Goal: Answer question/provide support: Share knowledge or assist other users

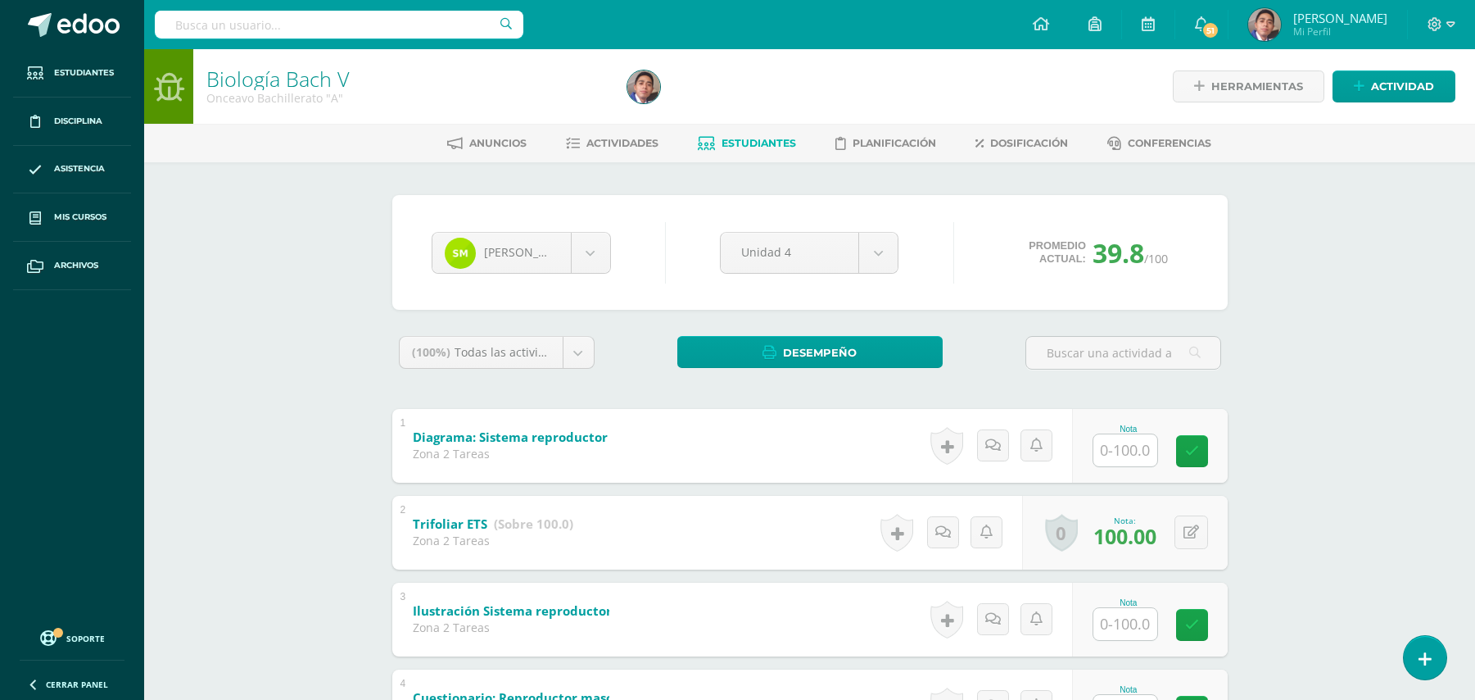
click at [297, 250] on div "Biología Bach V Onceavo Bachillerato "A" Herramientas Detalle de asistencias Ac…" at bounding box center [809, 708] width 1331 height 1318
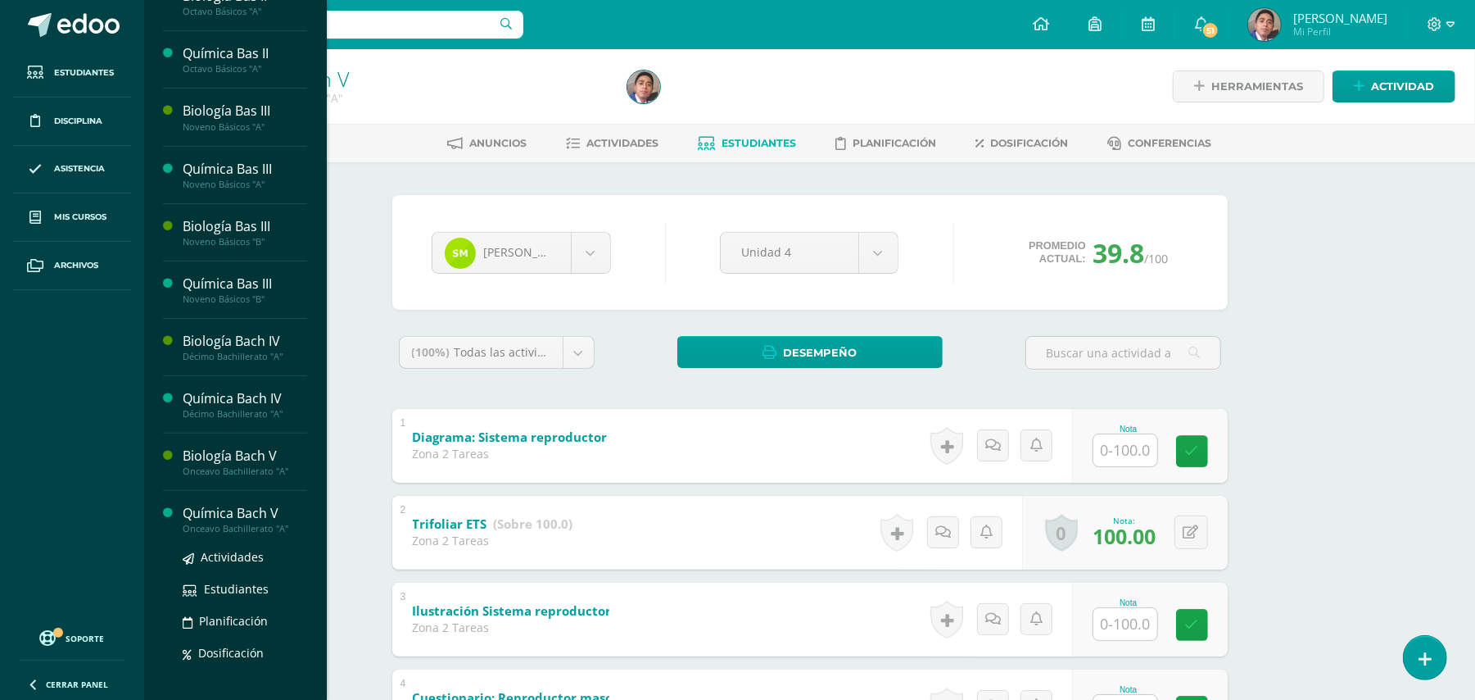
scroll to position [155, 0]
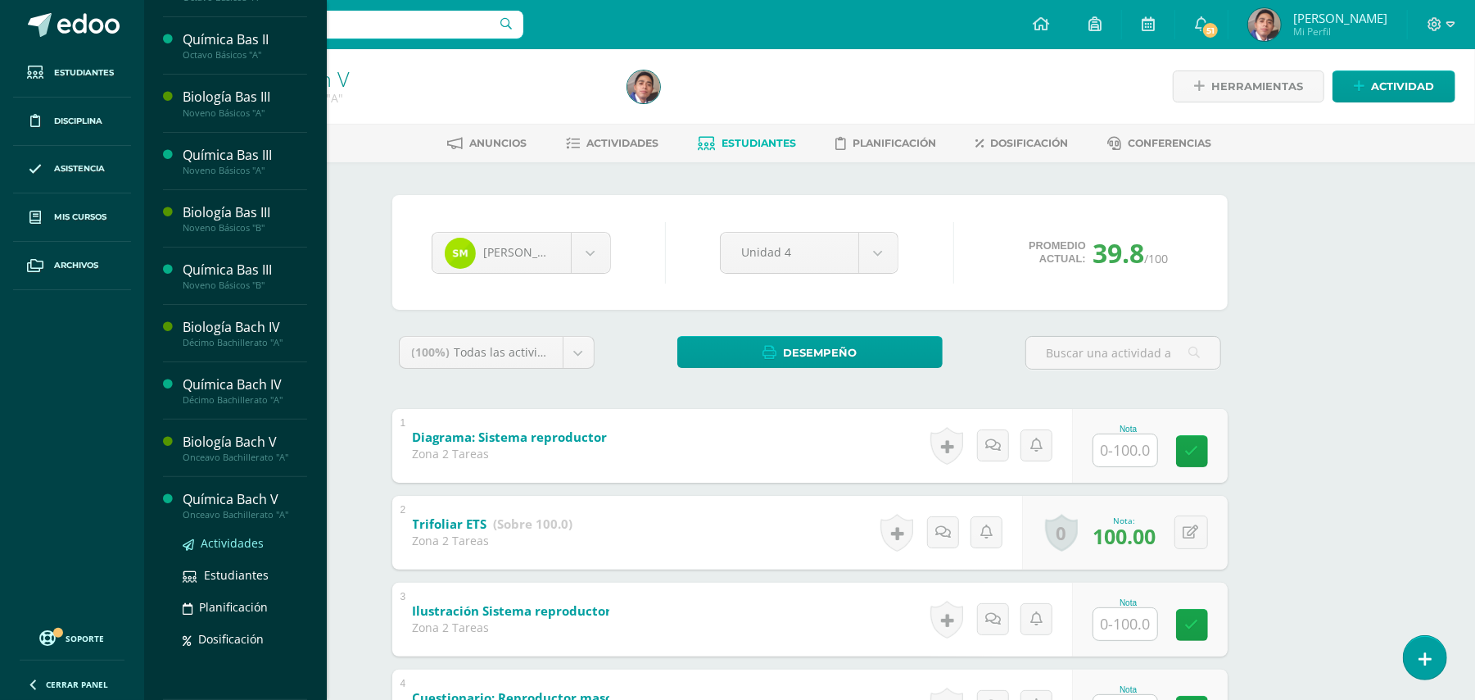
click at [254, 544] on span "Actividades" at bounding box center [232, 543] width 63 height 16
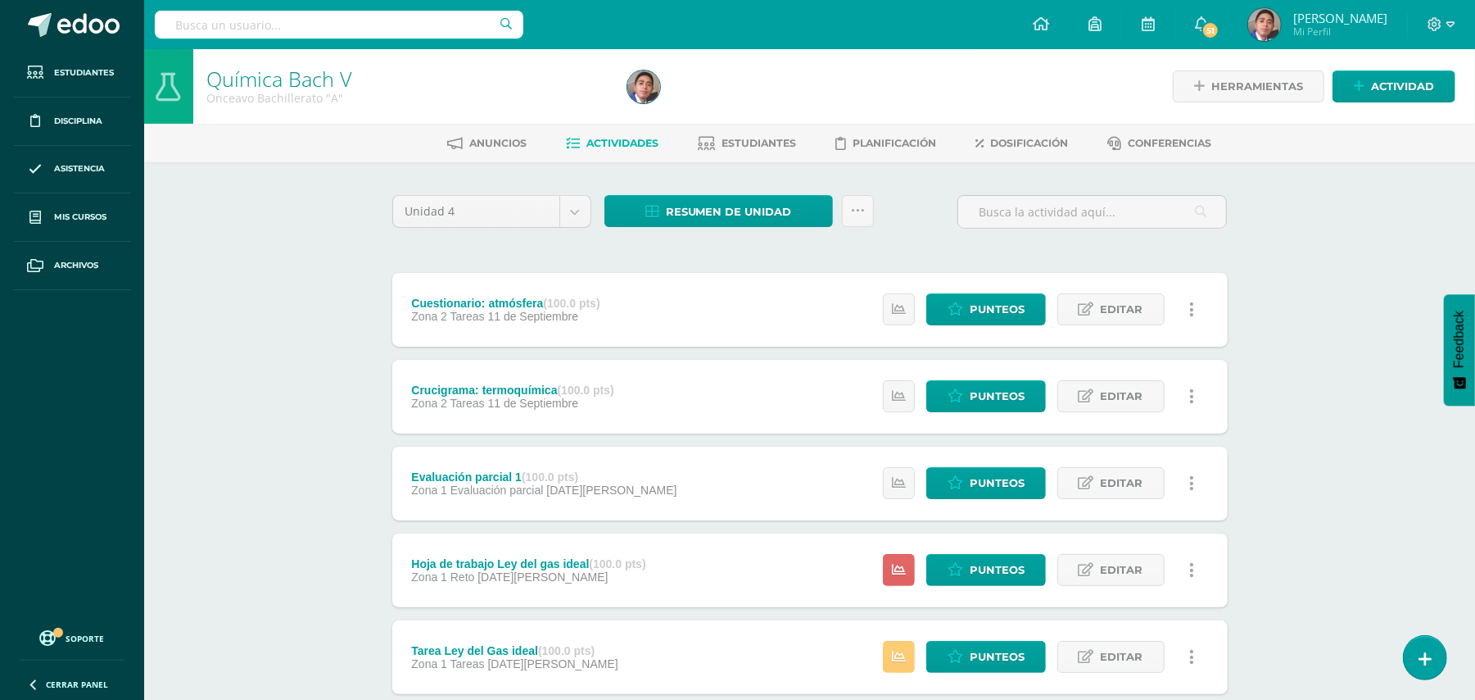
click at [306, 356] on div "Química [PERSON_NAME] V Onceavo Bachillerato "A" Herramientas Detalle de asiste…" at bounding box center [809, 599] width 1331 height 1101
click at [1142, 312] on span "Editar" at bounding box center [1122, 309] width 43 height 30
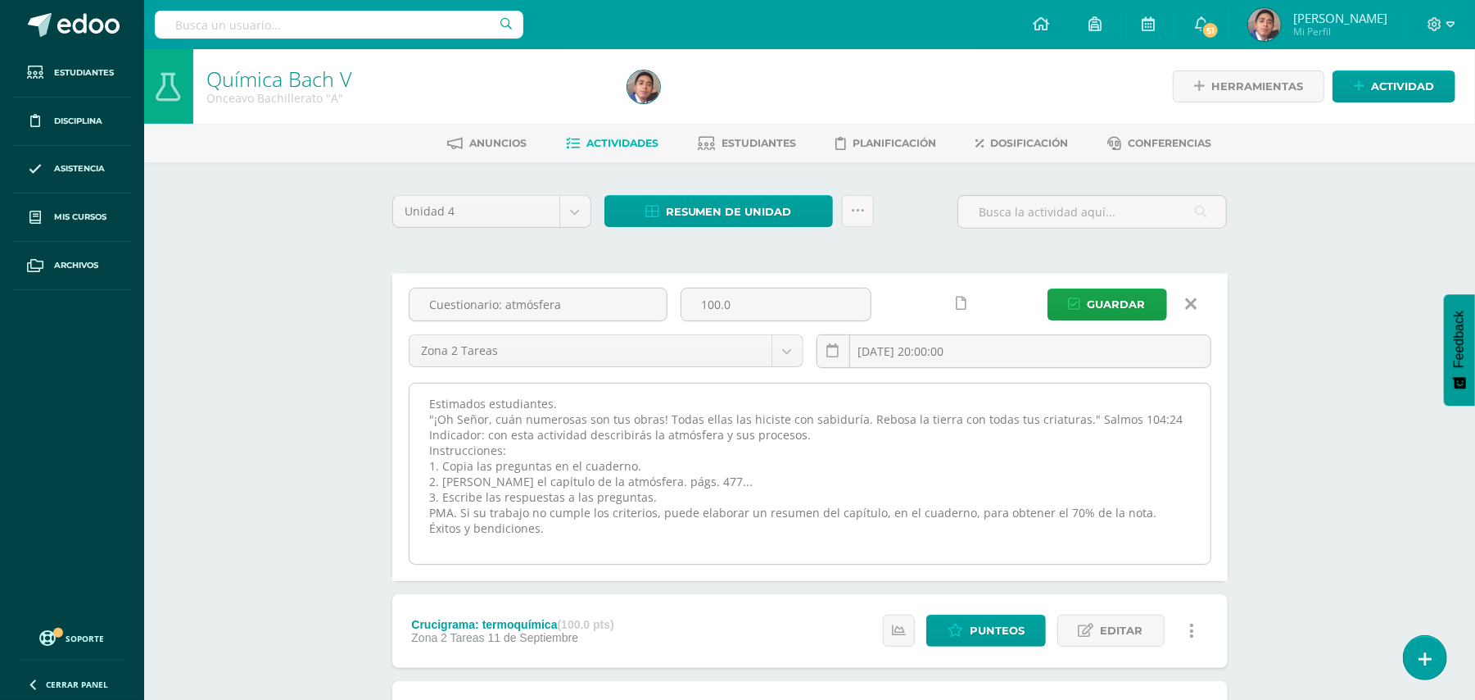
click at [963, 401] on textarea "Estimados estudiantes. "¡Oh Señor, cuán numerosas son tus obras! Todas ellas la…" at bounding box center [810, 473] width 801 height 180
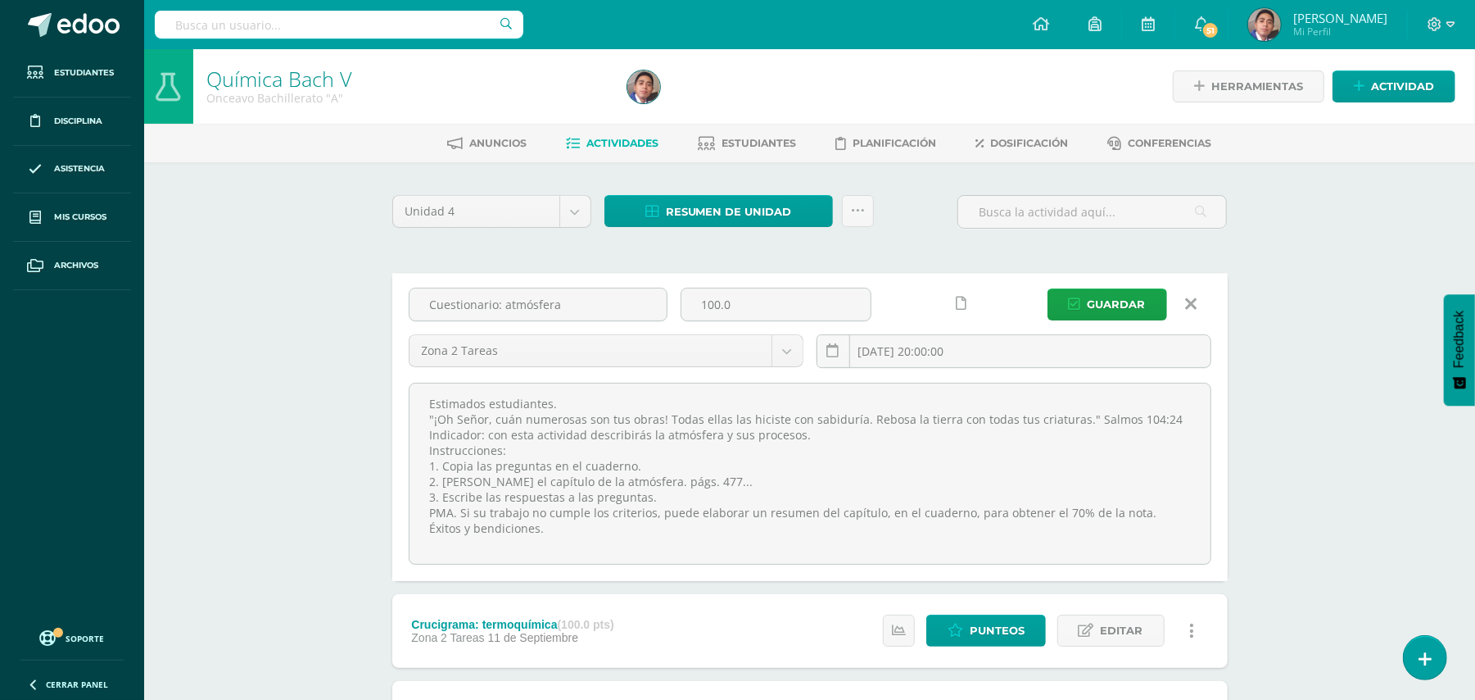
click at [1197, 305] on link at bounding box center [1192, 303] width 42 height 31
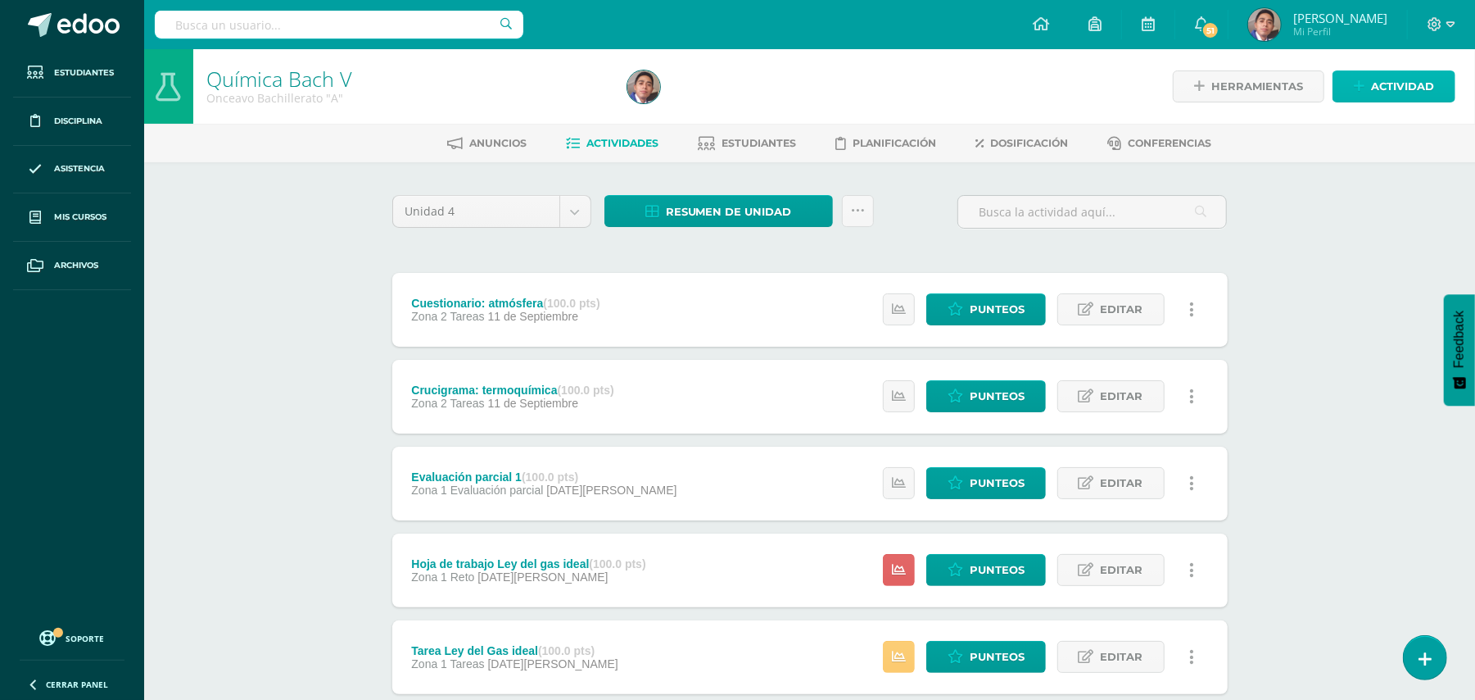
click at [1364, 82] on icon at bounding box center [1359, 86] width 11 height 14
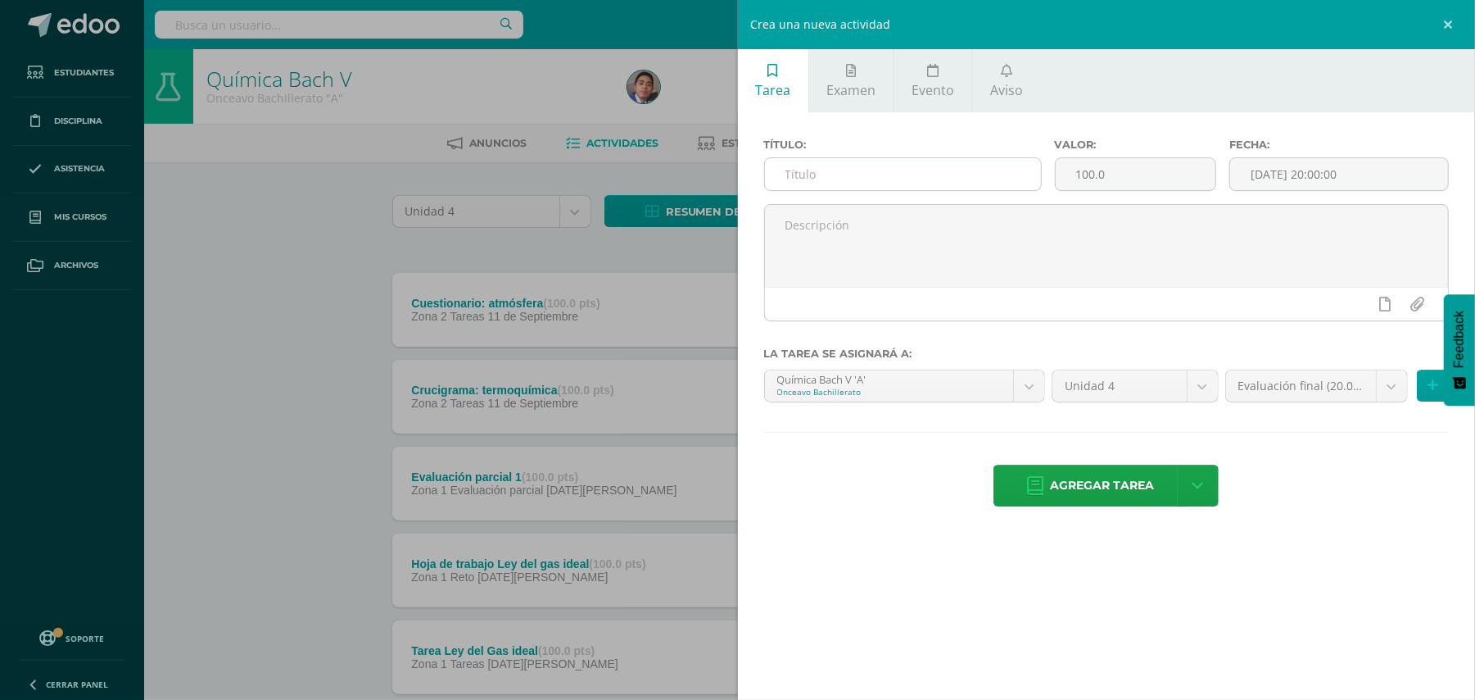
click at [1003, 174] on input "text" at bounding box center [903, 174] width 276 height 32
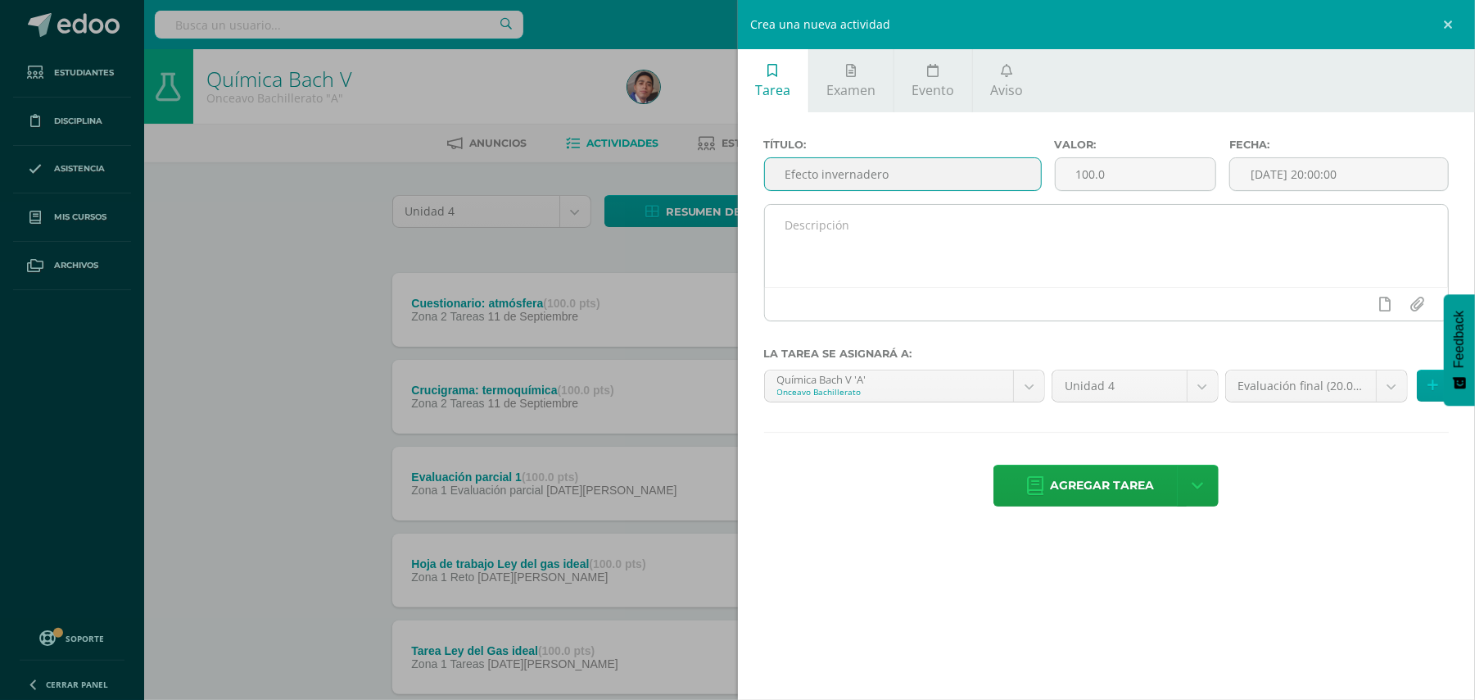
type input "Efecto invernadero"
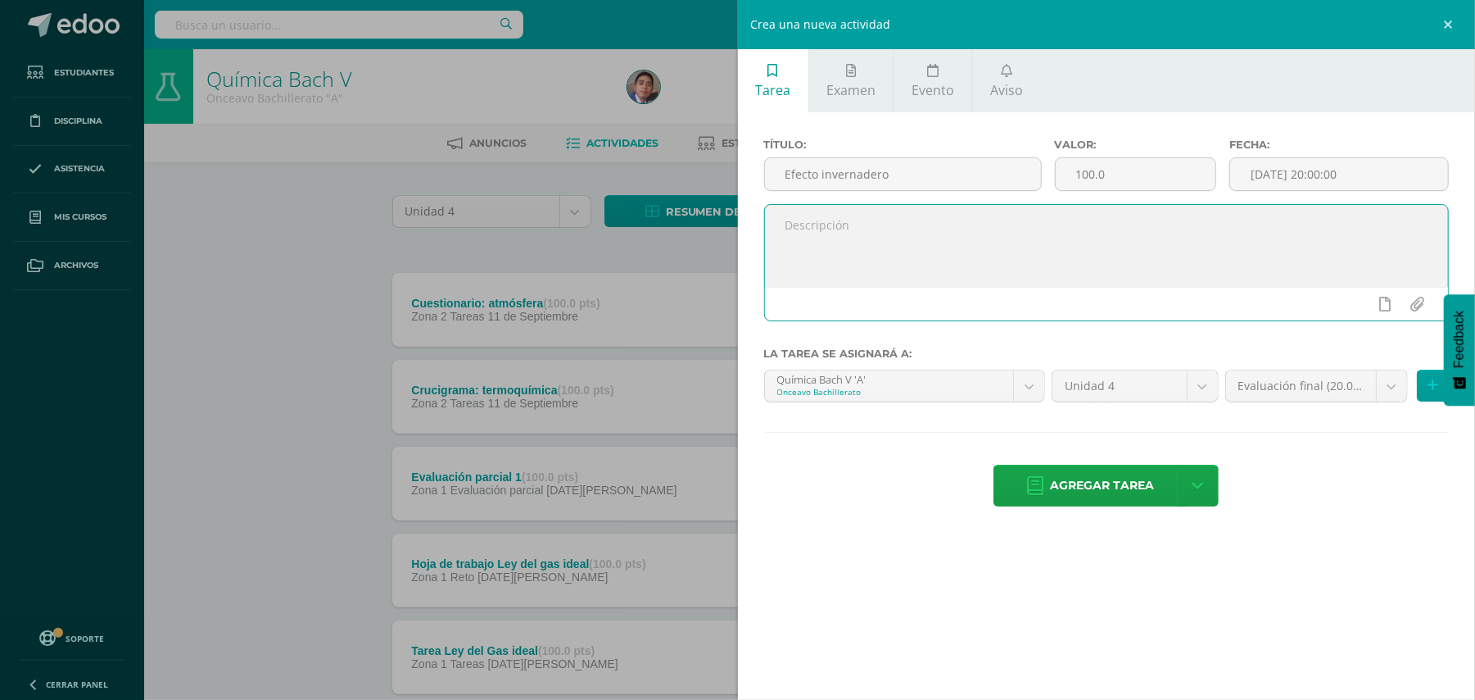
click at [991, 243] on textarea at bounding box center [1107, 246] width 684 height 82
paste textarea "Estimados estudiantes. "¡Oh Señor, cuán numerosas son tus obras! Todas ellas la…"
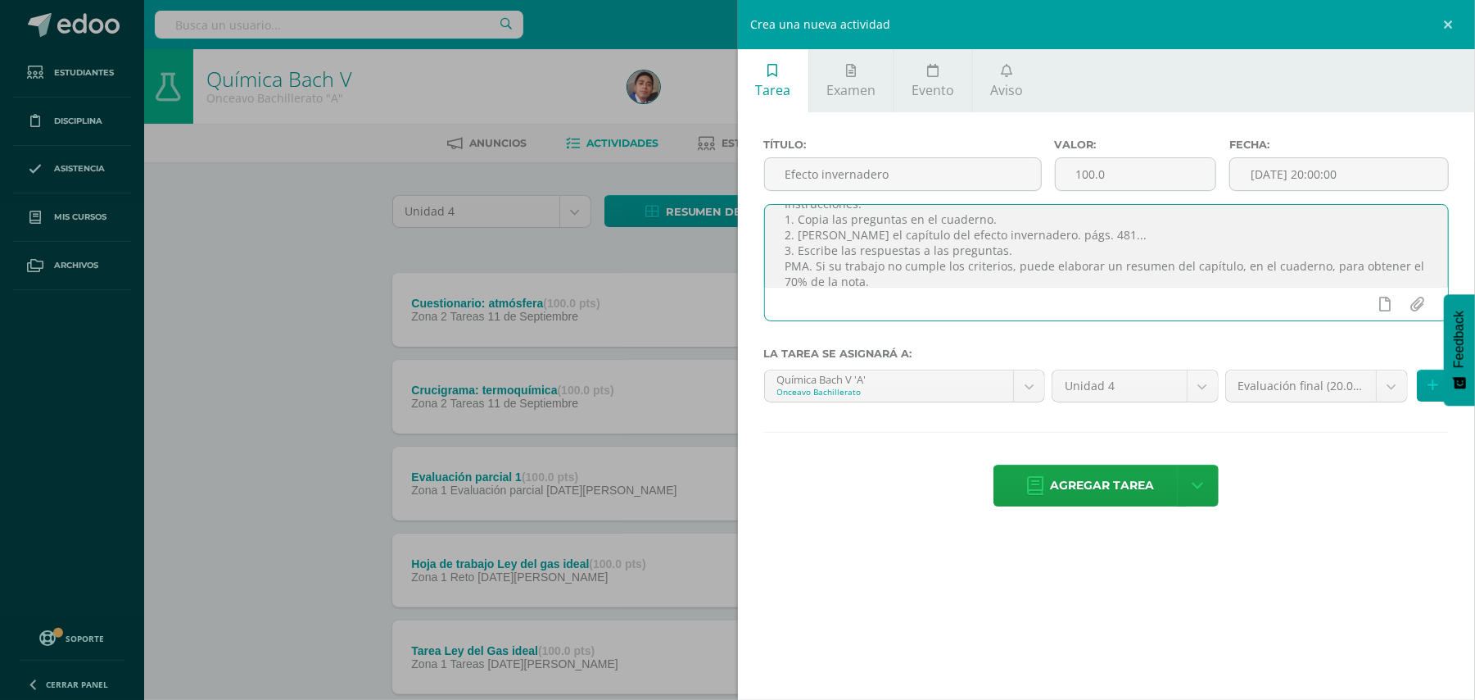
scroll to position [99, 0]
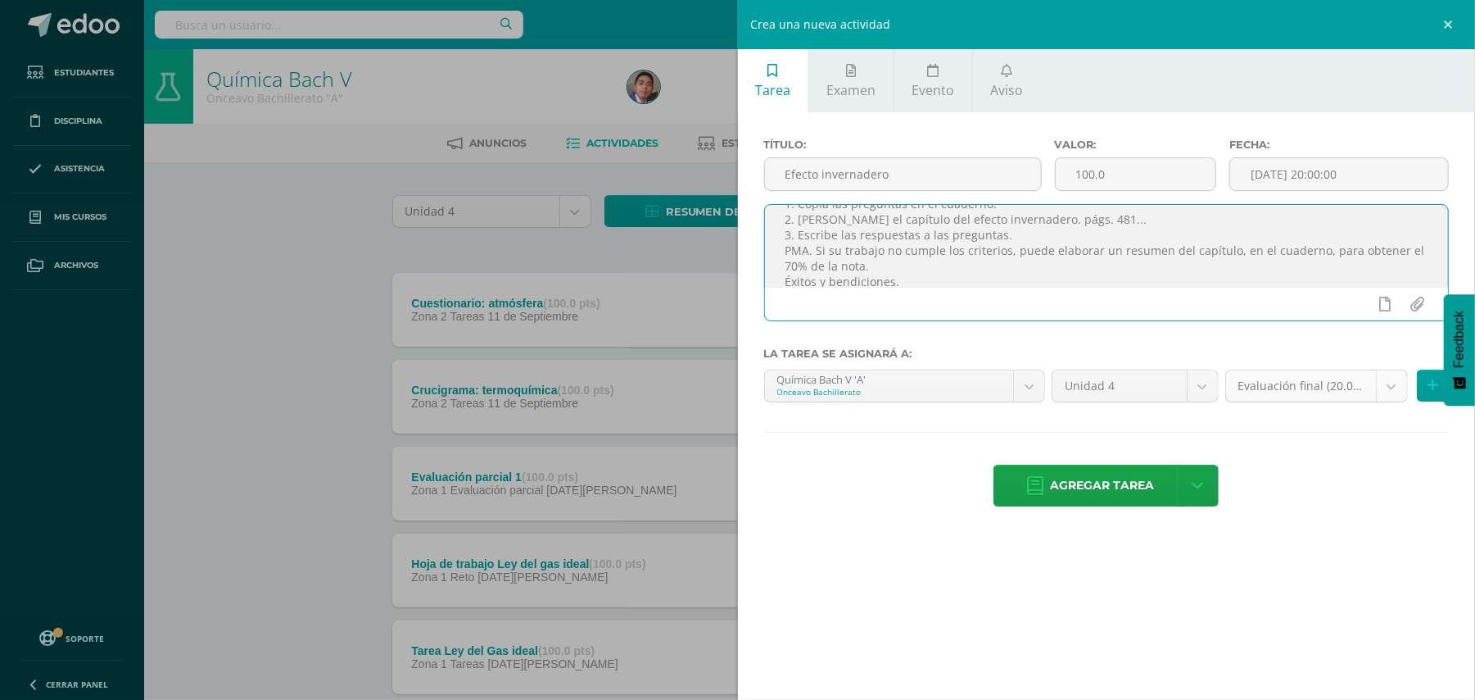
type textarea "Estimados estudiantes. "¡Oh Señor, cuán numerosas son tus obras! Todas ellas la…"
click at [1383, 378] on body "Estudiantes Disciplina Asistencia Mis cursos Archivos Soporte Ayuda Reportar un…" at bounding box center [737, 575] width 1475 height 1150
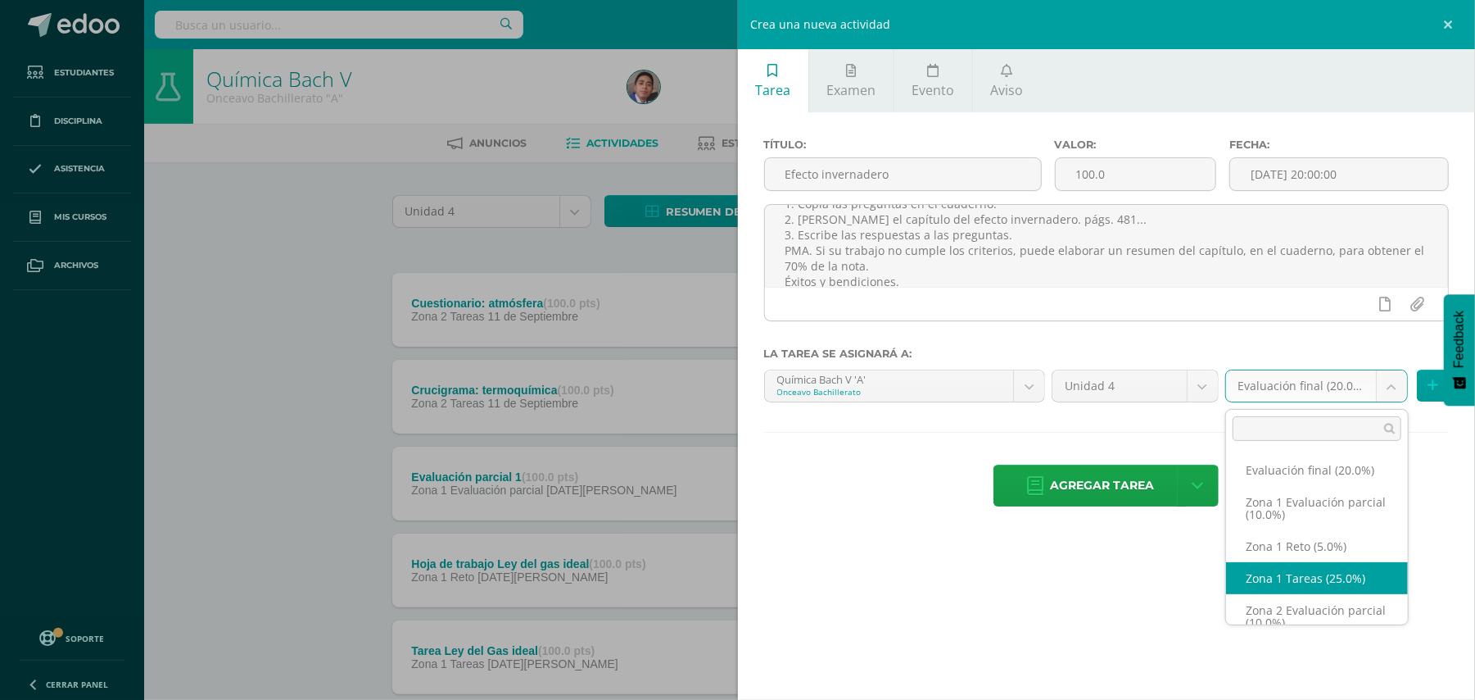
scroll to position [64, 0]
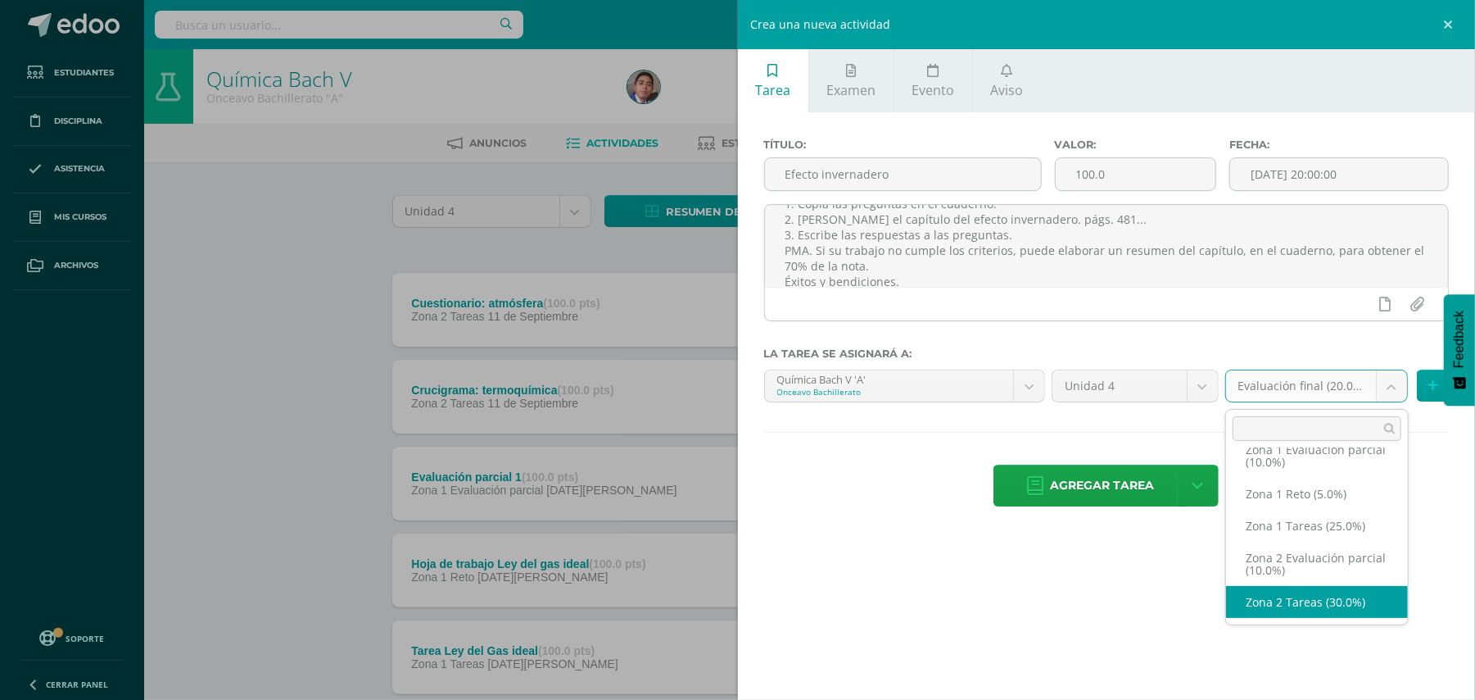
select select "30350"
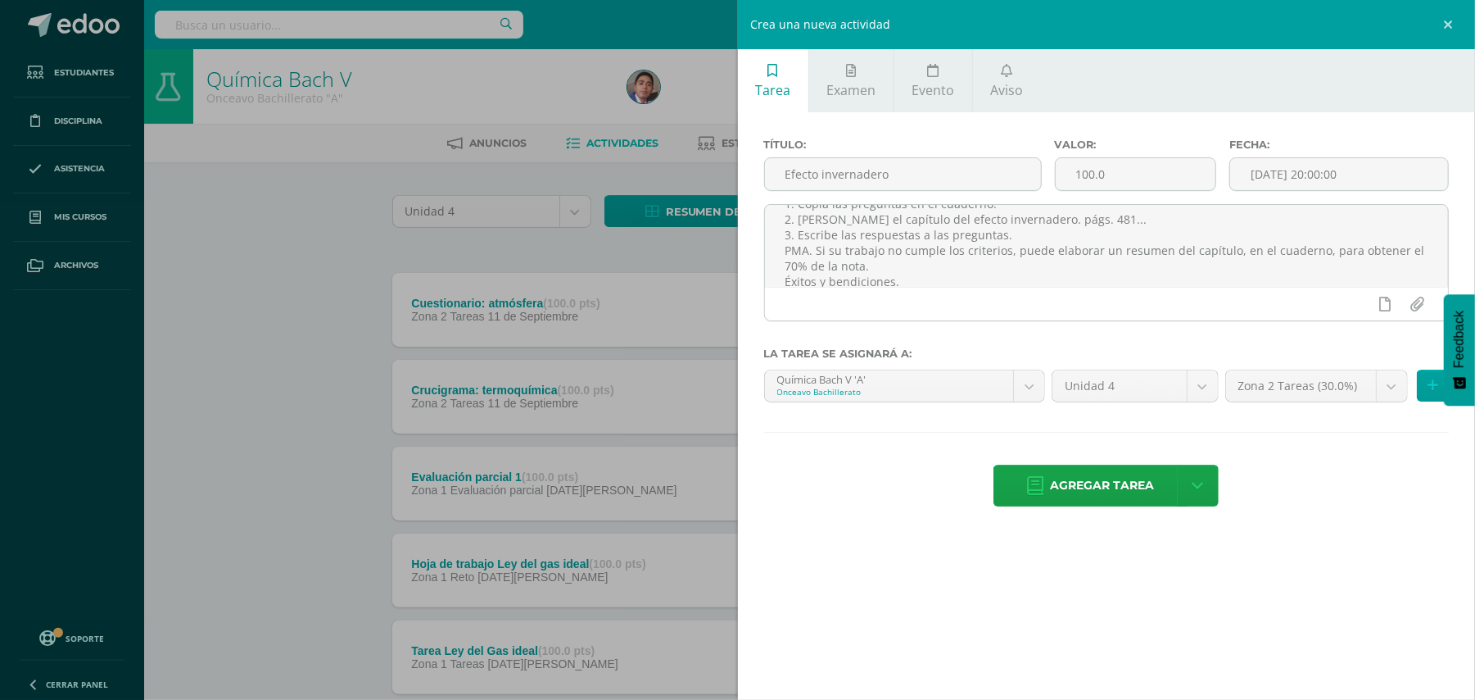
click at [1370, 479] on div "Agregar tarea Agregar tarea y ocultar" at bounding box center [1107, 486] width 686 height 45
click at [1318, 175] on input "[DATE] 20:00:00" at bounding box center [1339, 174] width 218 height 32
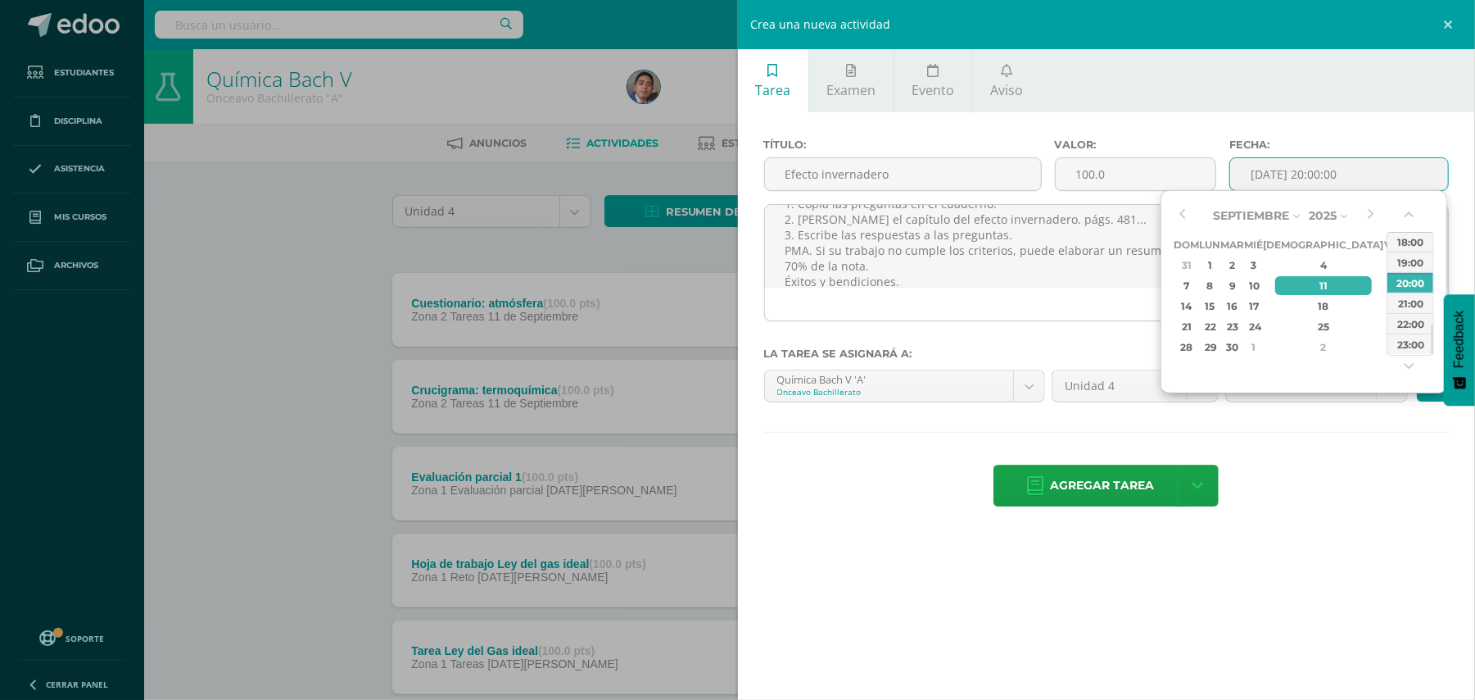
type input "[DATE] 20:00"
click at [1375, 510] on div "Agregar tarea Agregar tarea y ocultar" at bounding box center [1107, 486] width 686 height 45
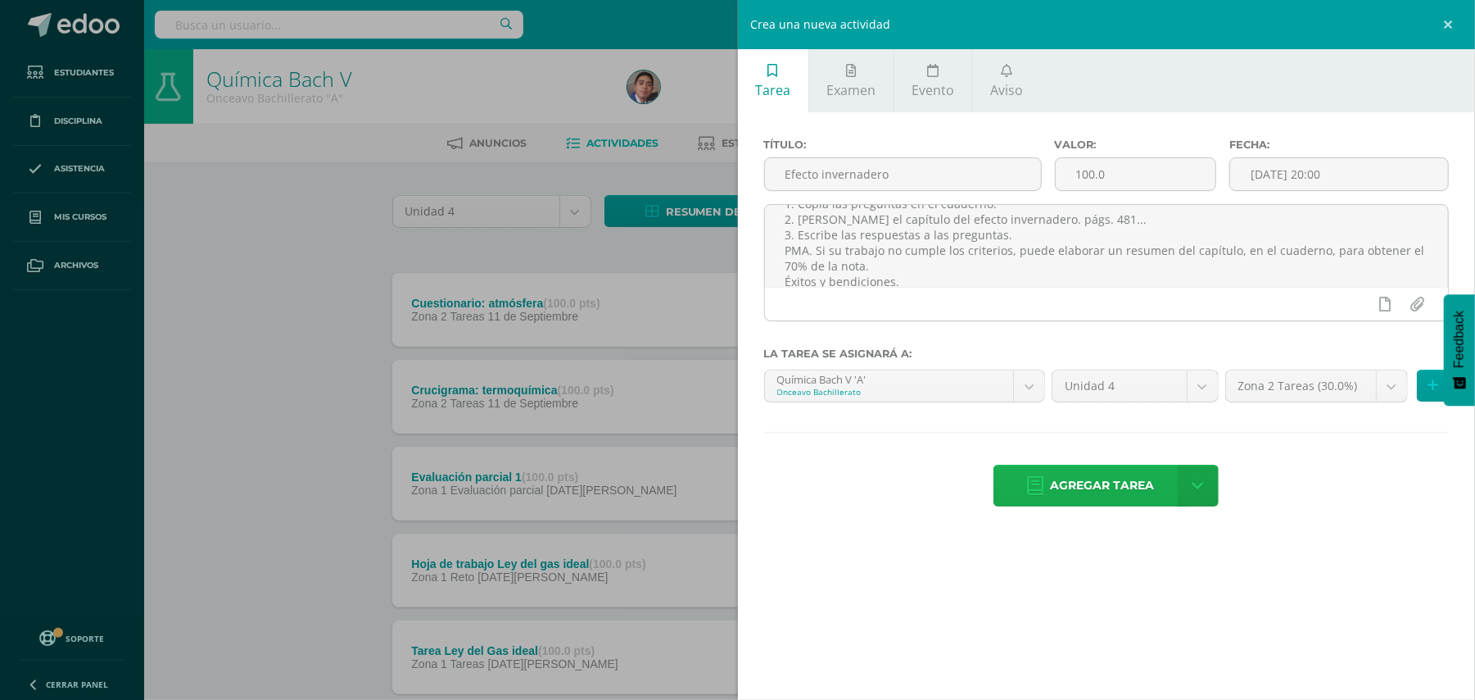
click at [1117, 495] on span "Agregar tarea" at bounding box center [1102, 485] width 104 height 40
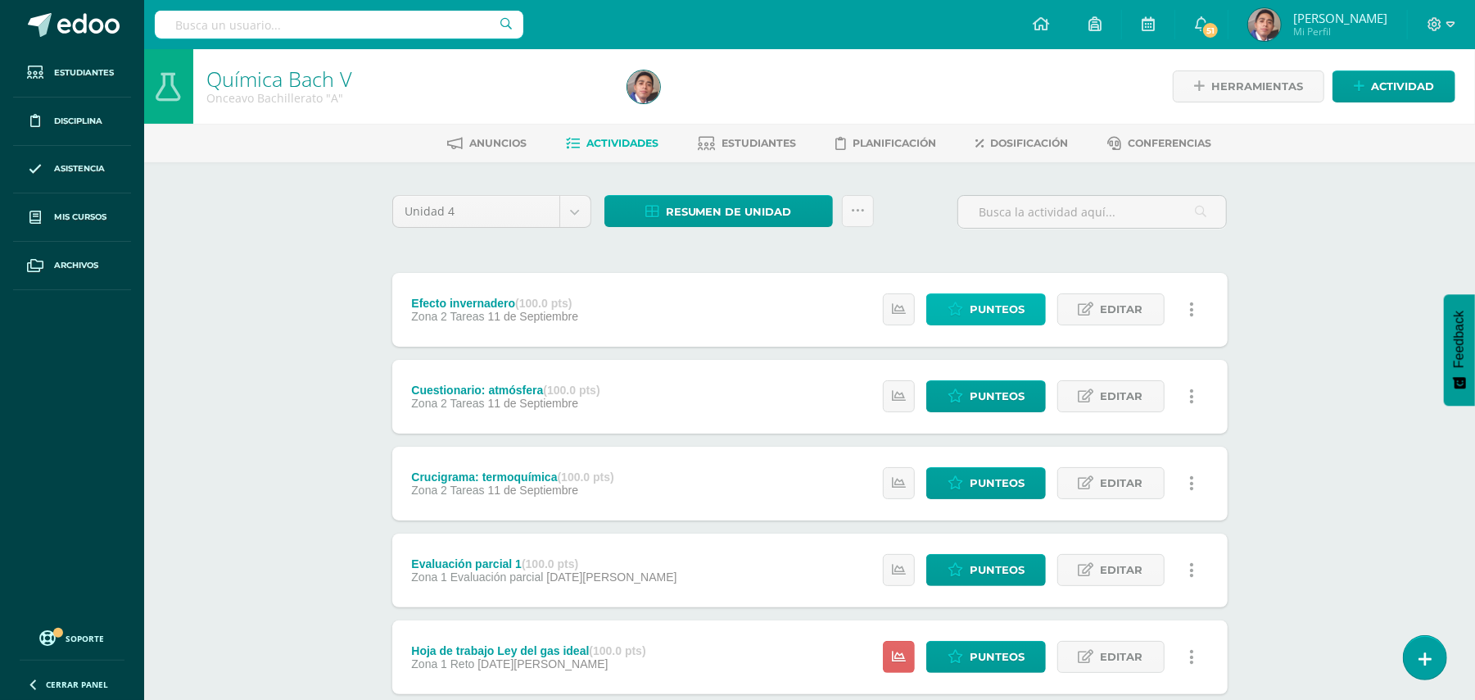
click at [974, 310] on span "Punteos" at bounding box center [997, 309] width 55 height 30
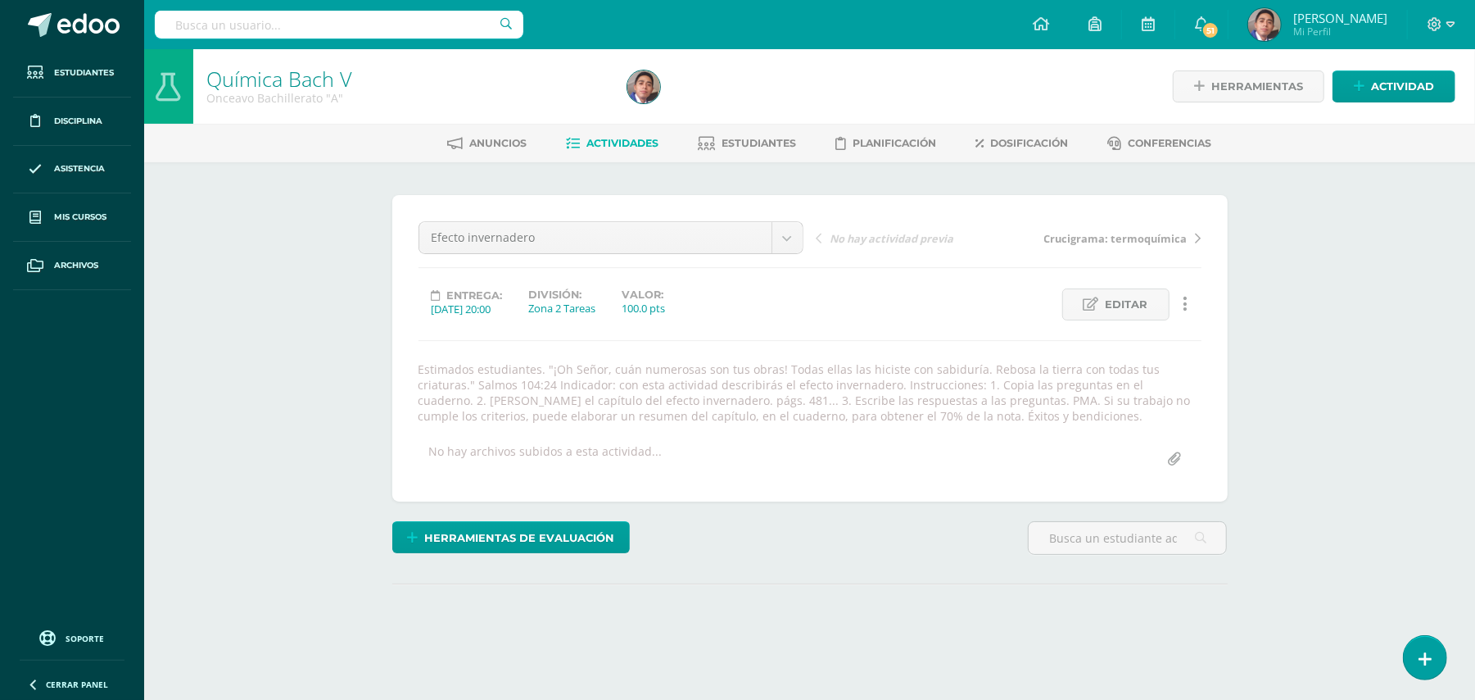
click at [1298, 367] on div "Química [PERSON_NAME] V Onceavo Bachillerato "A" Herramientas Detalle de asiste…" at bounding box center [809, 380] width 1331 height 662
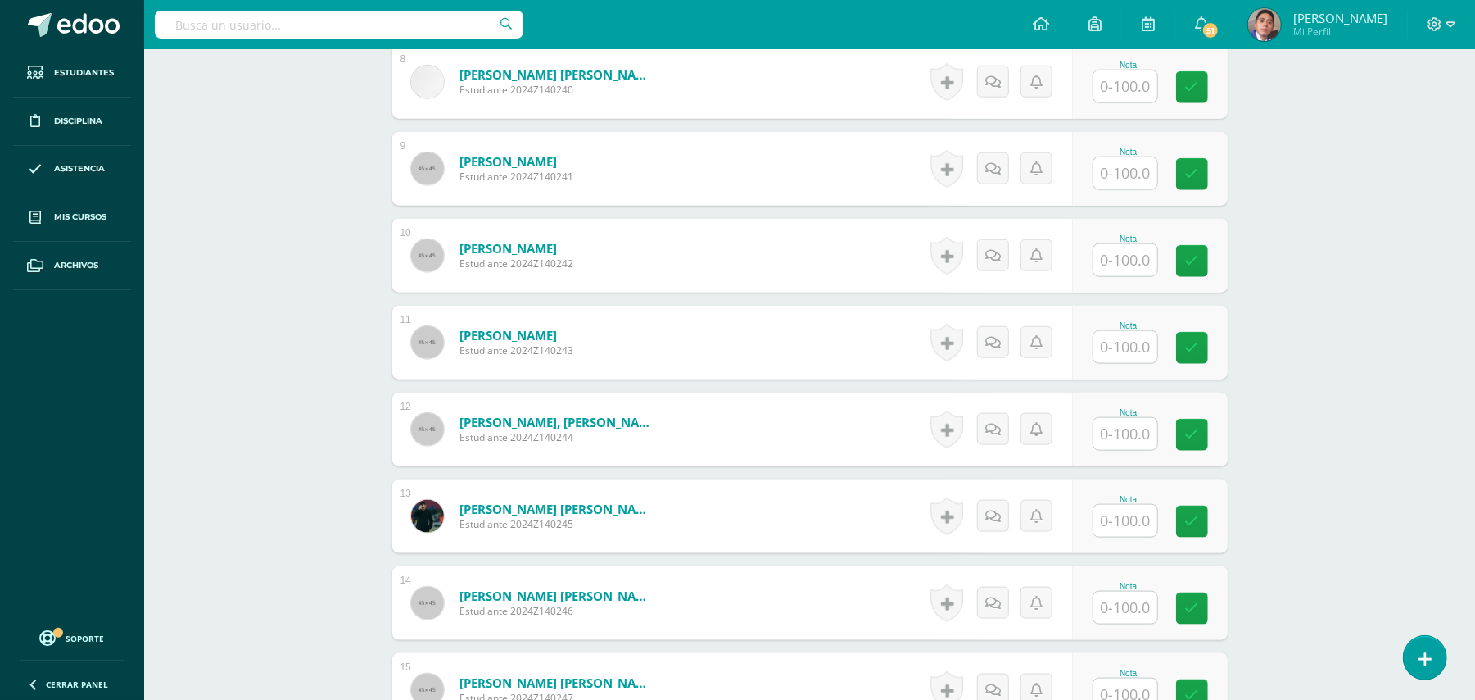
scroll to position [1174, 0]
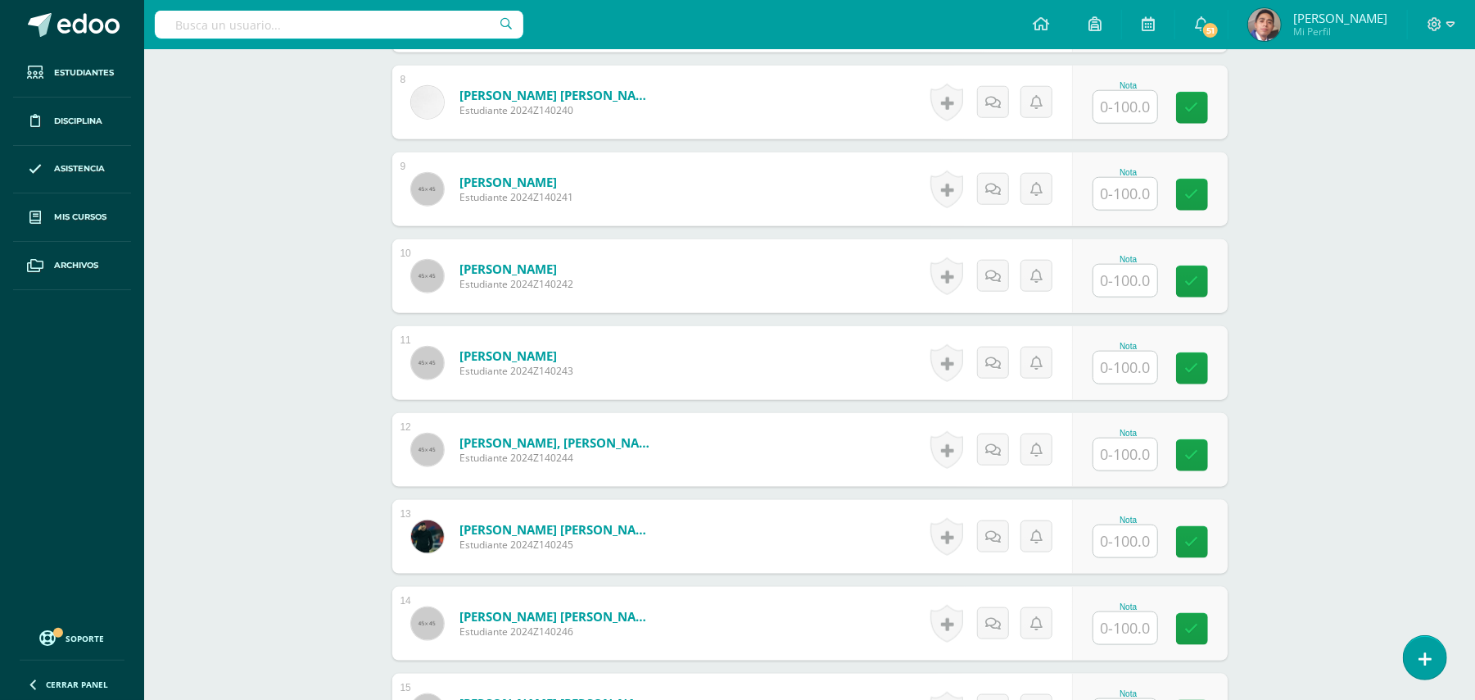
click at [1106, 365] on input "text" at bounding box center [1126, 367] width 64 height 32
type input "90"
click at [1350, 322] on div "Química Bach V Onceavo Bachillerato "A" Herramientas Detalle de asistencias Act…" at bounding box center [809, 599] width 1331 height 3449
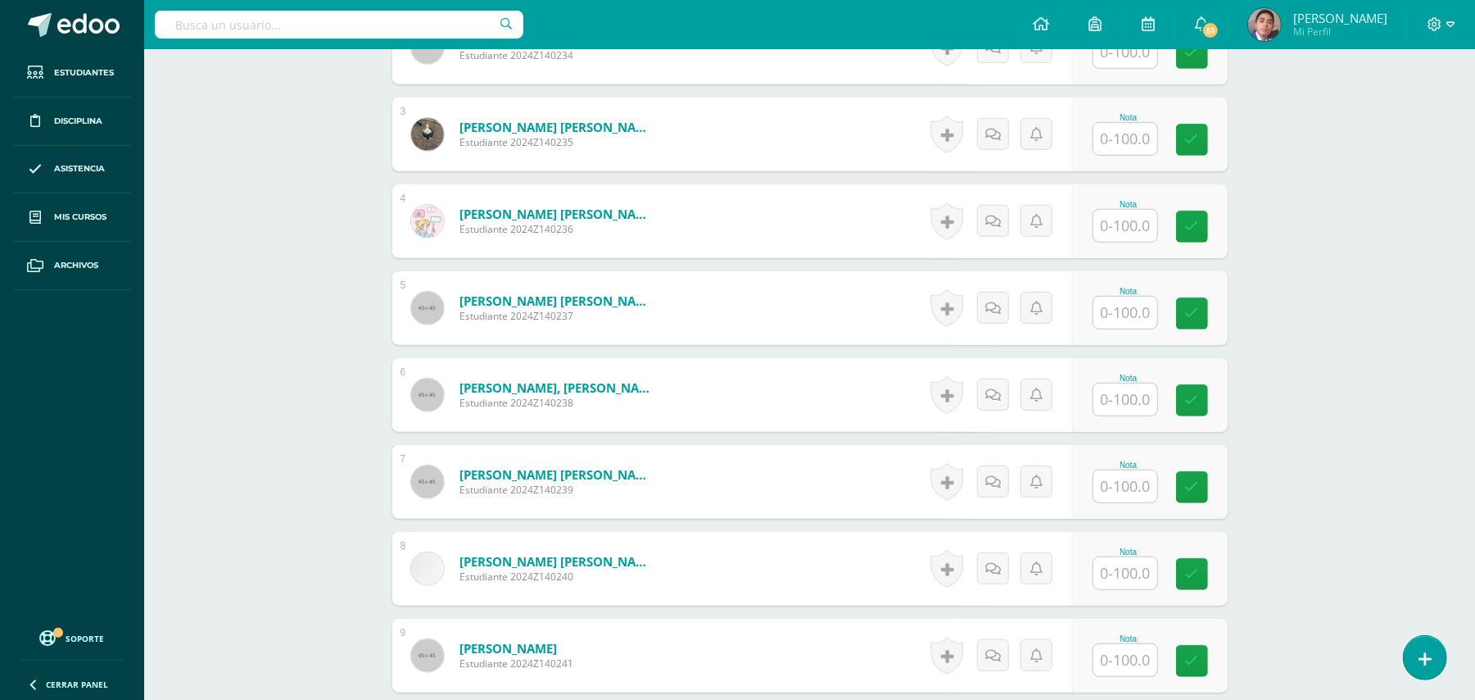
scroll to position [627, 0]
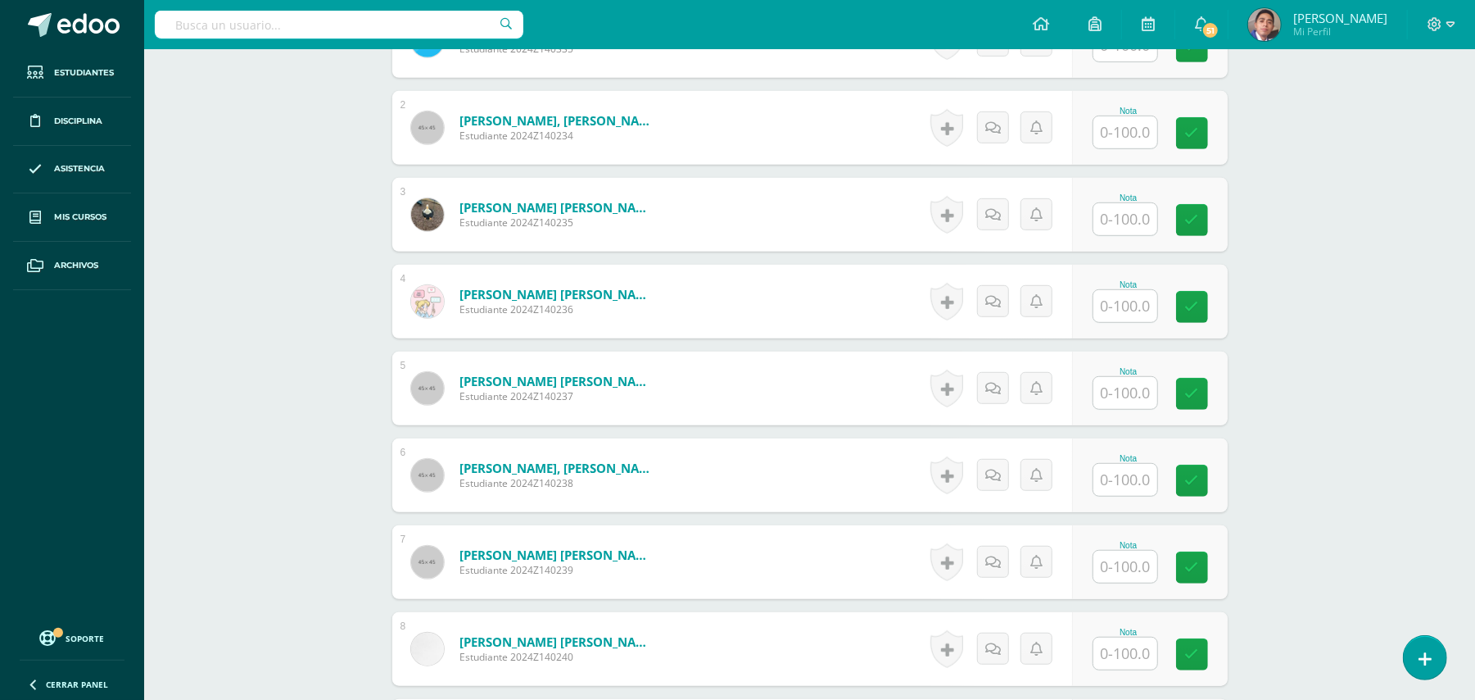
click at [1124, 306] on input "text" at bounding box center [1126, 306] width 64 height 32
type input "100"
click at [1115, 396] on input "text" at bounding box center [1126, 393] width 64 height 32
type input "100"
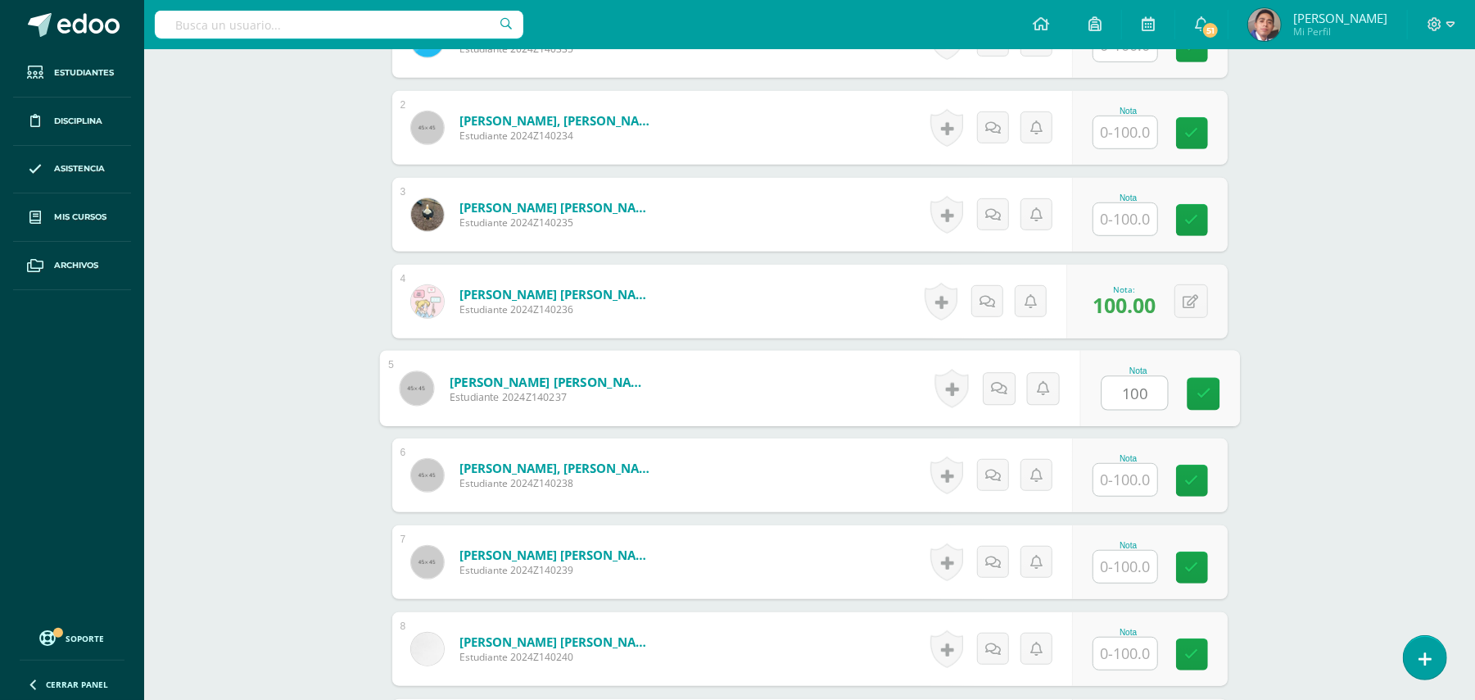
click at [1134, 213] on input "text" at bounding box center [1126, 219] width 64 height 32
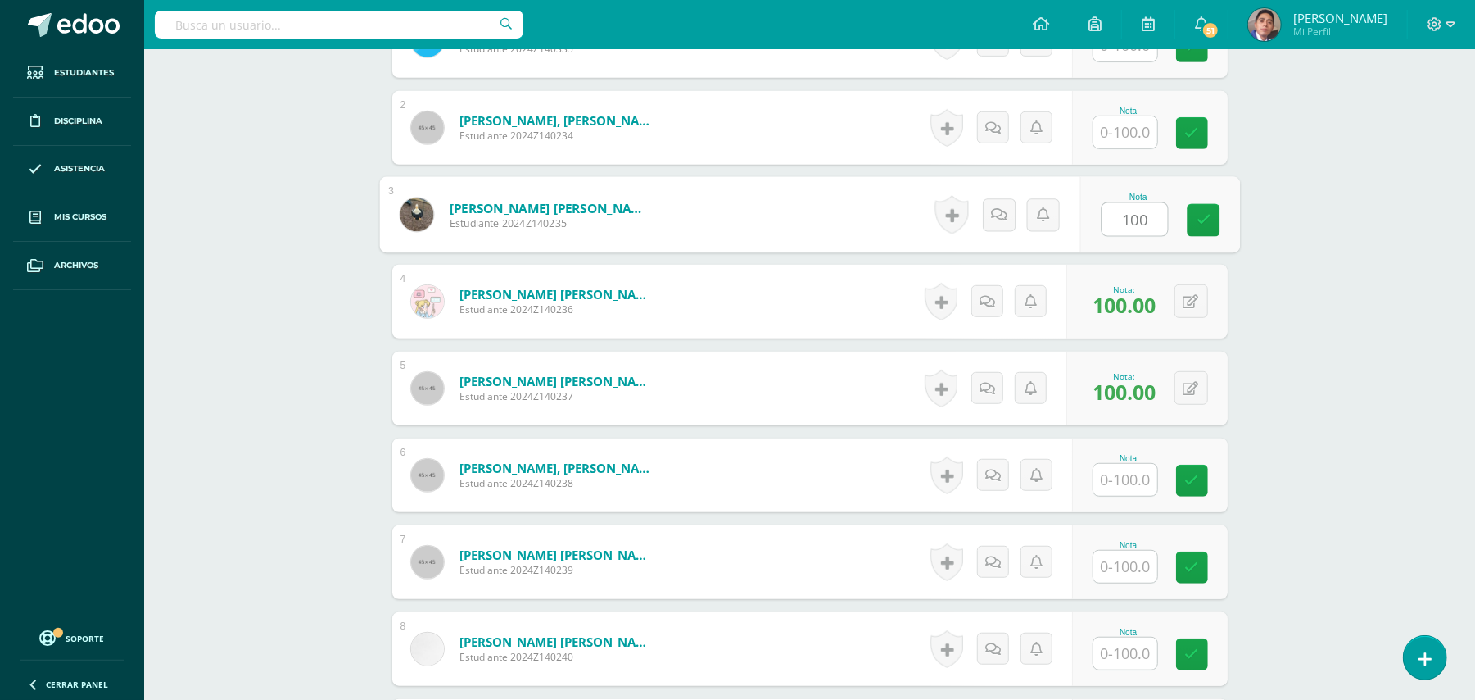
type input "100"
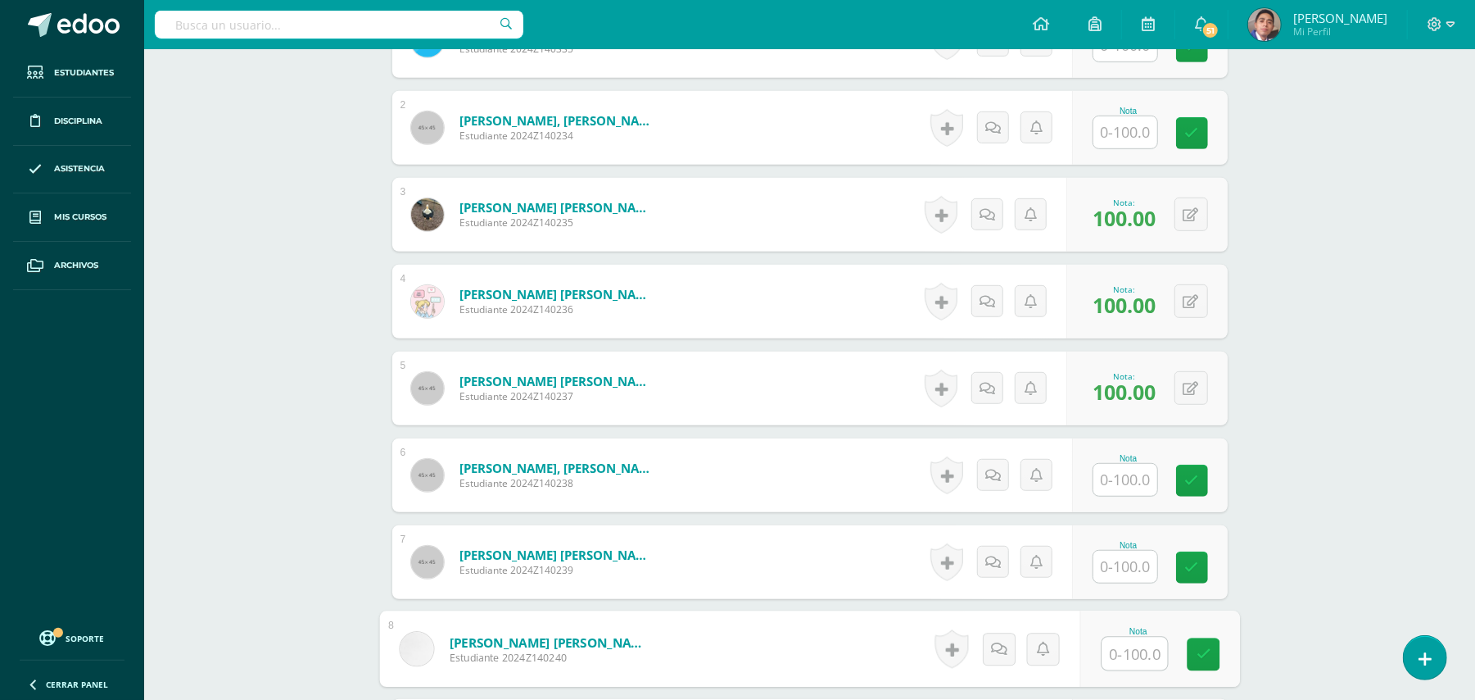
click at [1104, 643] on input "text" at bounding box center [1135, 653] width 66 height 33
type input "100"
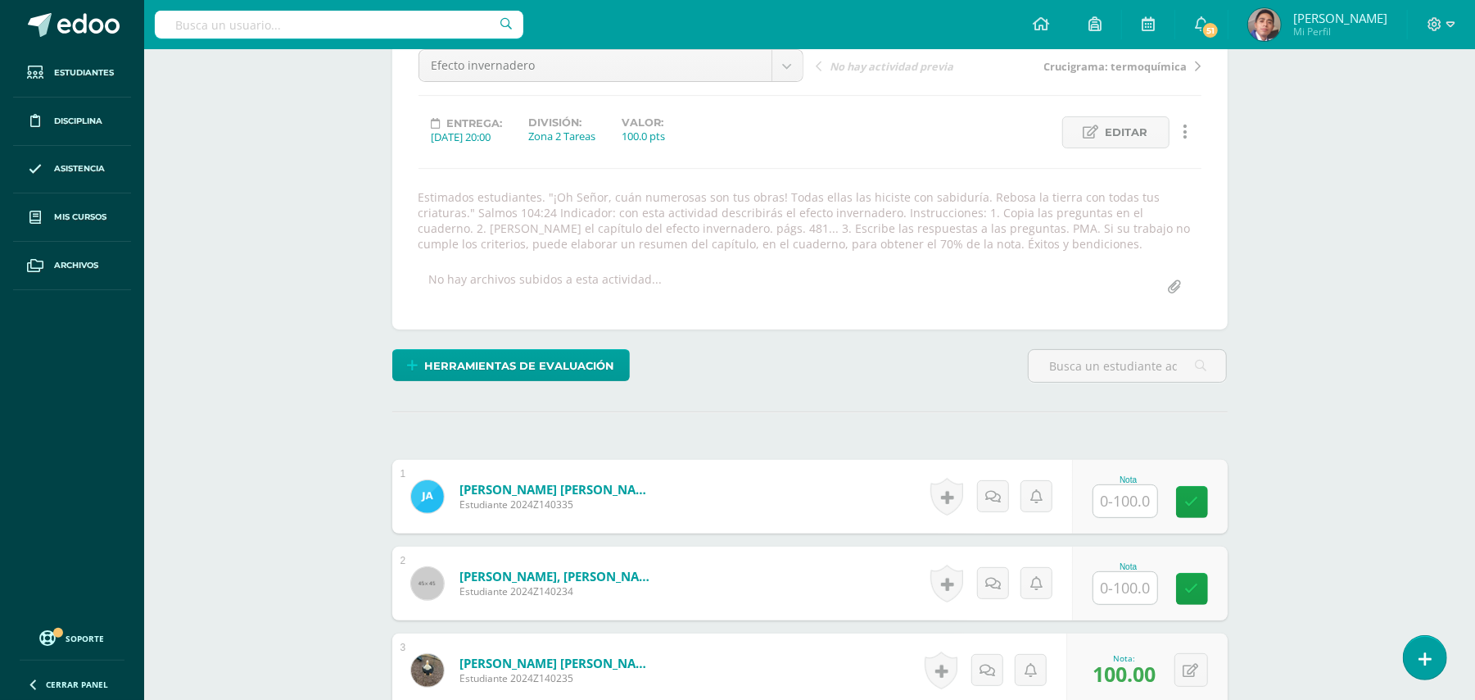
scroll to position [437, 0]
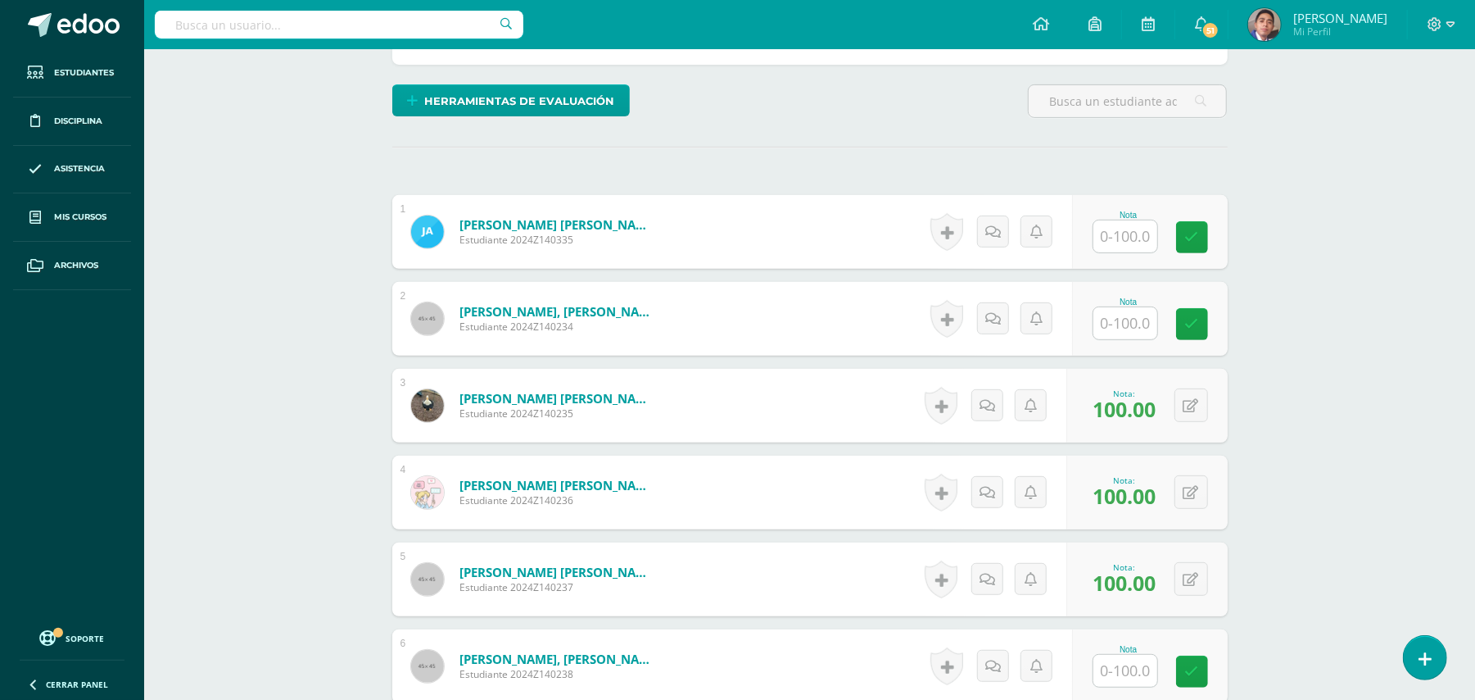
click at [1121, 237] on input "text" at bounding box center [1126, 236] width 64 height 32
type input "10"
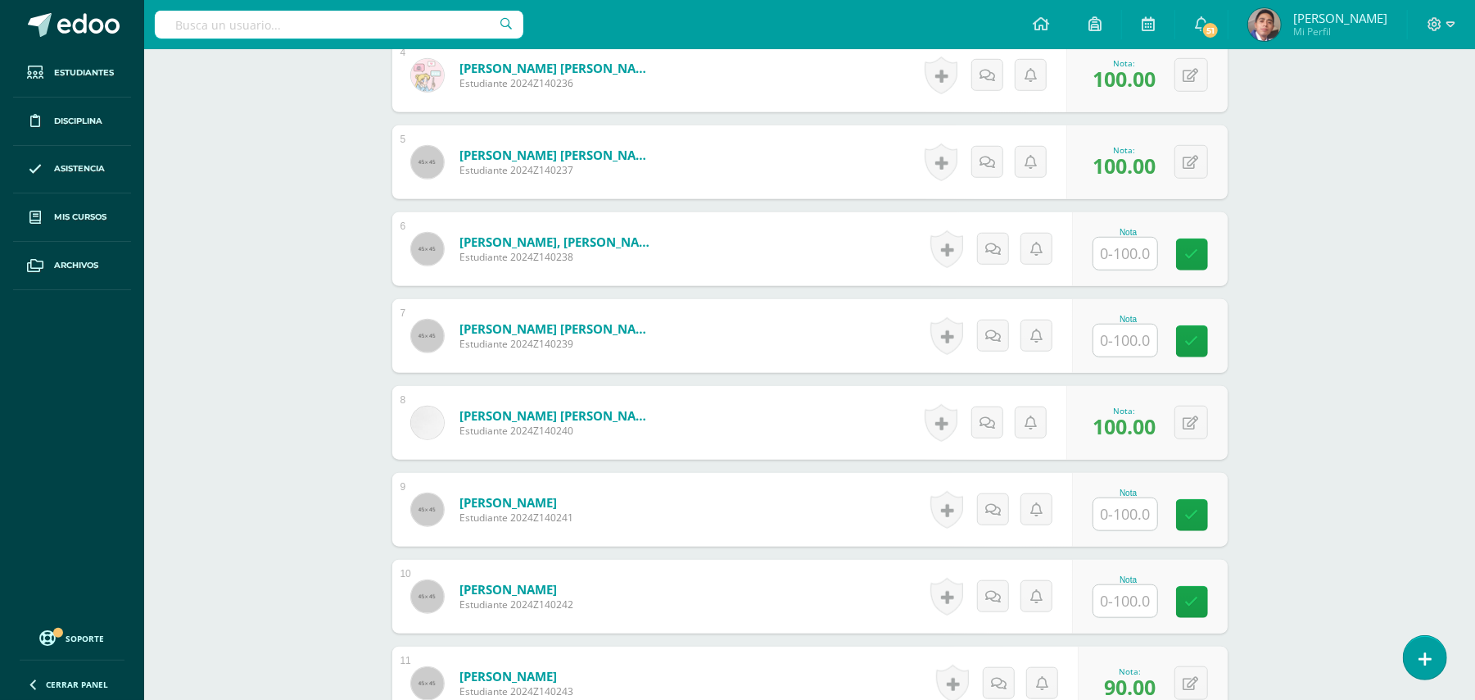
scroll to position [873, 0]
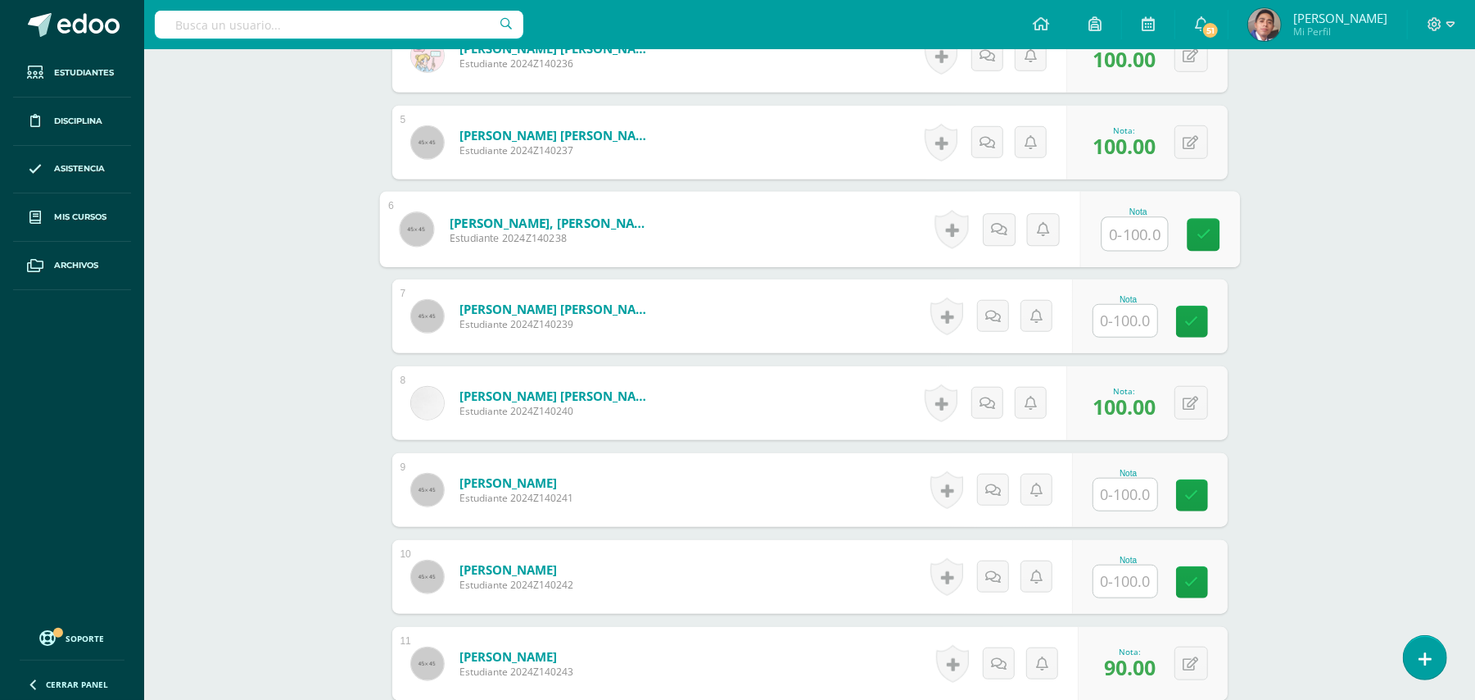
click at [1130, 233] on input "text" at bounding box center [1135, 234] width 66 height 33
type input "10"
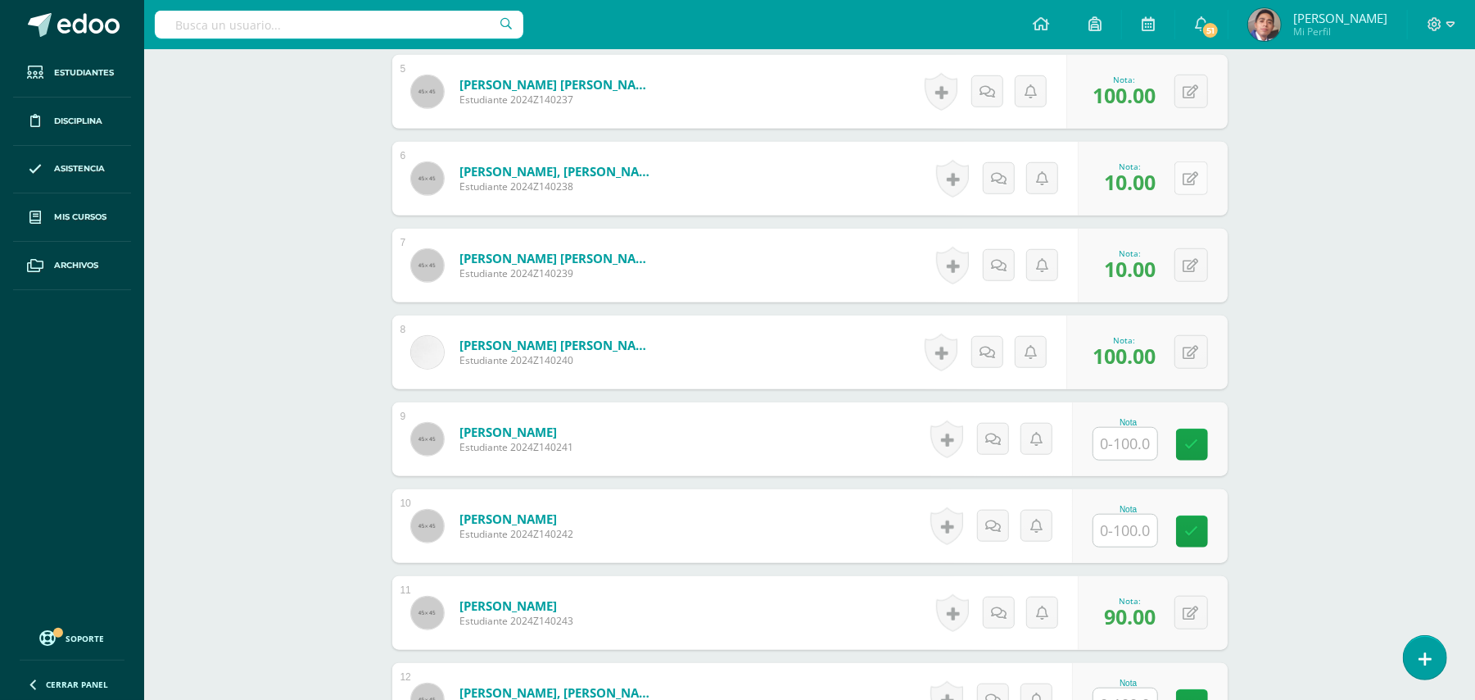
scroll to position [983, 0]
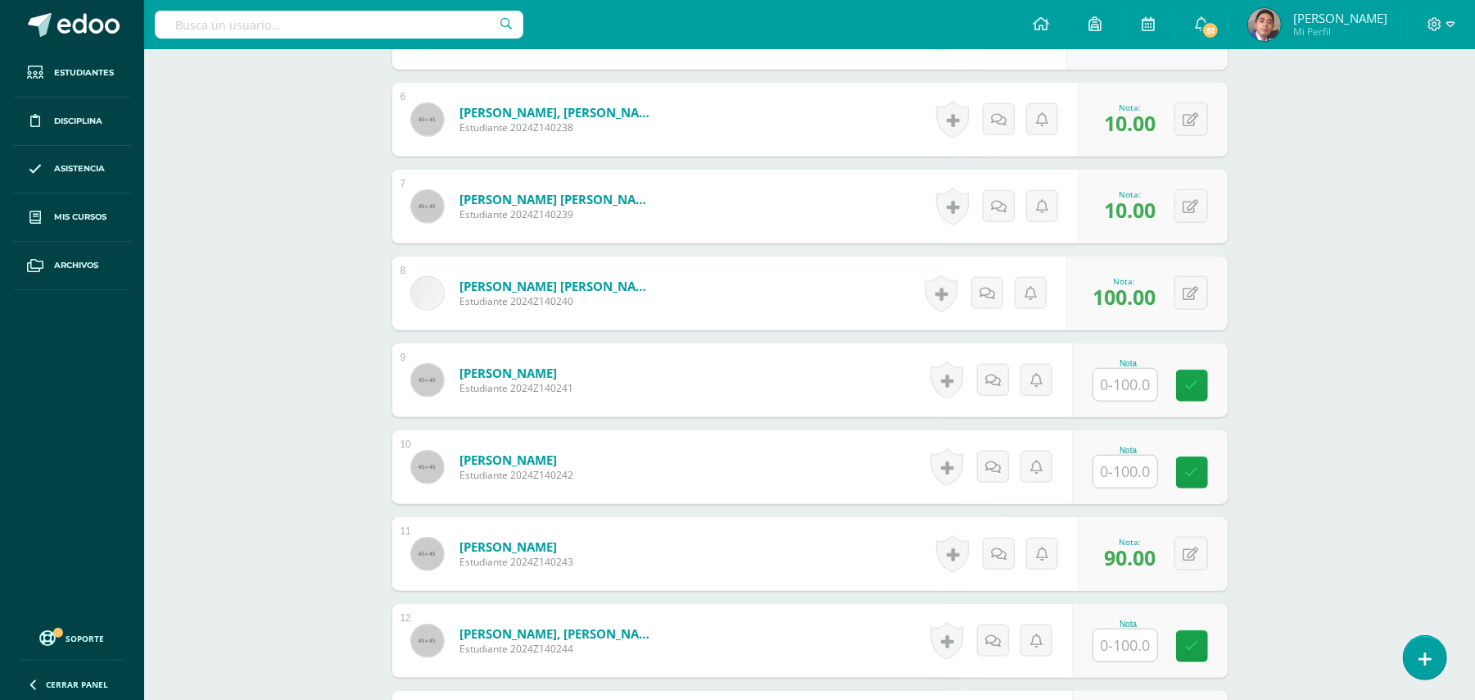
click at [1114, 378] on input "text" at bounding box center [1126, 385] width 64 height 32
type input "10"
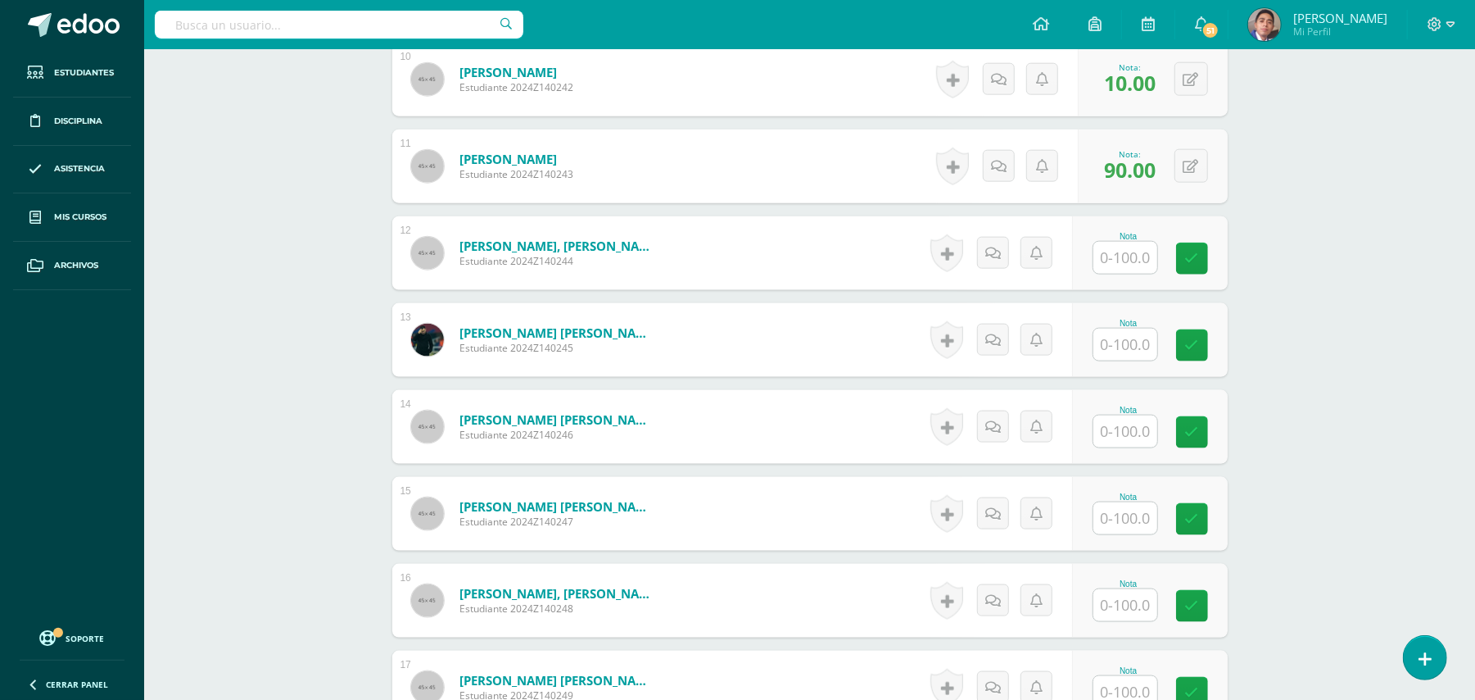
scroll to position [1420, 0]
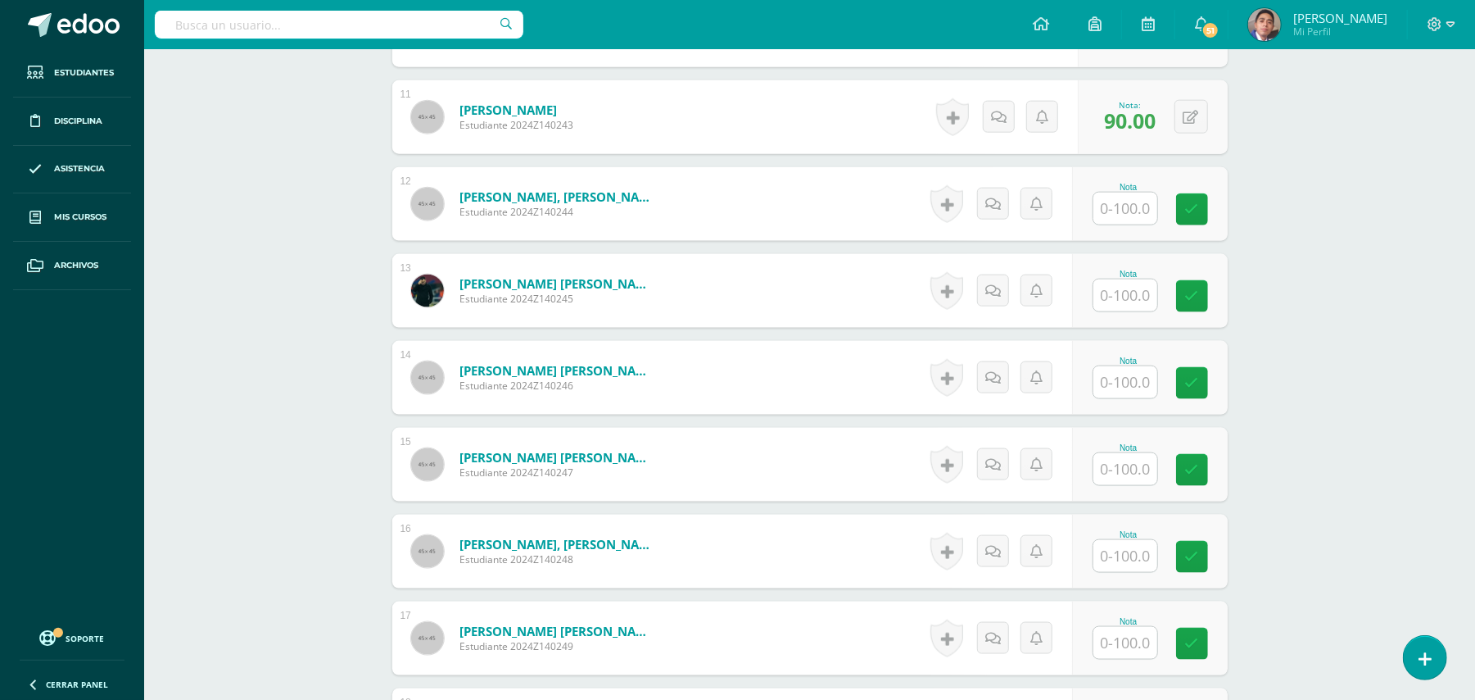
click at [1134, 213] on input "text" at bounding box center [1126, 209] width 64 height 32
type input "10"
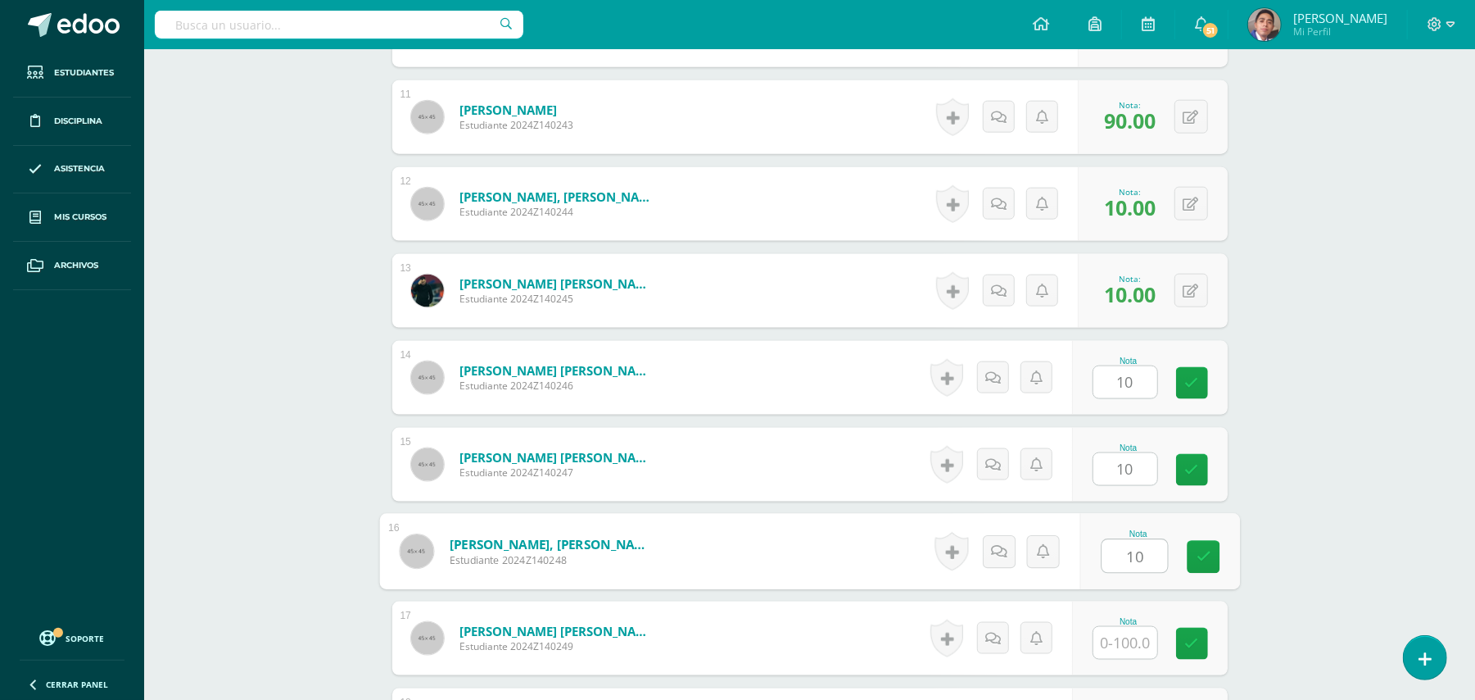
type input "10"
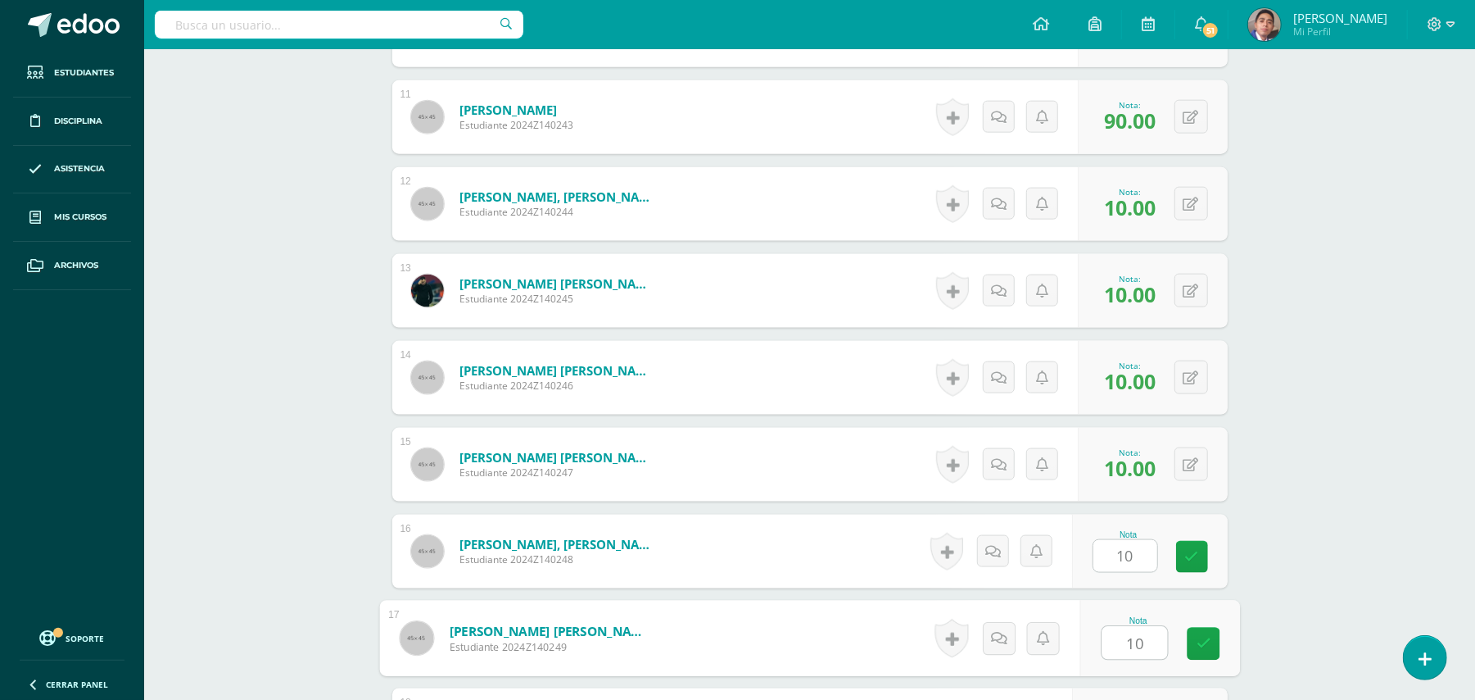
type input "10"
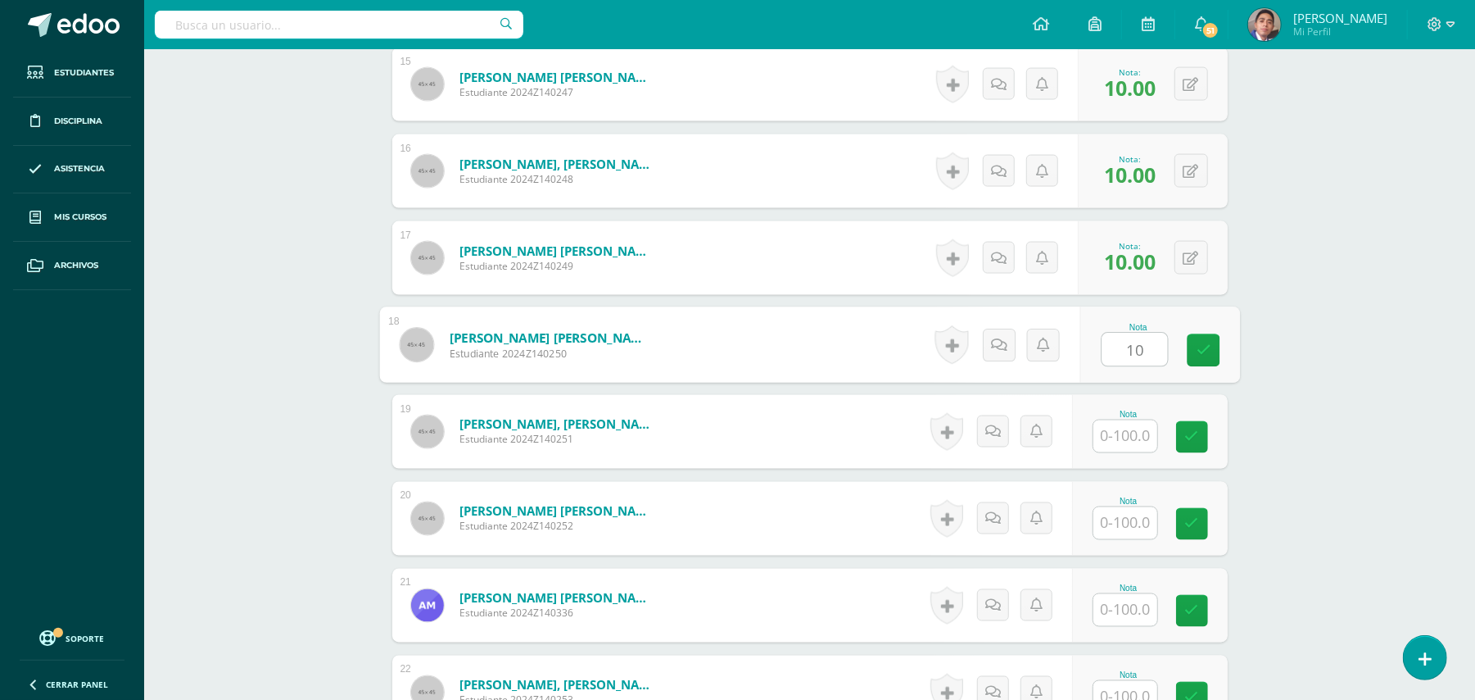
type input "10"
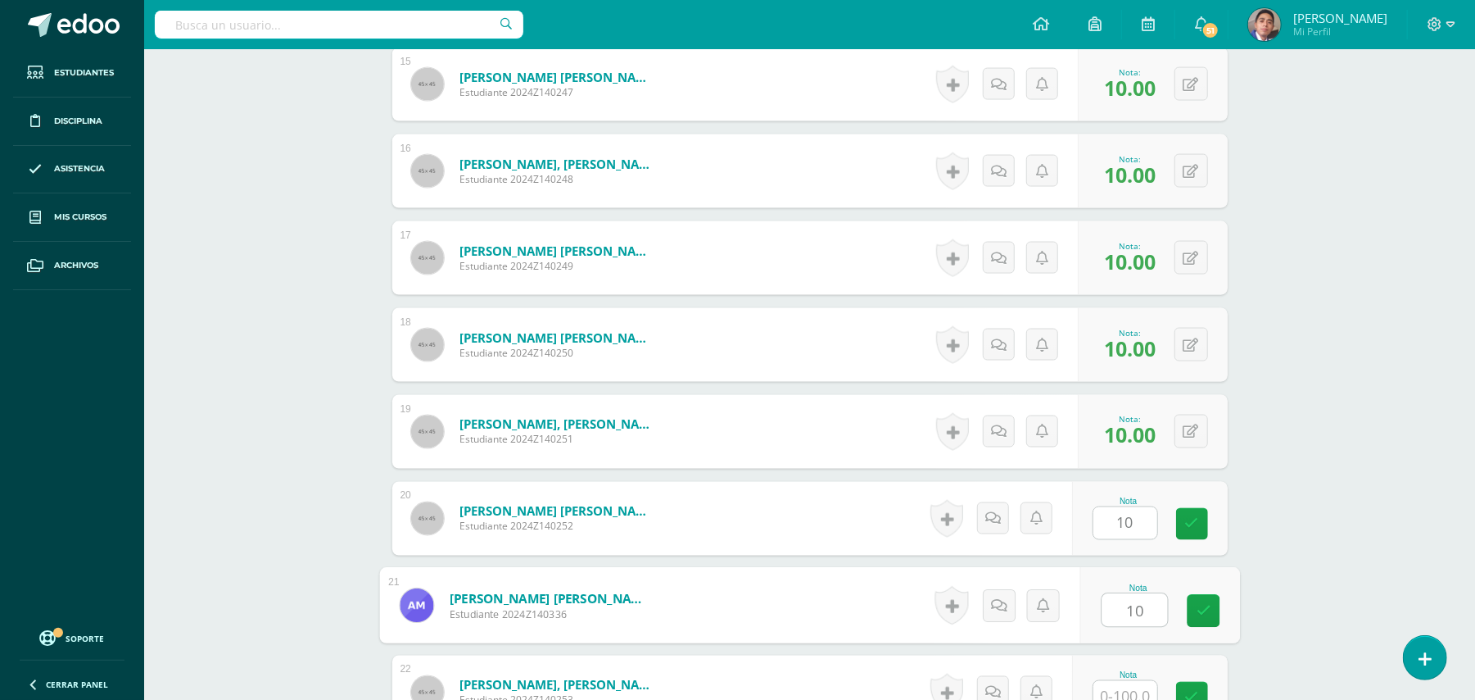
type input "10"
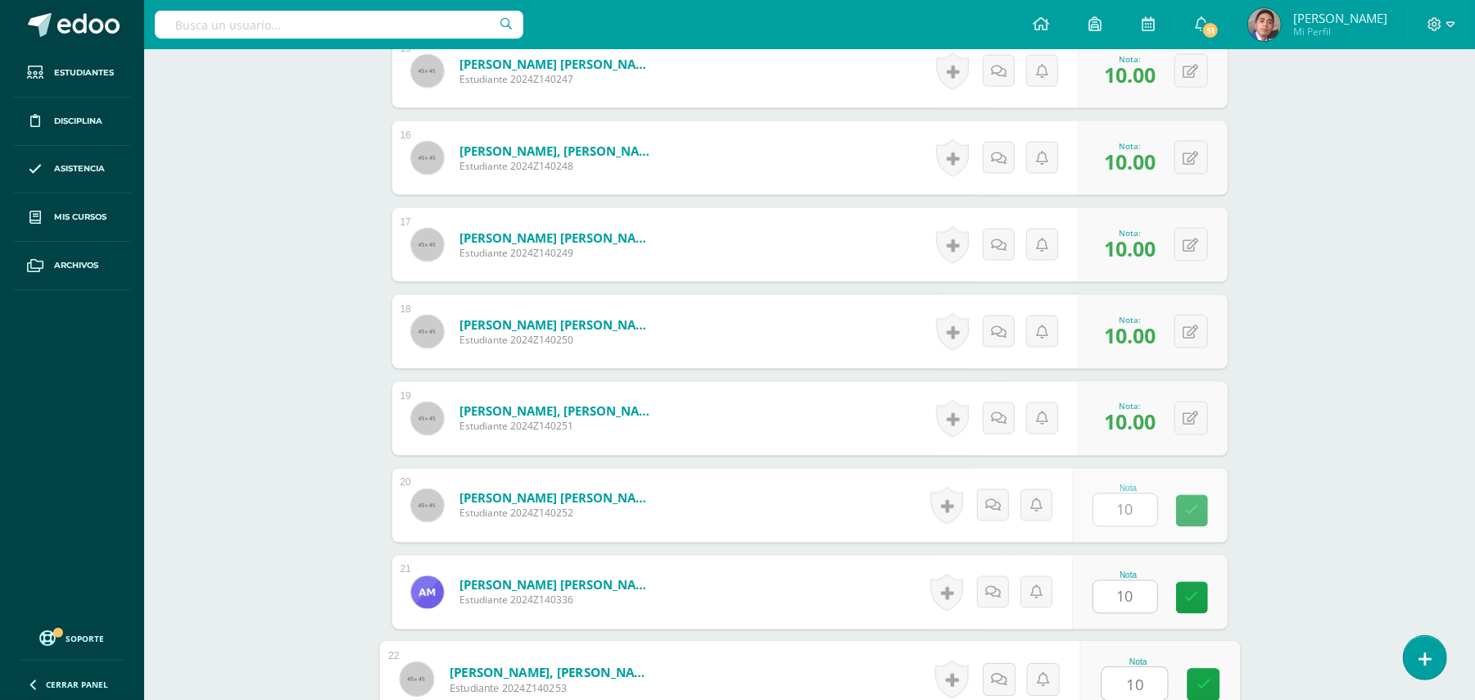
type input "10"
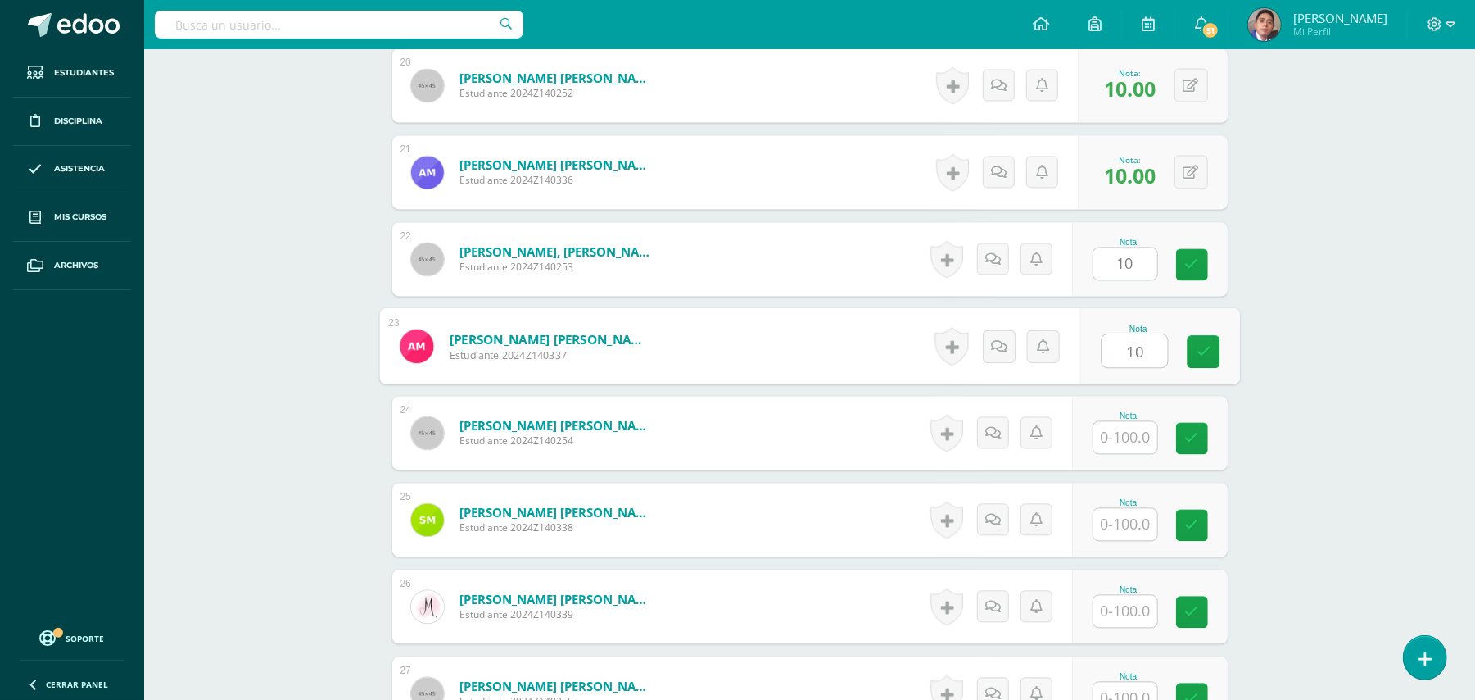
type input "10"
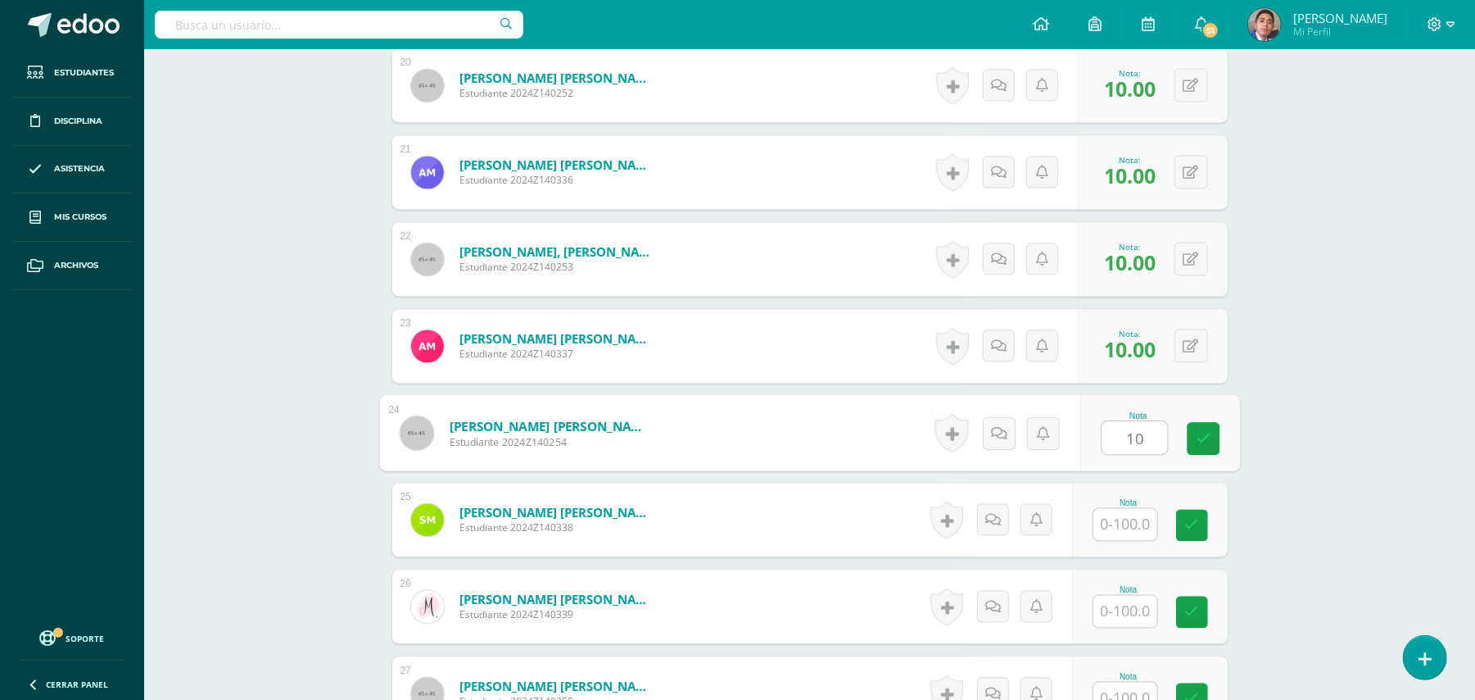
type input "10"
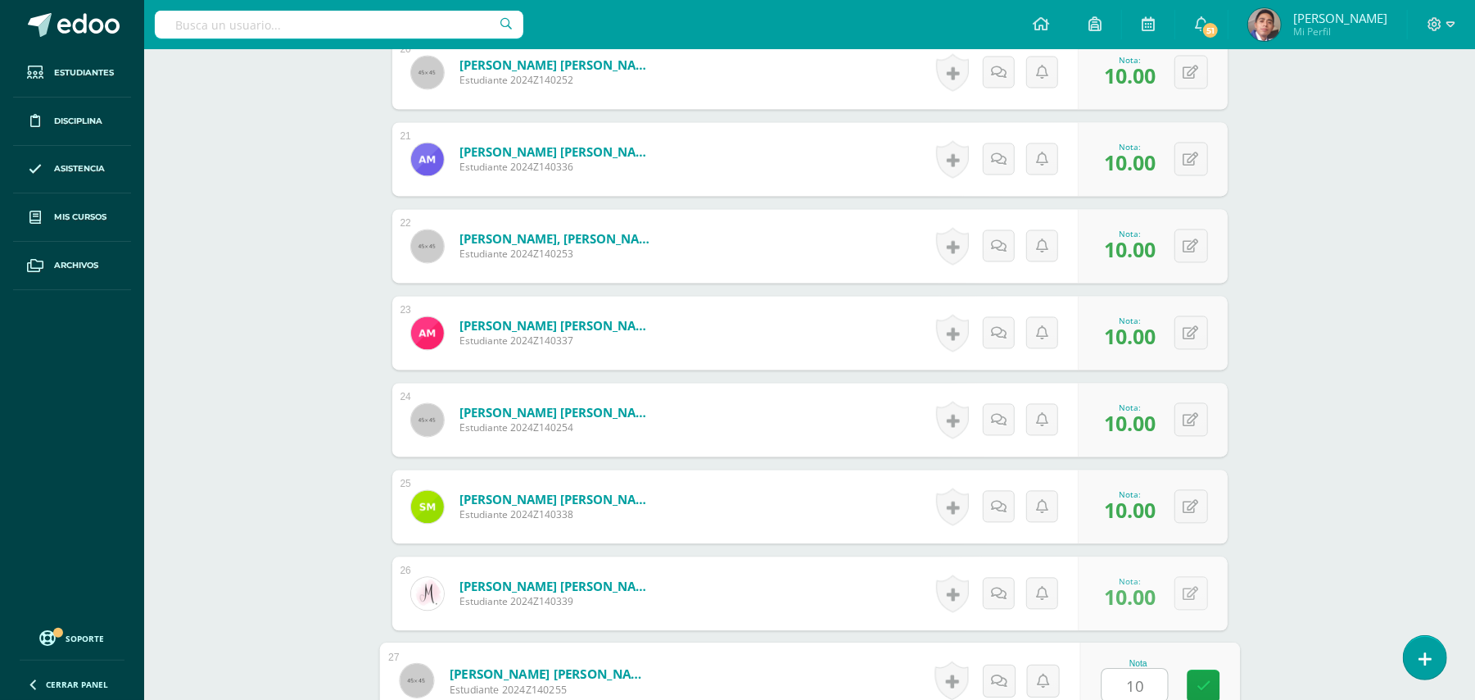
type input "10"
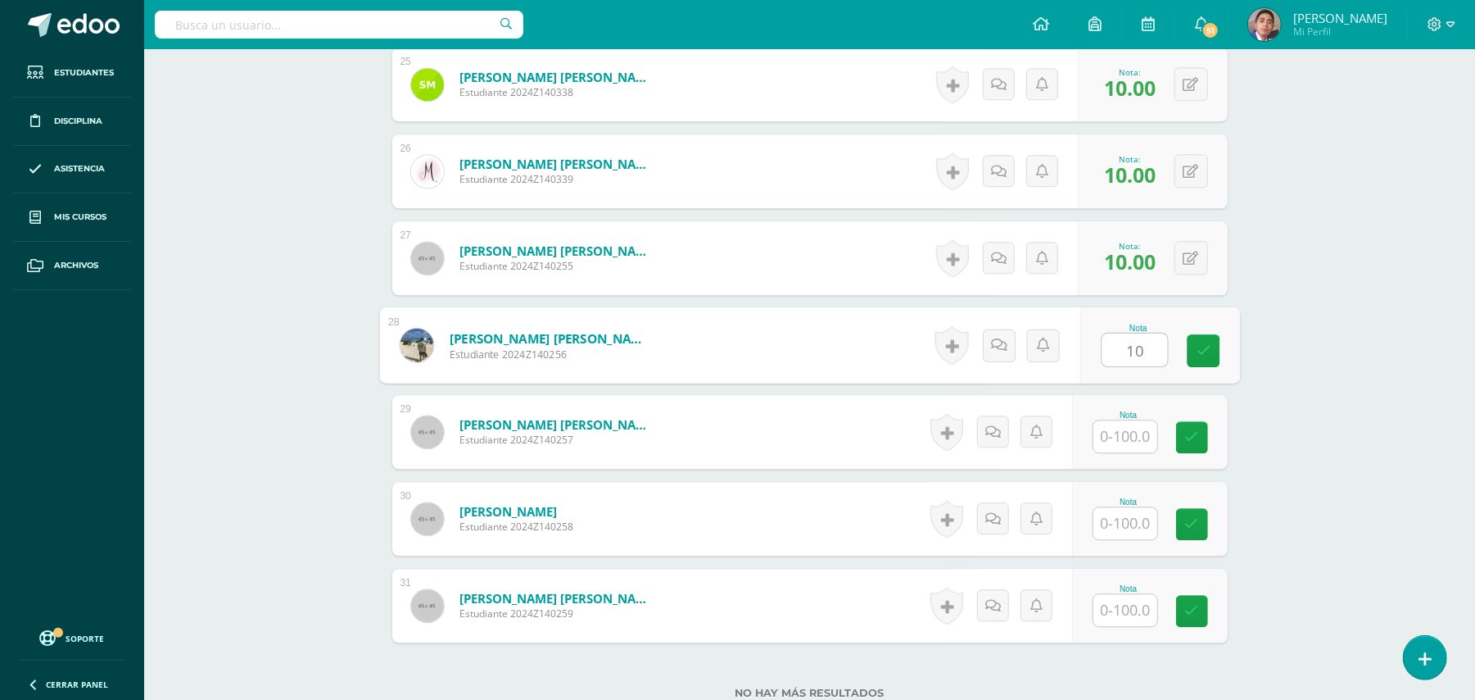
type input "10"
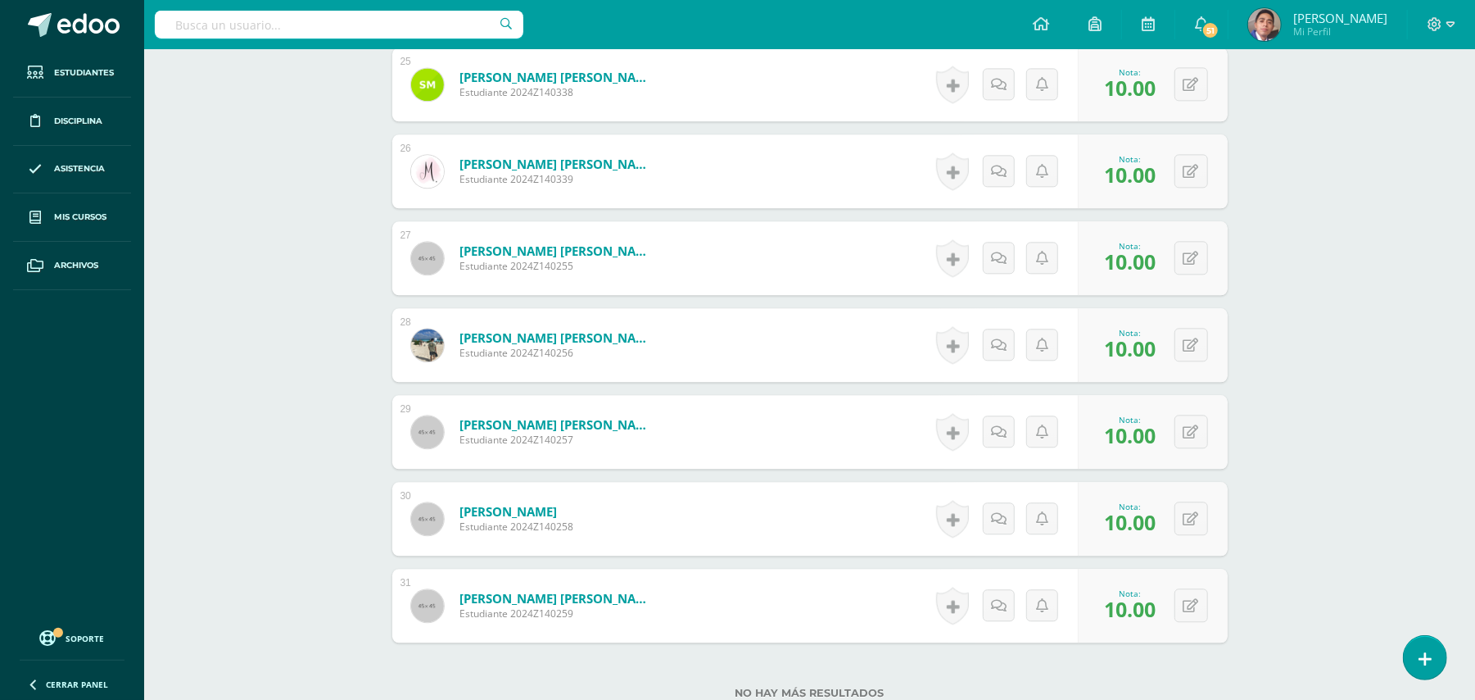
drag, startPoint x: 1302, startPoint y: 259, endPoint x: 1292, endPoint y: 250, distance: 13.3
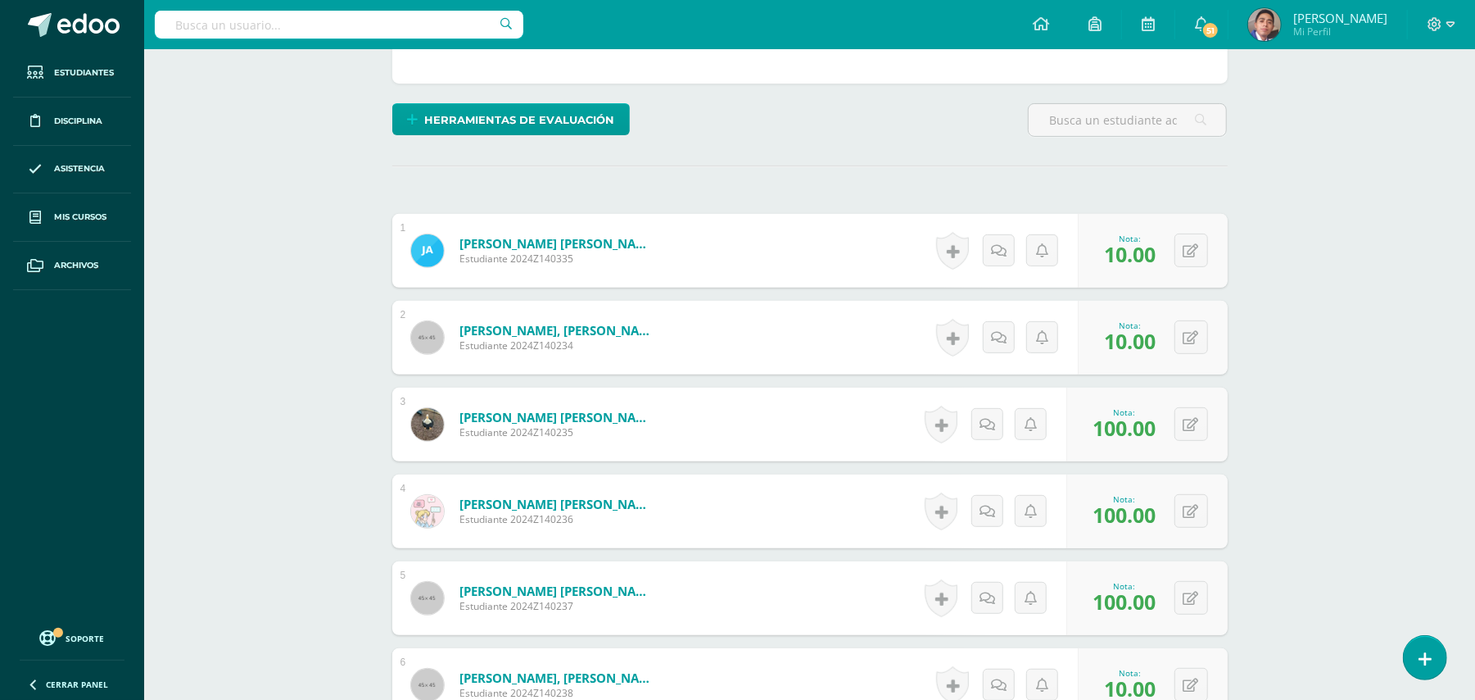
scroll to position [483, 0]
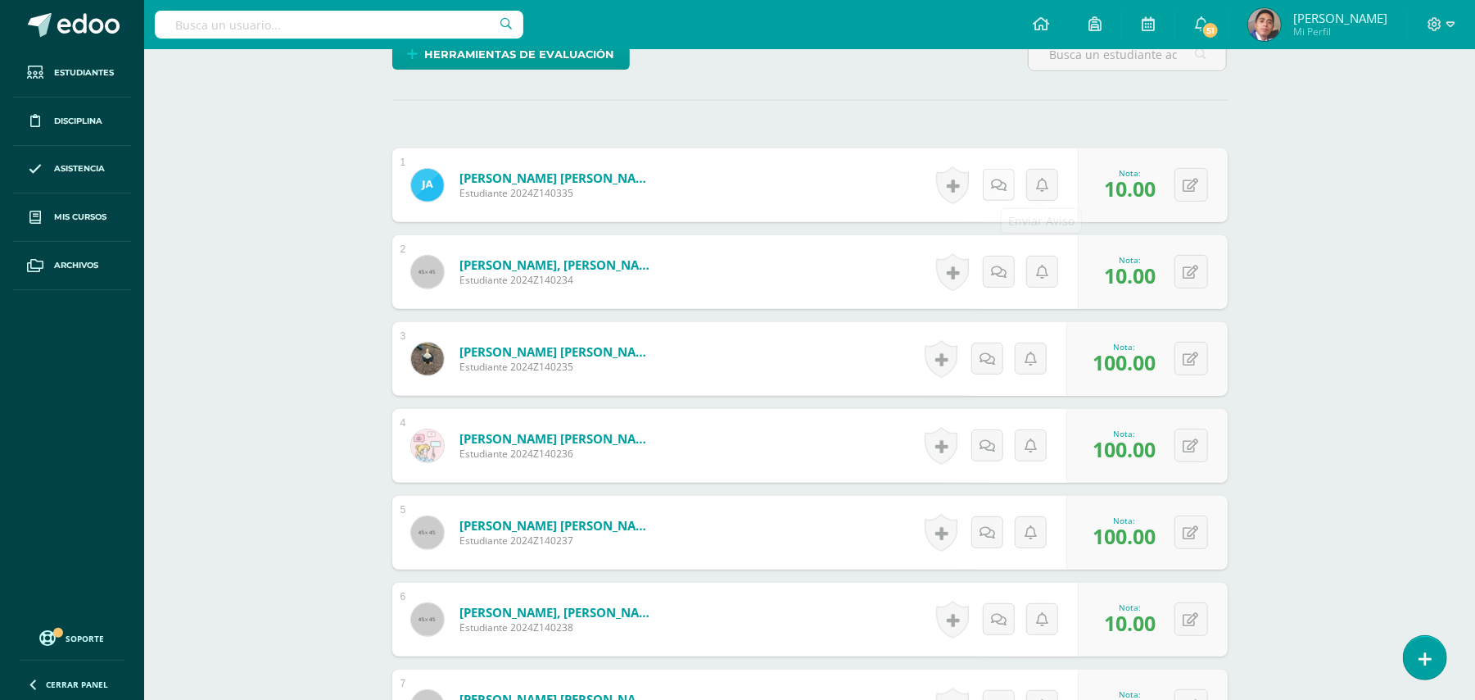
click at [1004, 185] on link at bounding box center [999, 185] width 32 height 32
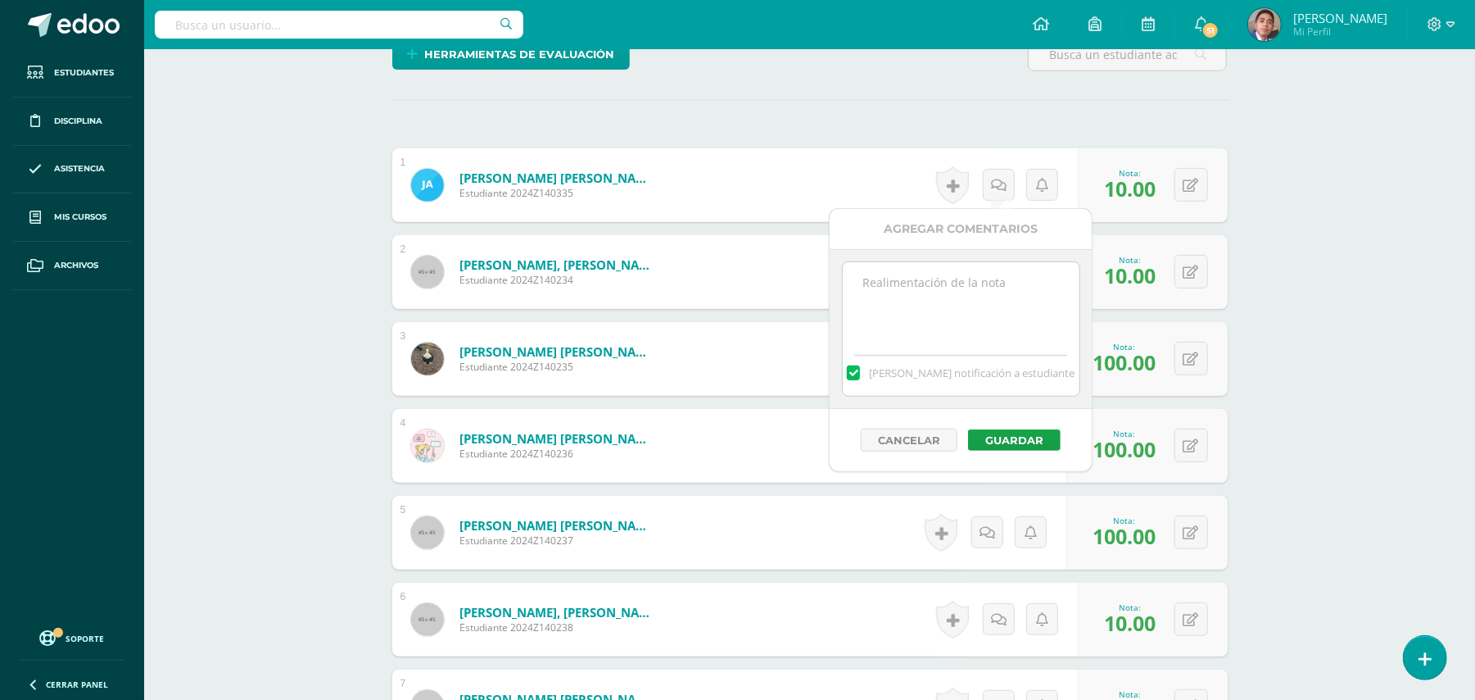
click at [980, 292] on textarea at bounding box center [961, 303] width 237 height 82
type textarea "Estimado estudiante. Tiene pendiente esta actividad. Se le brinda la oportunida…"
click at [1003, 439] on button "Guardar" at bounding box center [1014, 439] width 93 height 21
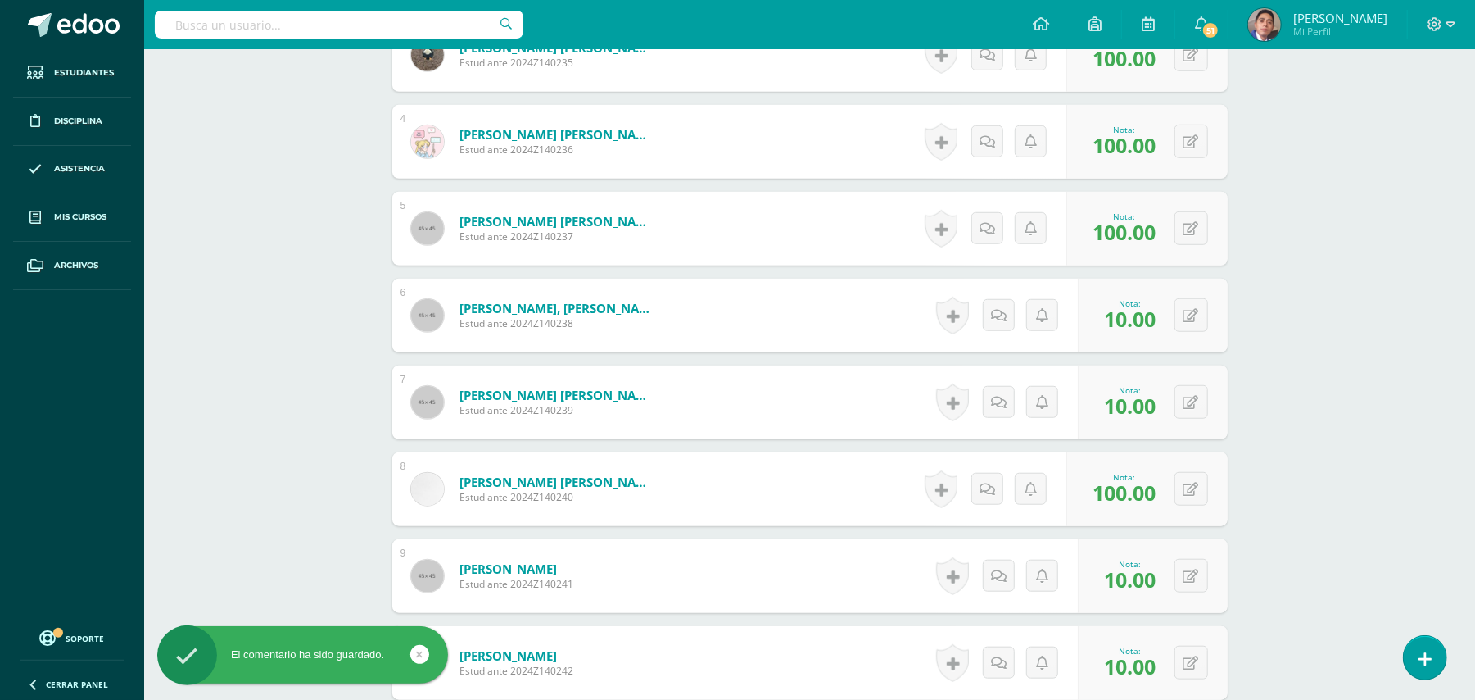
scroll to position [811, 0]
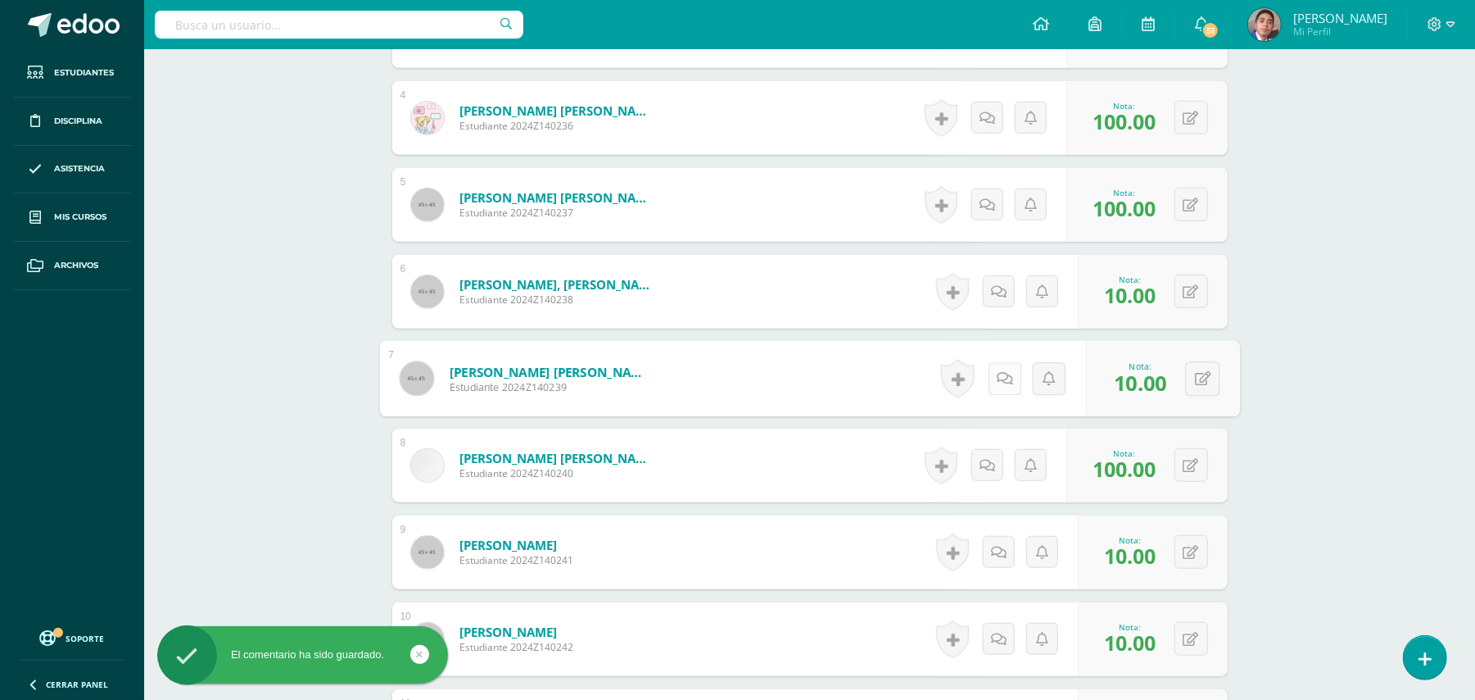
click at [997, 381] on icon at bounding box center [1005, 378] width 16 height 14
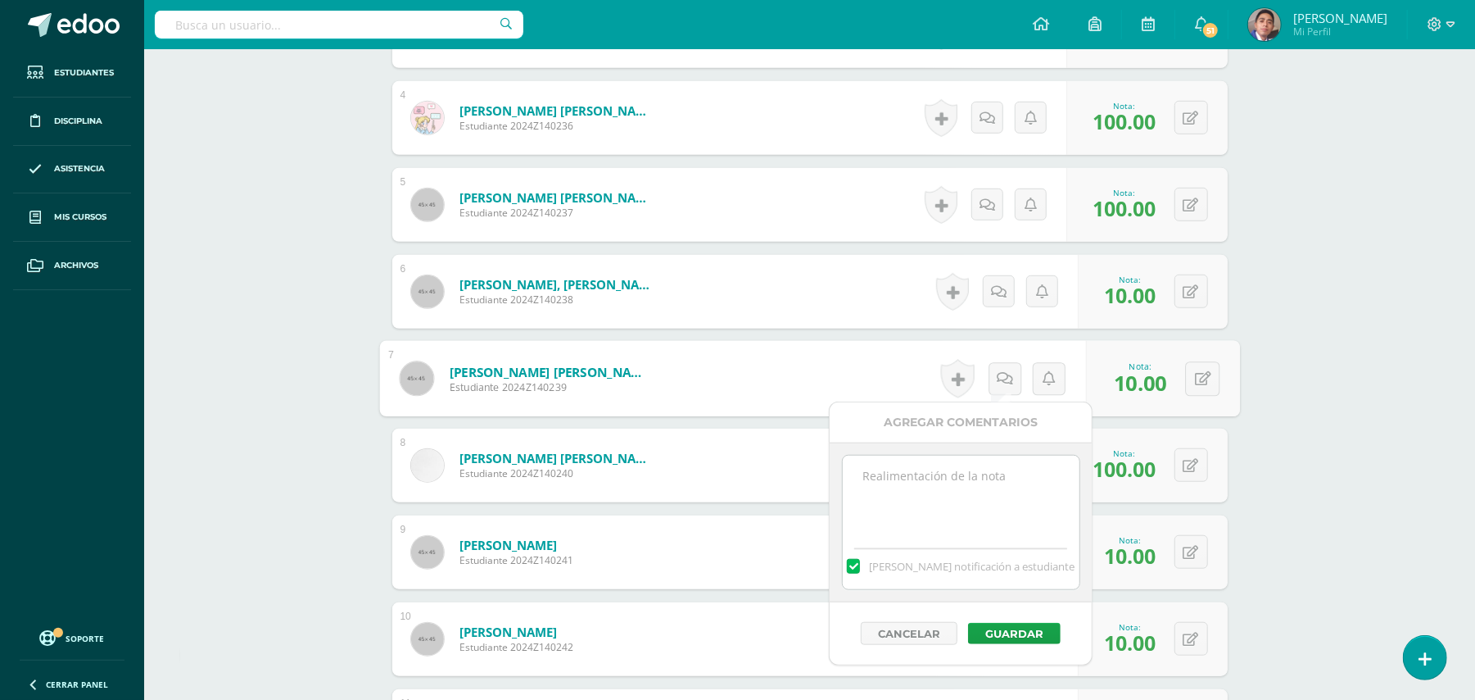
click at [994, 477] on textarea at bounding box center [961, 496] width 237 height 82
paste textarea "Estimado estudiante. Tiene pendiente esta actividad. Se le brinda la oportunida…"
type textarea "Estimado estudiante. Tiene pendiente esta actividad. Se le brinda la oportunida…"
click at [1006, 630] on button "Guardar" at bounding box center [1014, 633] width 93 height 21
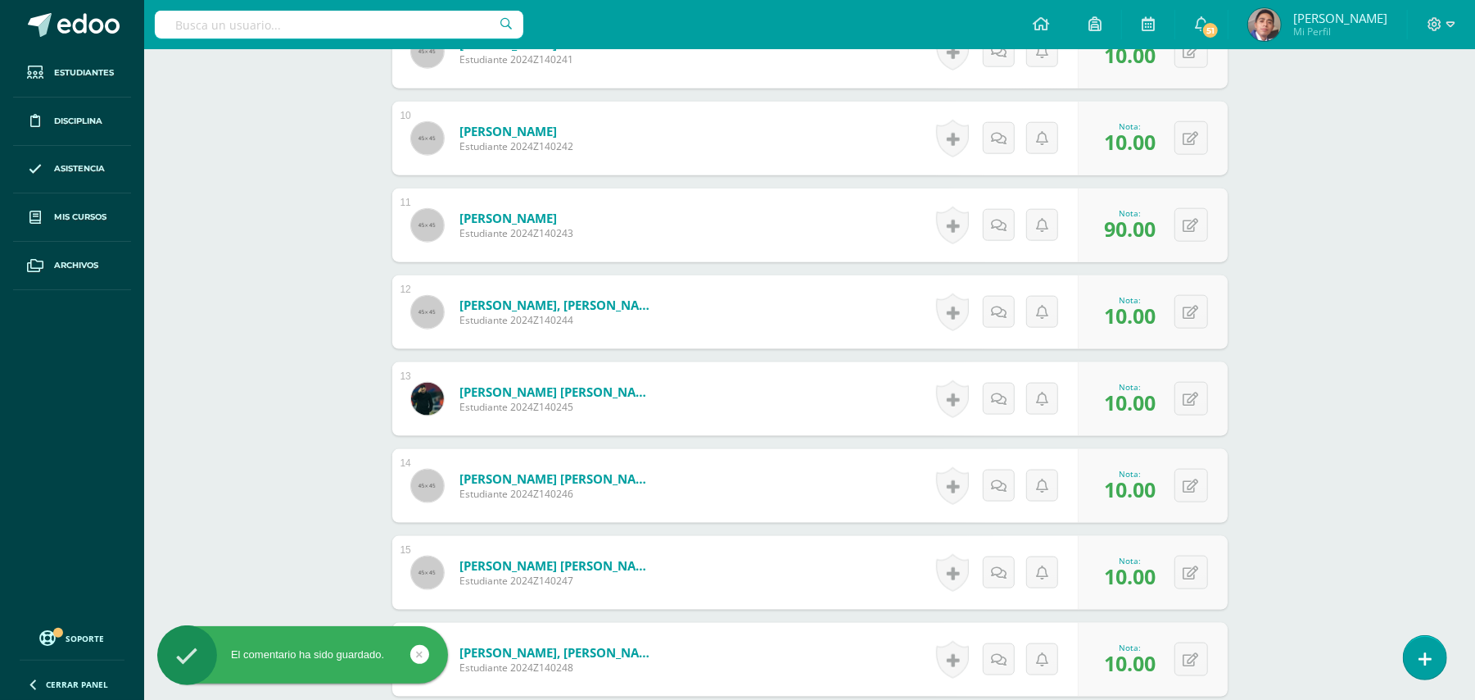
scroll to position [1357, 0]
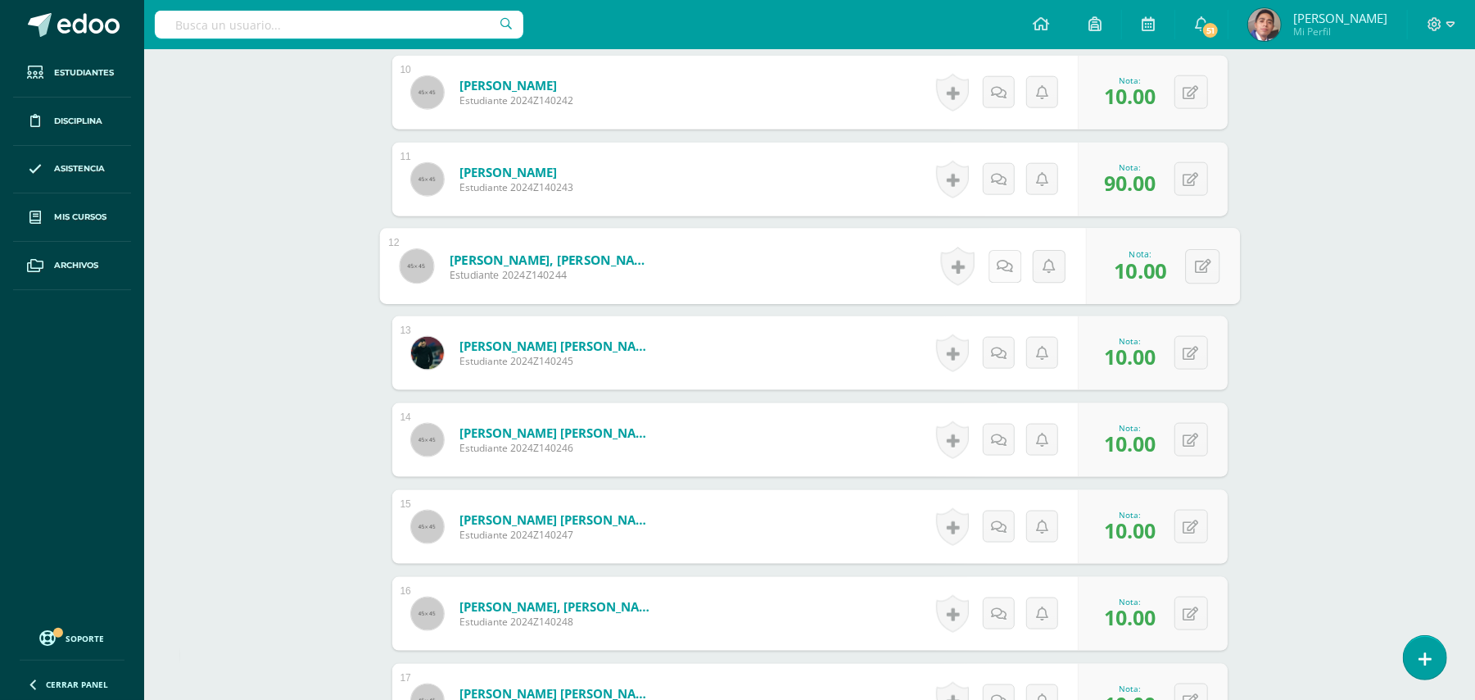
click at [997, 269] on icon at bounding box center [1005, 266] width 16 height 14
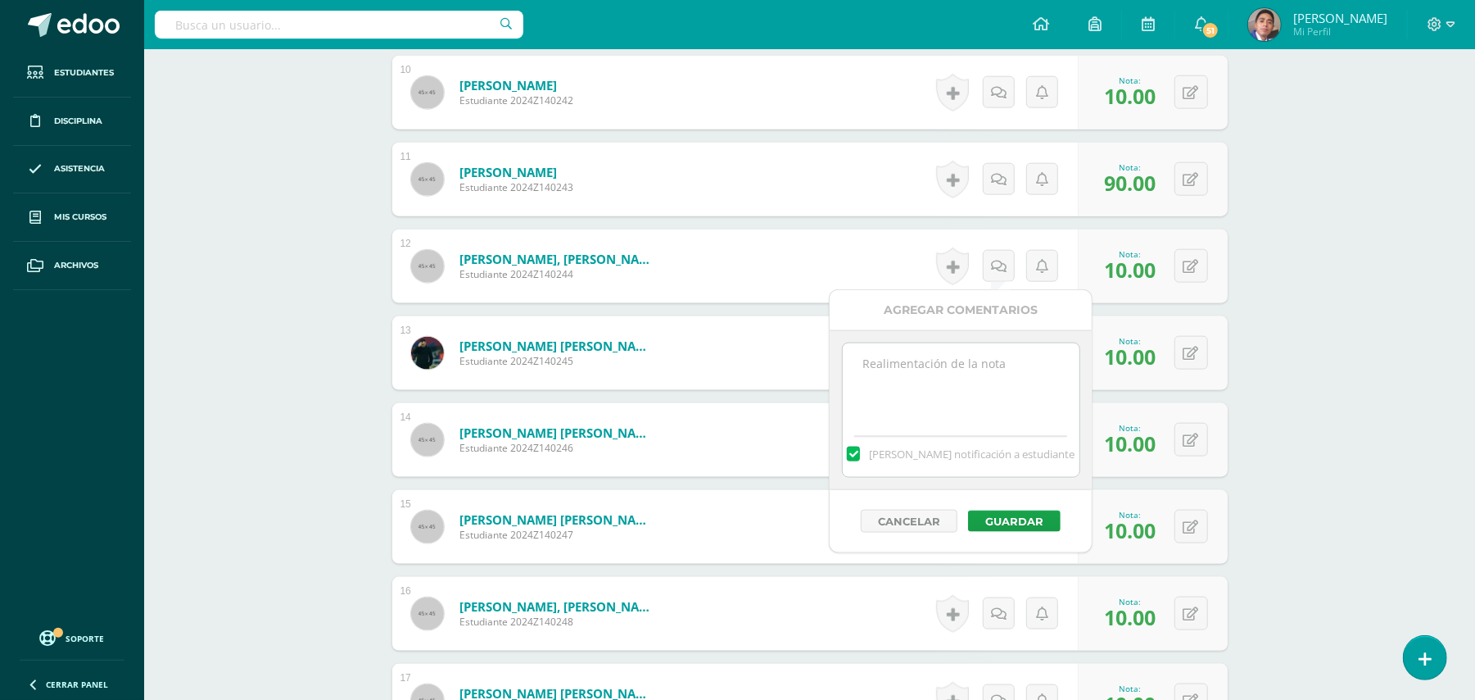
click at [978, 410] on textarea at bounding box center [961, 384] width 237 height 82
paste textarea "Estimado estudiante. Tiene pendiente esta actividad. Se le brinda la oportunida…"
type textarea "Estimado estudiante. Tiene pendiente esta actividad. Se le brinda la oportunida…"
click at [1026, 516] on button "Guardar" at bounding box center [1014, 520] width 93 height 21
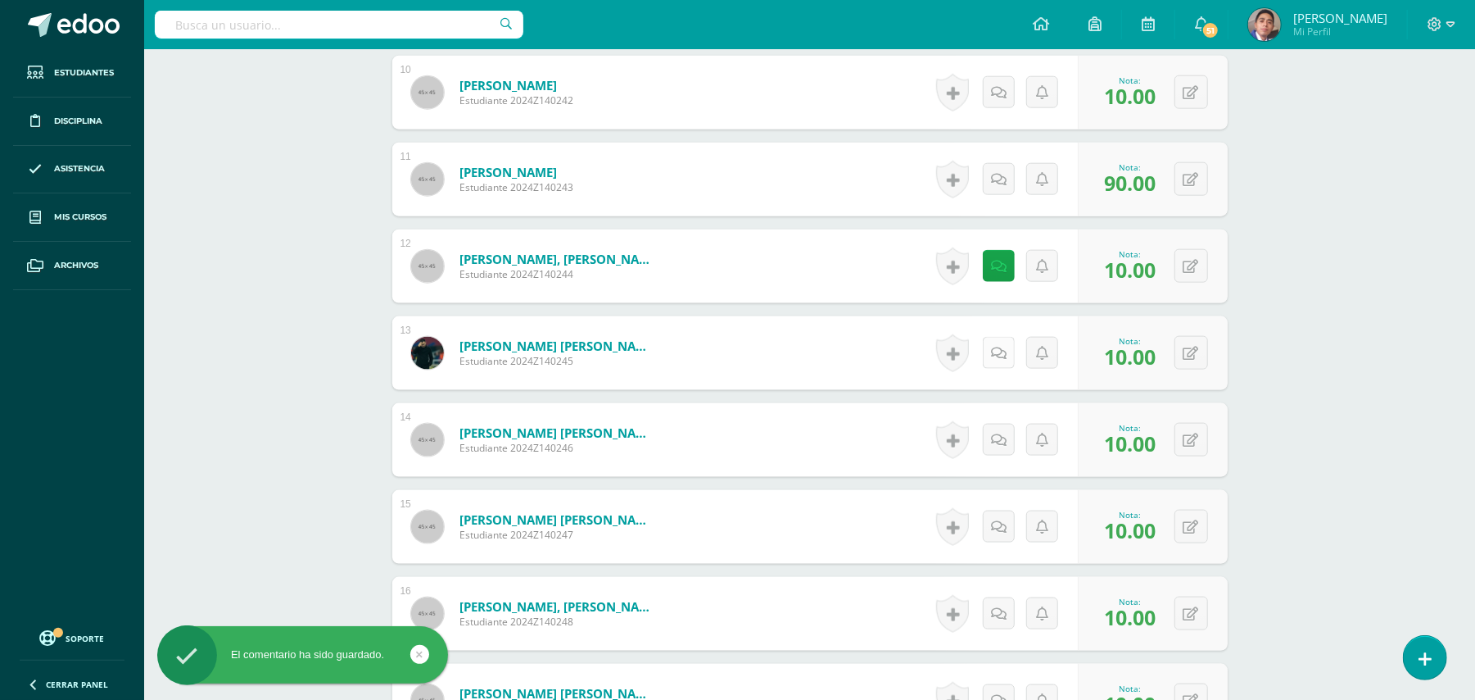
click at [990, 355] on link at bounding box center [999, 353] width 32 height 32
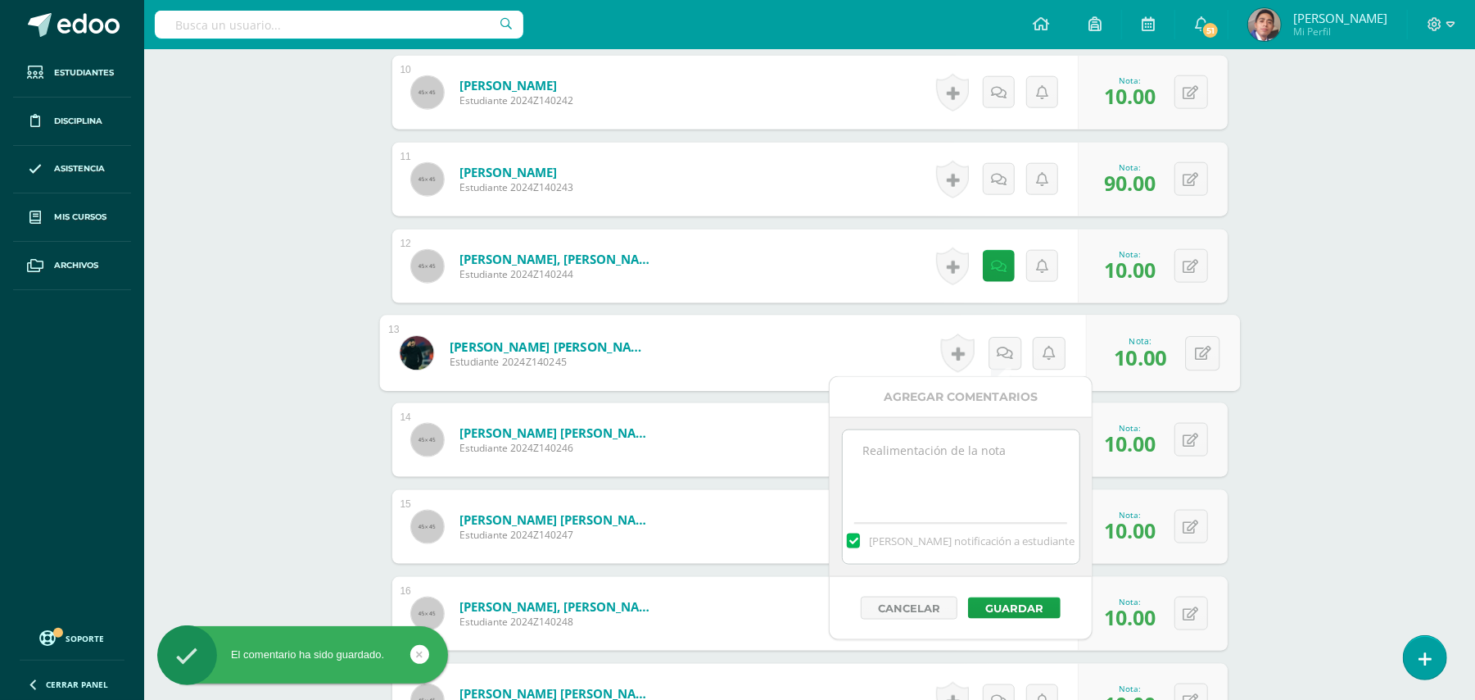
click at [1003, 456] on textarea at bounding box center [961, 471] width 237 height 82
paste textarea "Estimado estudiante. Tiene pendiente esta actividad. Se le brinda la oportunida…"
type textarea "Estimado estudiante. Tiene pendiente esta actividad. Se le brinda la oportunida…"
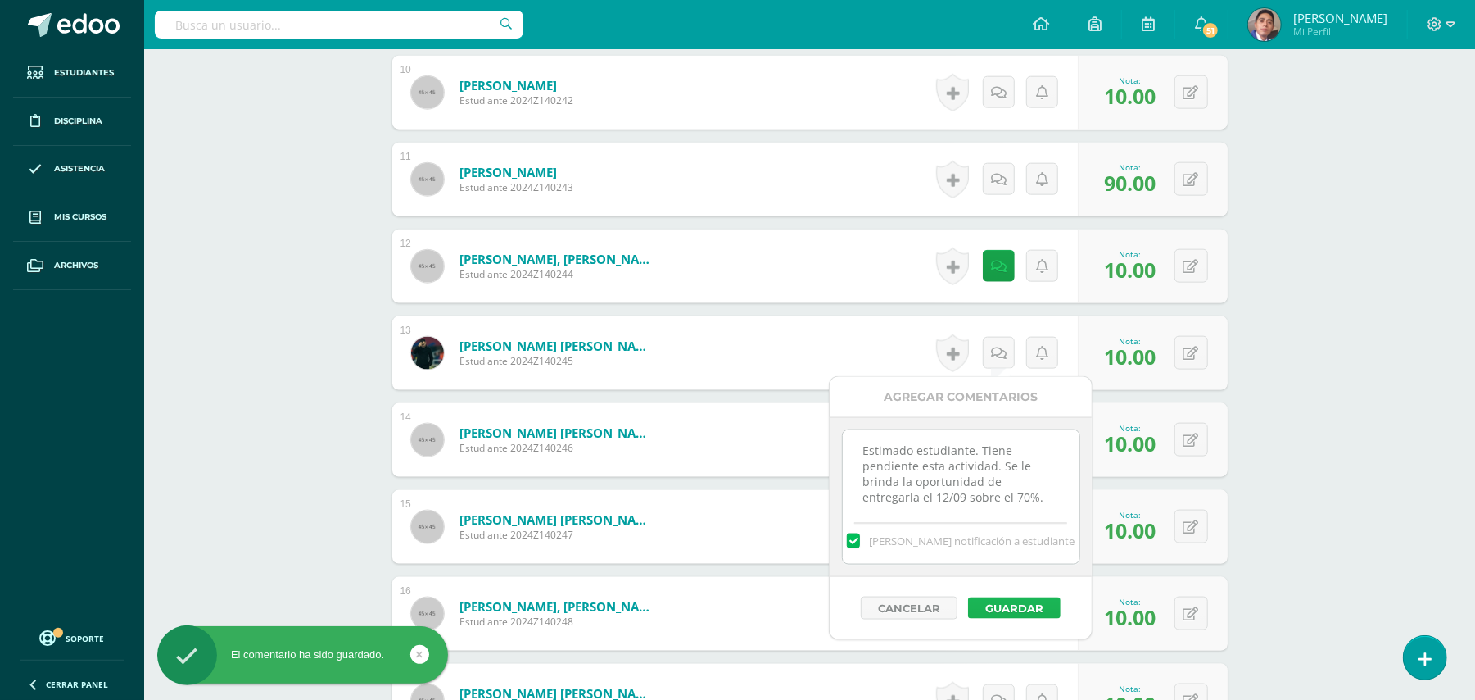
click at [1026, 618] on button "Guardar" at bounding box center [1014, 607] width 93 height 21
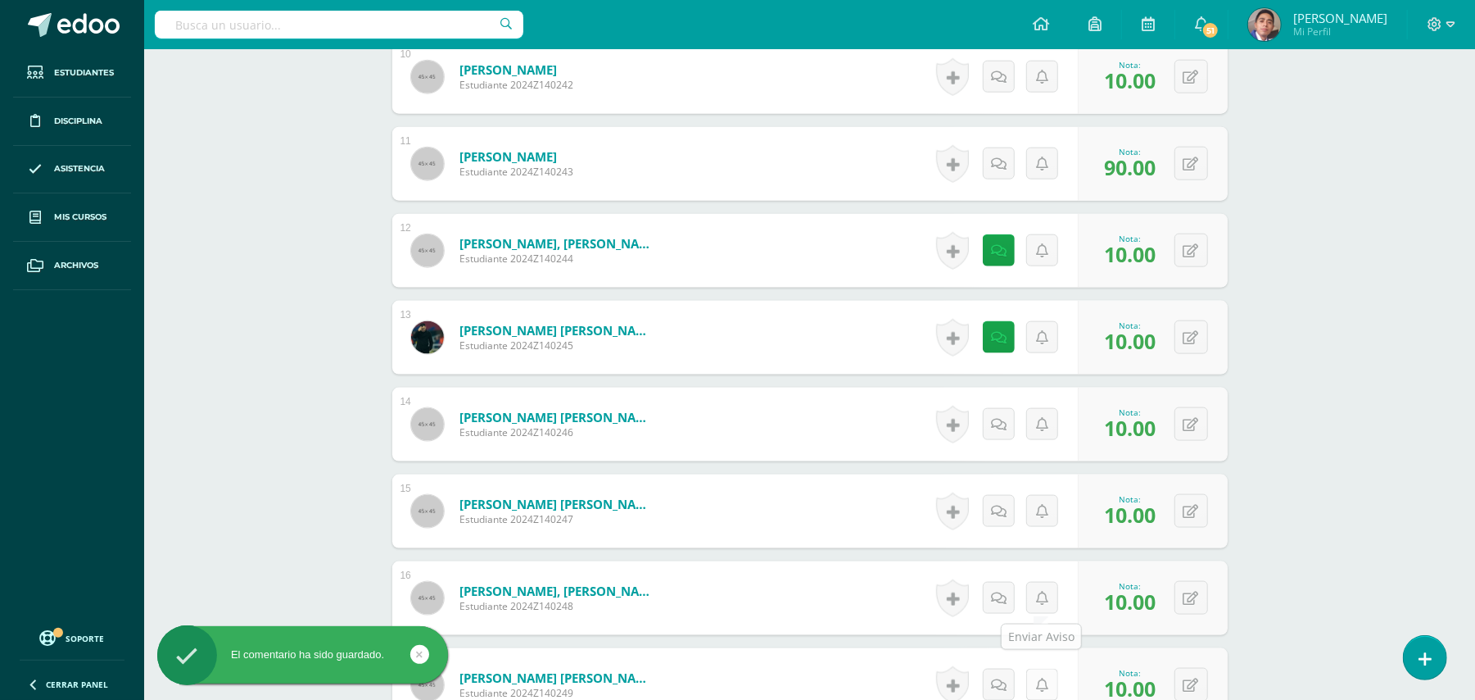
scroll to position [1576, 0]
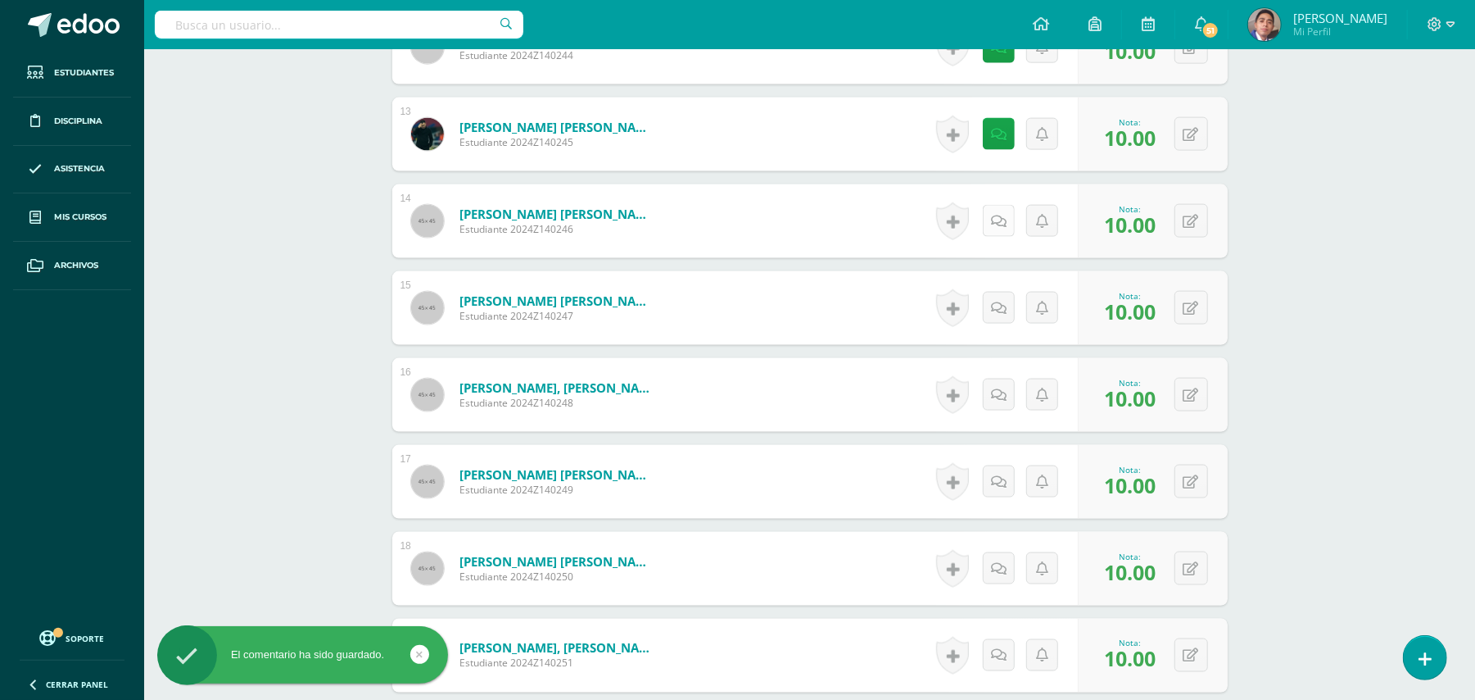
click at [1001, 224] on icon at bounding box center [999, 222] width 16 height 14
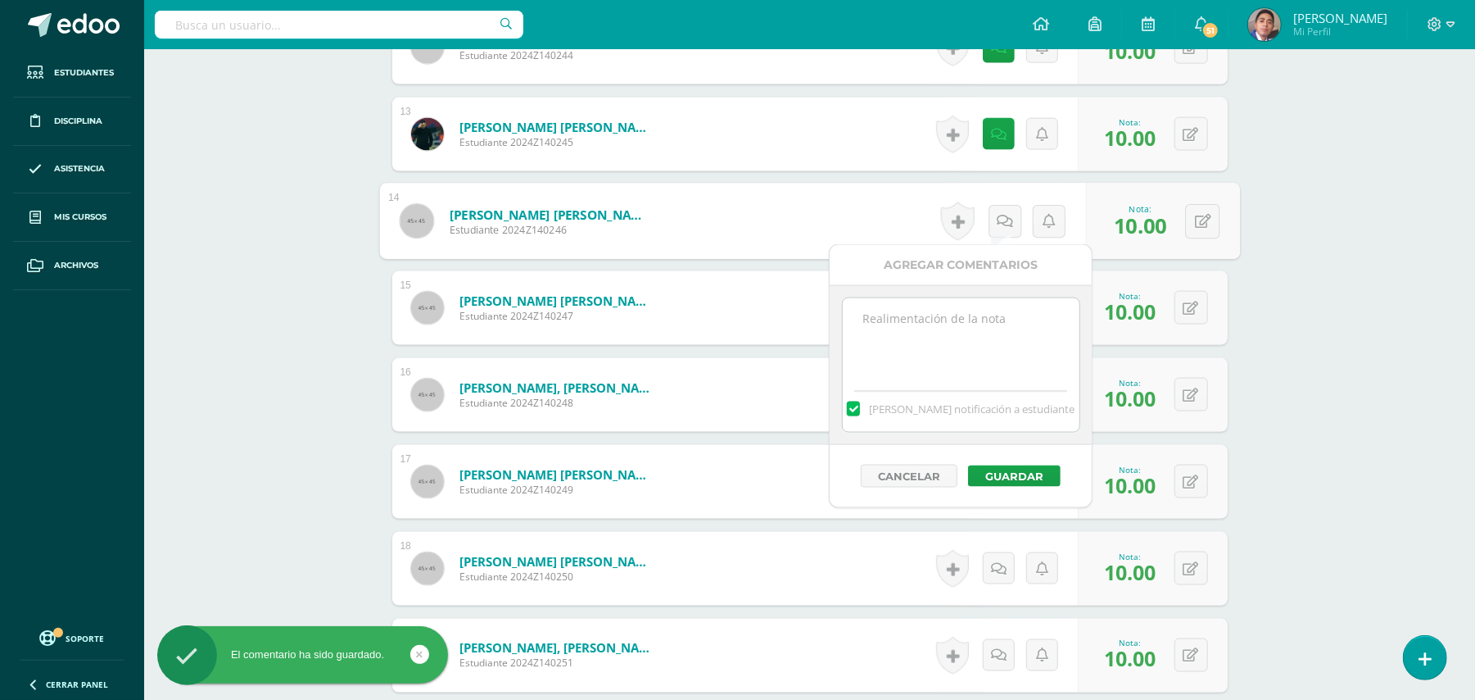
click at [983, 338] on textarea at bounding box center [961, 339] width 237 height 82
paste textarea "Estimado estudiante. Tiene pendiente esta actividad. Se le brinda la oportunida…"
type textarea "Estimado estudiante. Tiene pendiente esta actividad. Se le brinda la oportunida…"
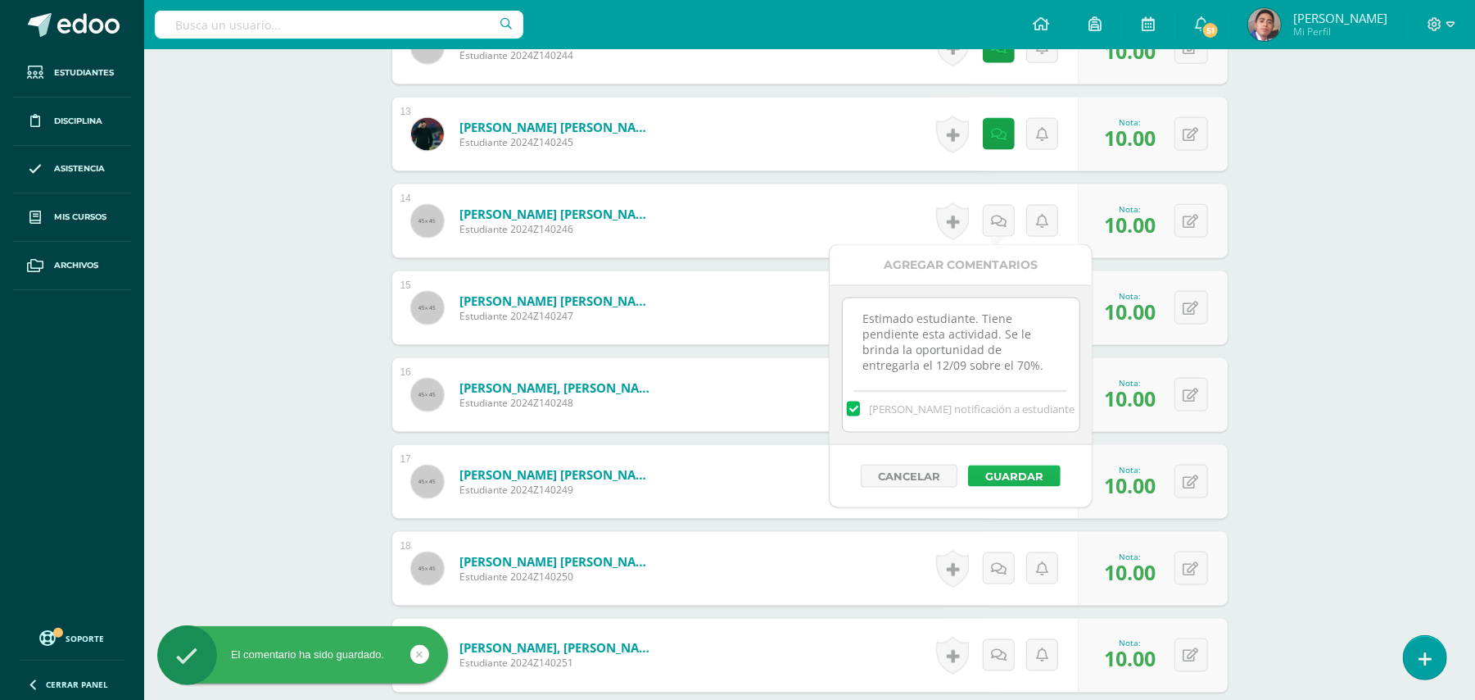
click at [1014, 482] on button "Guardar" at bounding box center [1014, 475] width 93 height 21
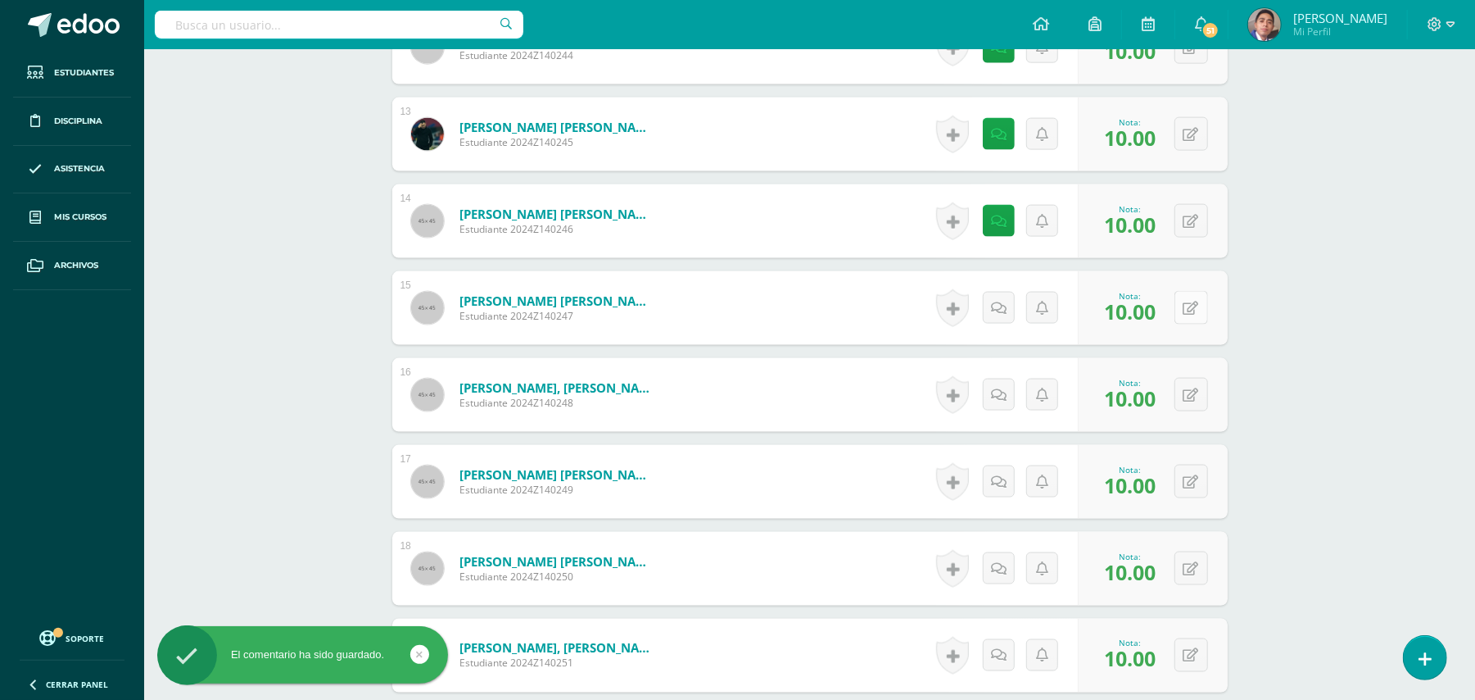
click at [1193, 302] on icon at bounding box center [1192, 308] width 16 height 14
click at [1324, 303] on div "Química Bach V Onceavo Bachillerato "A" Herramientas Detalle de asistencias Act…" at bounding box center [809, 197] width 1331 height 3449
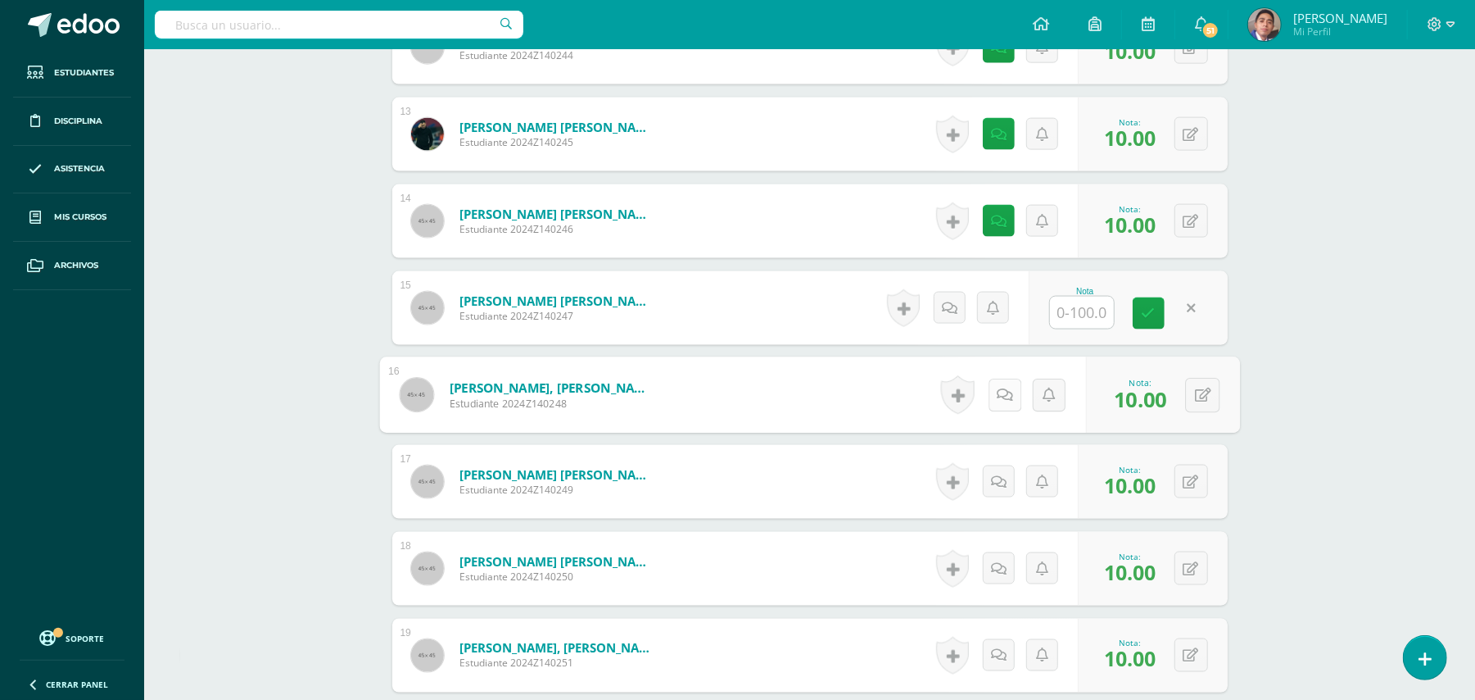
click at [1008, 394] on link at bounding box center [1004, 394] width 33 height 33
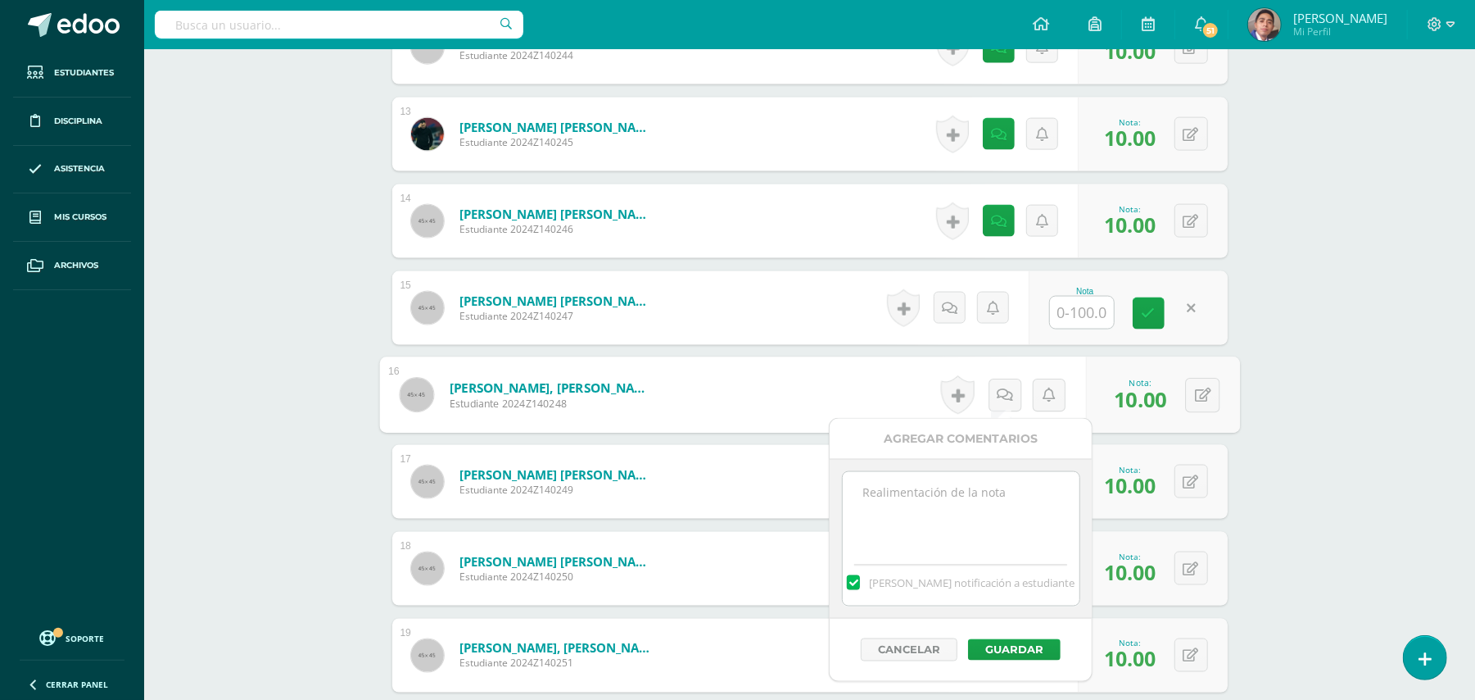
click at [991, 501] on textarea at bounding box center [961, 513] width 237 height 82
paste textarea "Estimado estudiante. Tiene pendiente esta actividad. Se le brinda la oportunida…"
type textarea "Estimado estudiante. Tiene pendiente esta actividad. Se le brinda la oportunida…"
click at [1027, 646] on button "Guardar" at bounding box center [1014, 649] width 93 height 21
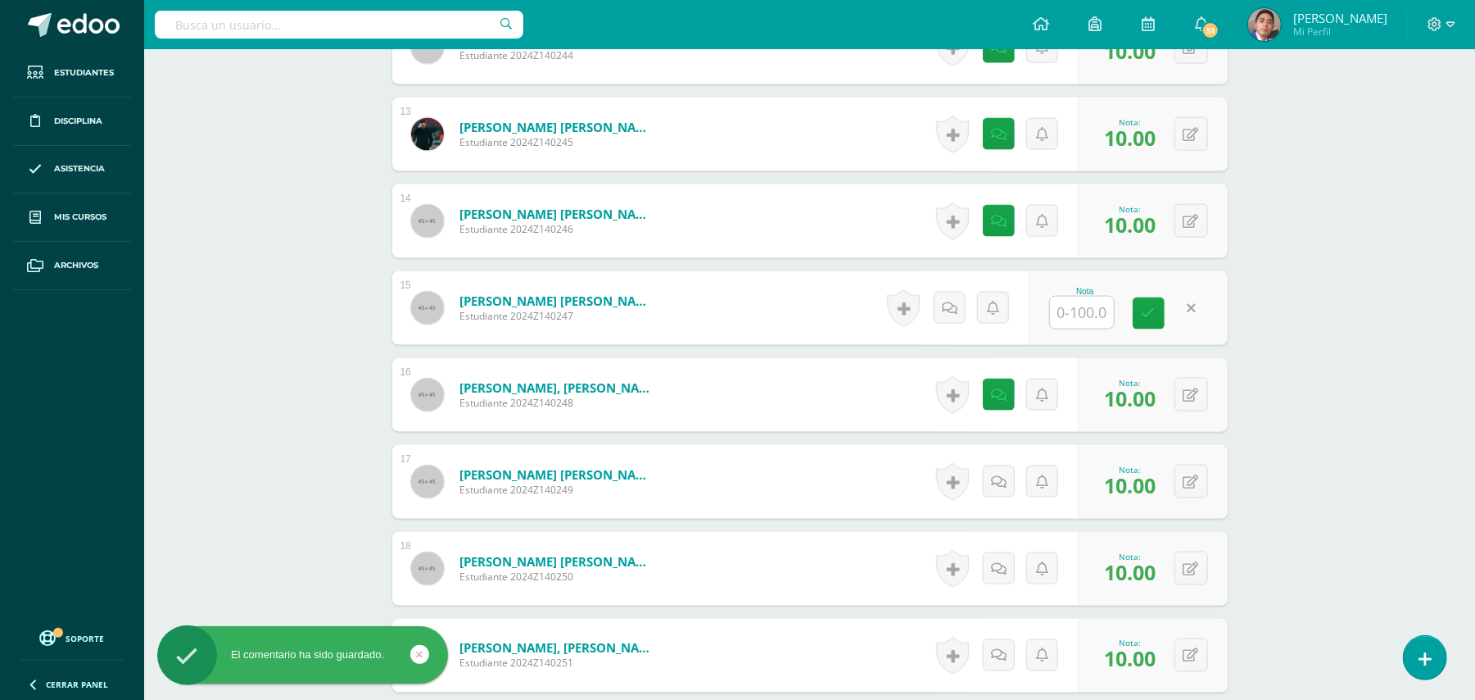
click at [1342, 433] on div "Química Bach V Onceavo Bachillerato "A" Herramientas Detalle de asistencias Act…" at bounding box center [809, 197] width 1331 height 3449
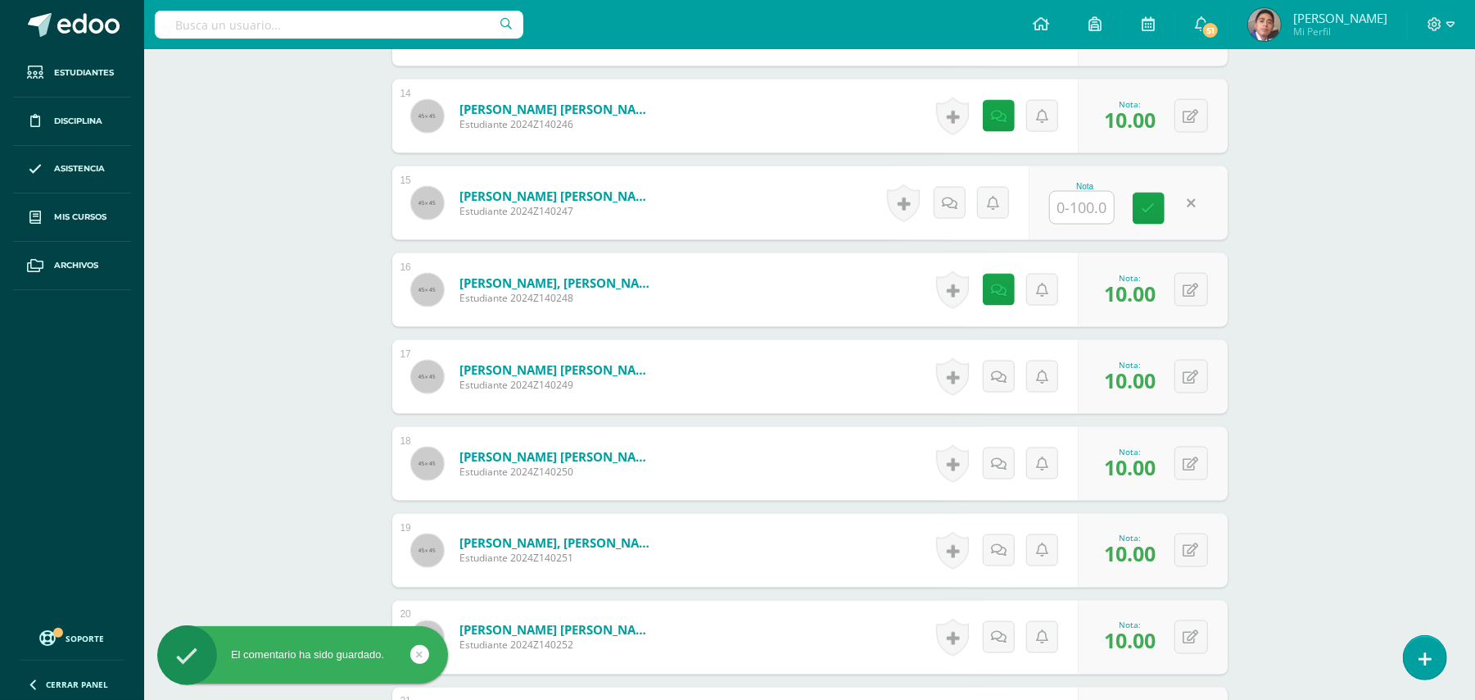
scroll to position [1794, 0]
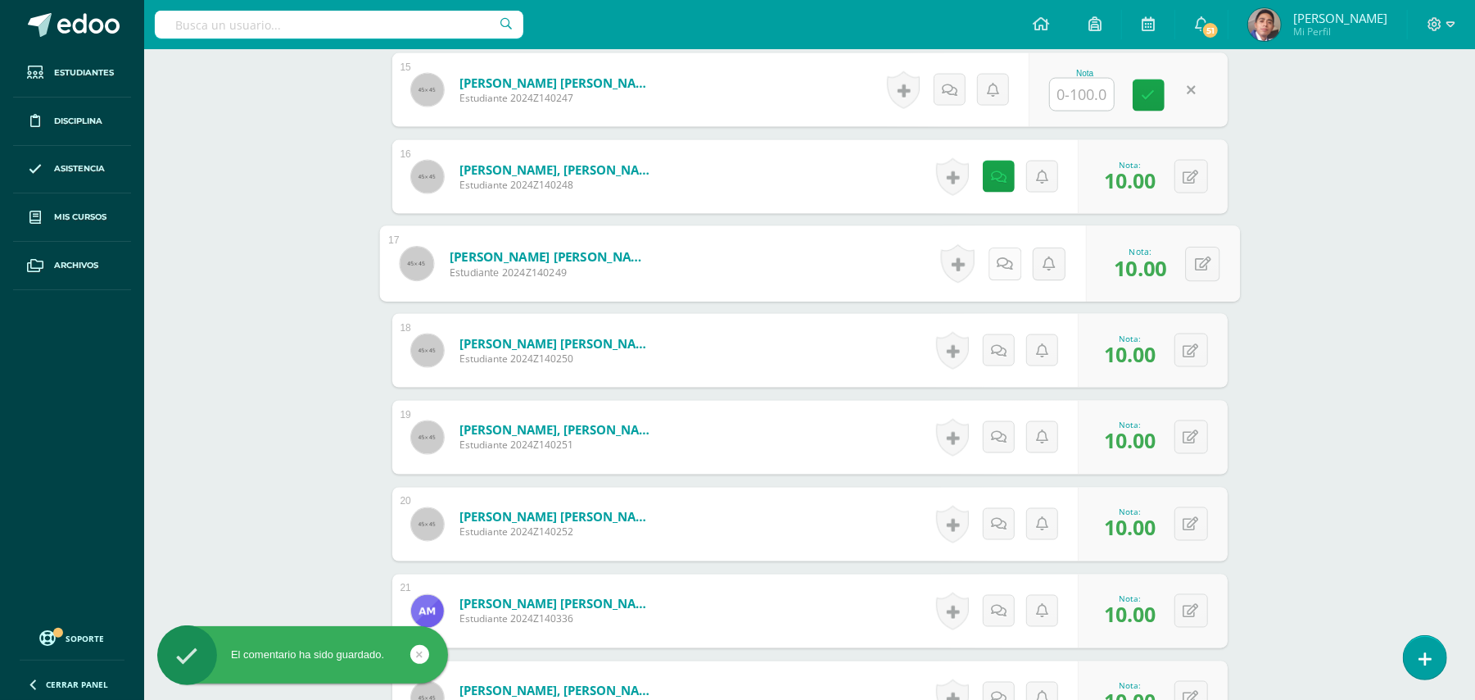
click at [1006, 259] on link at bounding box center [1004, 263] width 33 height 33
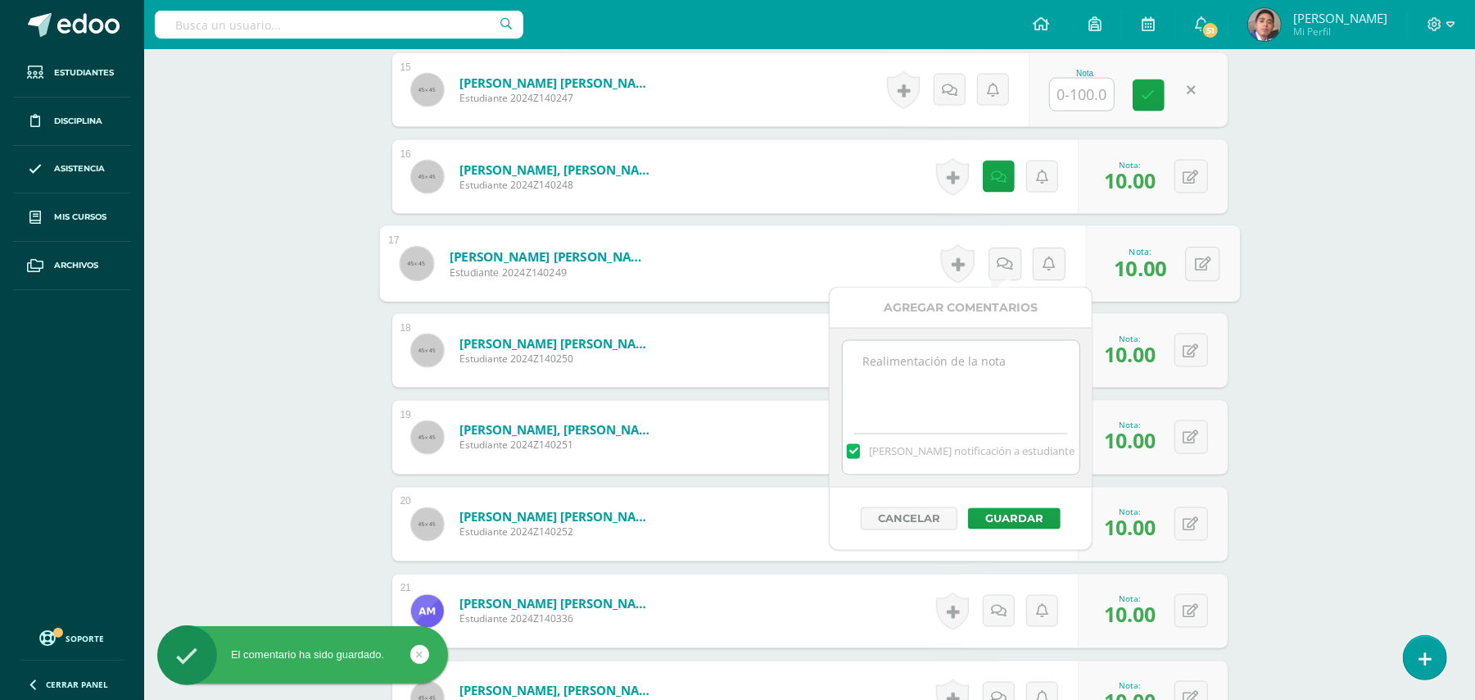
click at [963, 371] on textarea at bounding box center [961, 382] width 237 height 82
paste textarea "Estimado estudiante. Tiene pendiente esta actividad. Se le brinda la oportunida…"
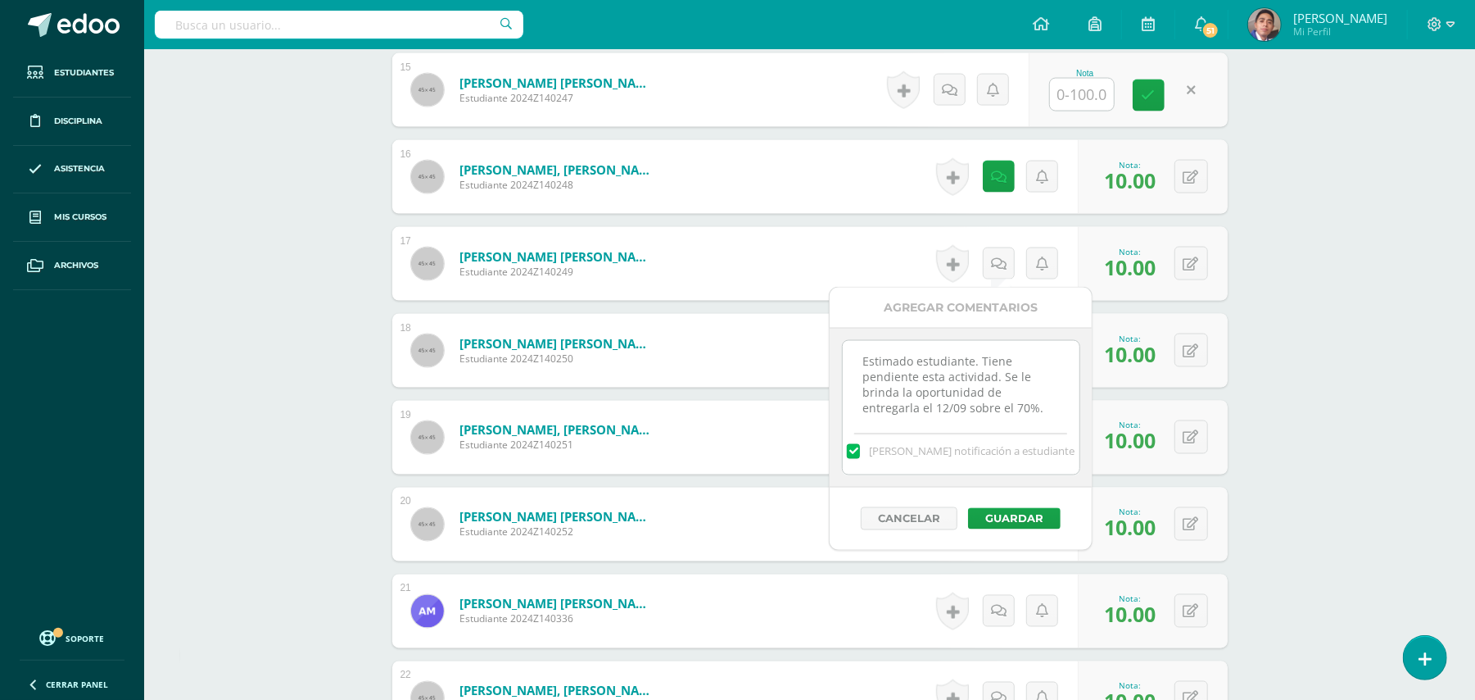
click at [1017, 403] on textarea "Estimado estudiante. Tiene pendiente esta actividad. Se le brinda la oportunida…" at bounding box center [961, 382] width 237 height 82
type textarea "Estimado estudiante. Tiene pendiente esta actividad. Se le brinda la oportunida…"
click at [1022, 514] on button "Guardar" at bounding box center [1014, 518] width 93 height 21
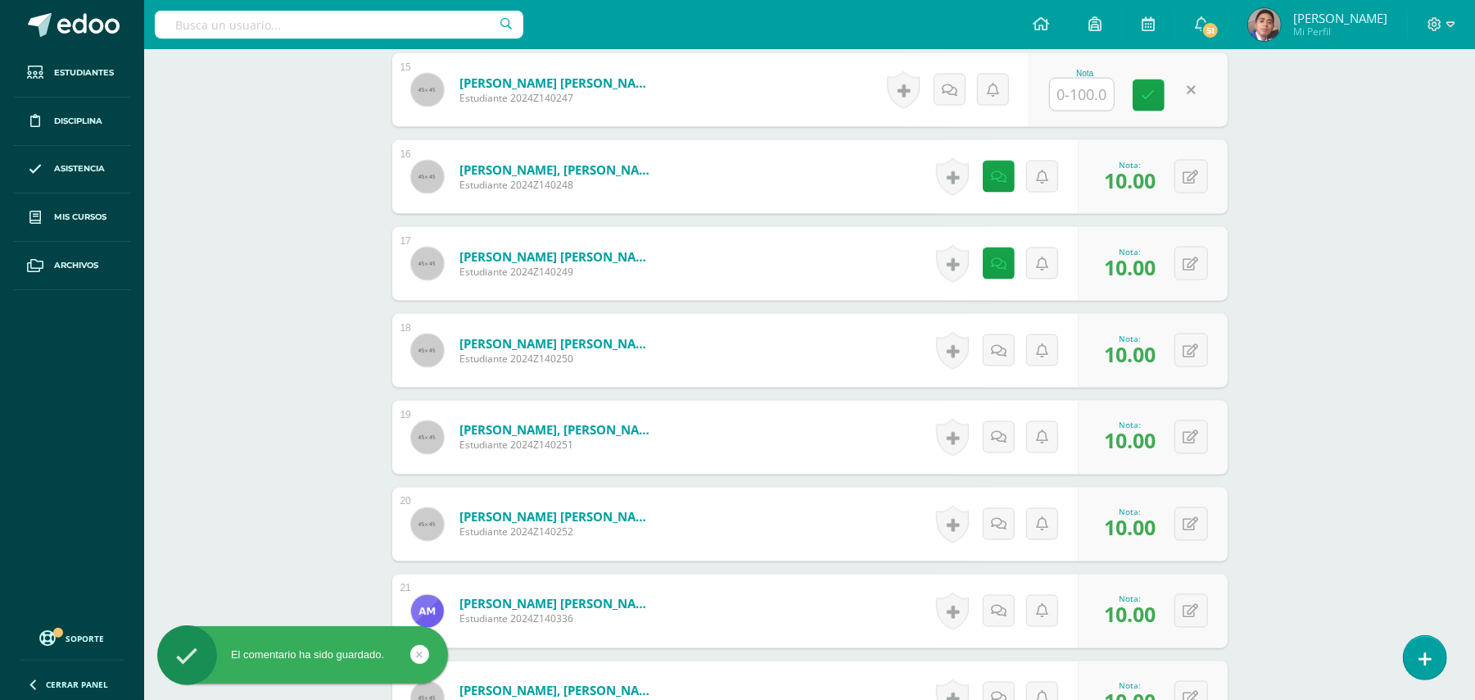
click at [998, 343] on icon at bounding box center [1005, 350] width 16 height 14
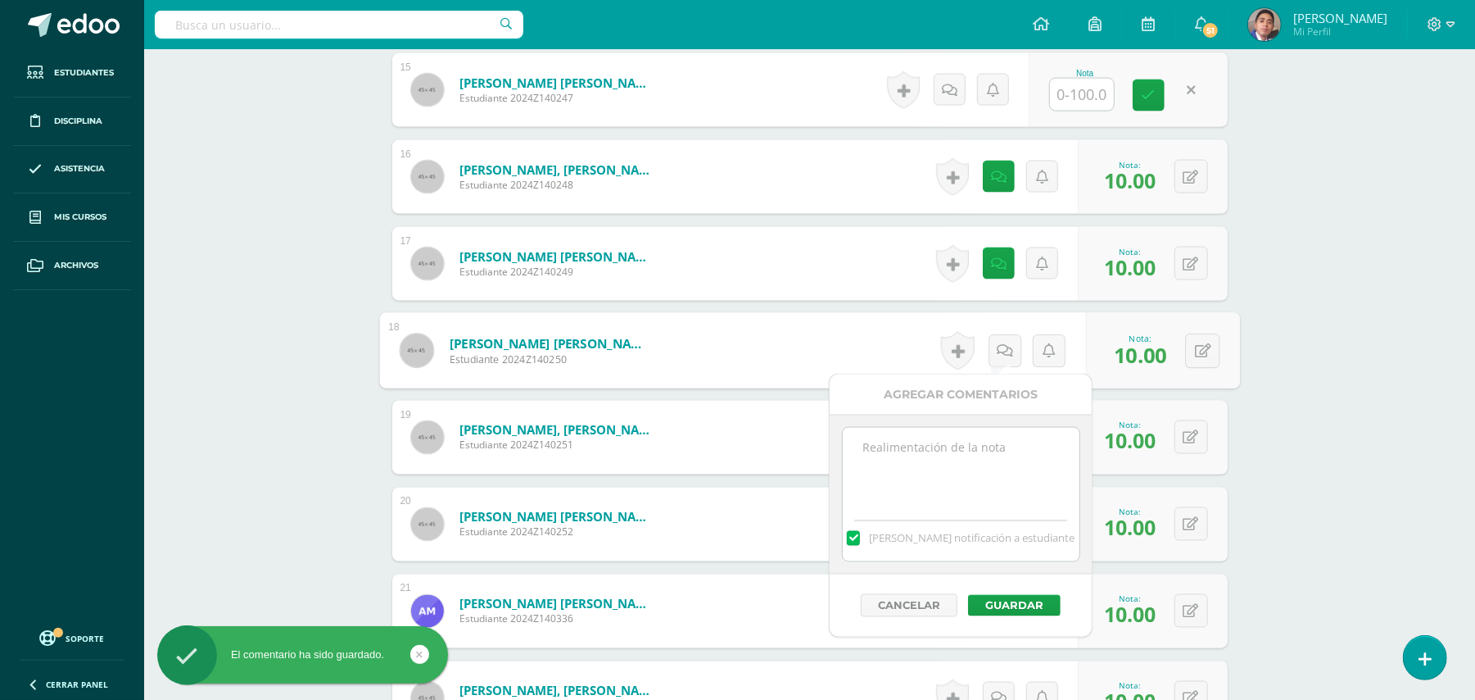
click at [977, 449] on textarea at bounding box center [961, 469] width 237 height 82
paste textarea "Estimado estudiante. Tiene pendiente esta actividad. Se le brinda la oportunida…"
type textarea "Estimado estudiante. Tiene pendiente esta actividad. Se le brinda la oportunida…"
click at [1014, 621] on div "Cancelar Guardar" at bounding box center [961, 605] width 262 height 62
click at [1013, 611] on button "Guardar" at bounding box center [1014, 605] width 93 height 21
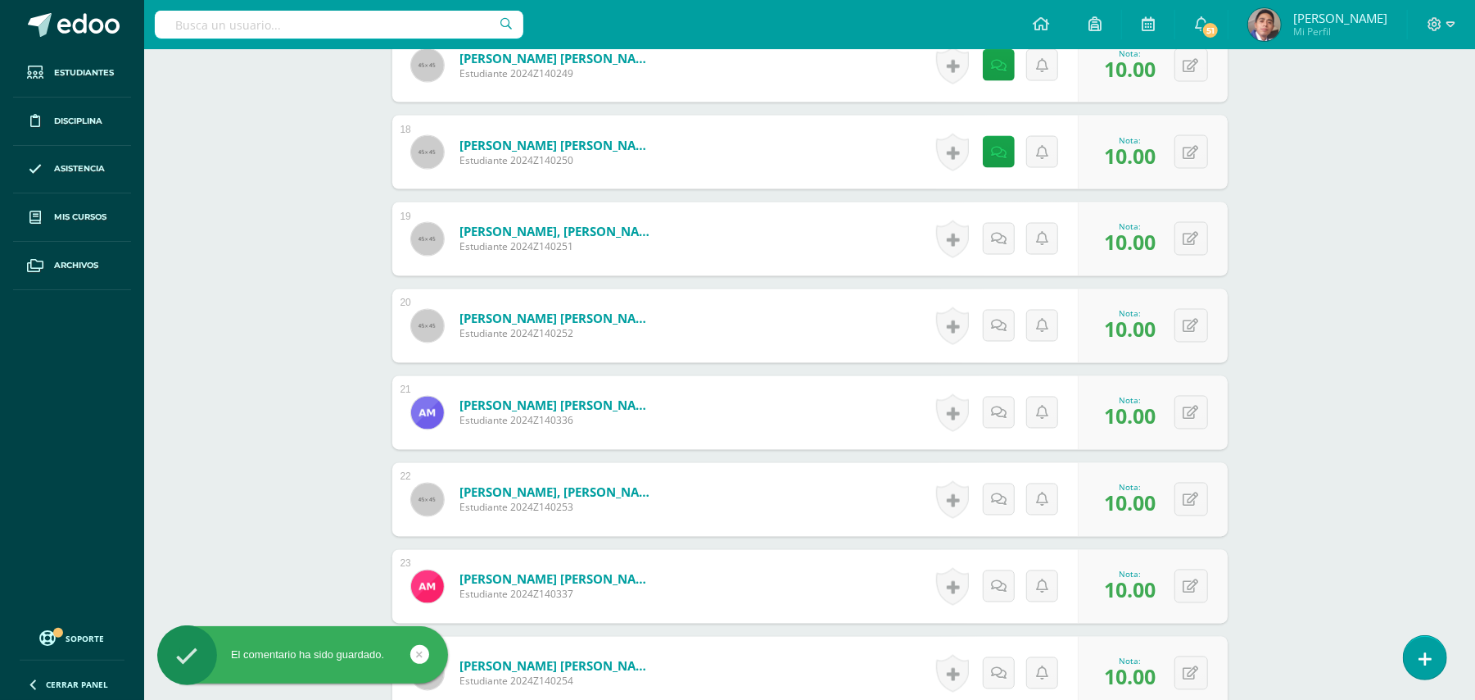
scroll to position [2013, 0]
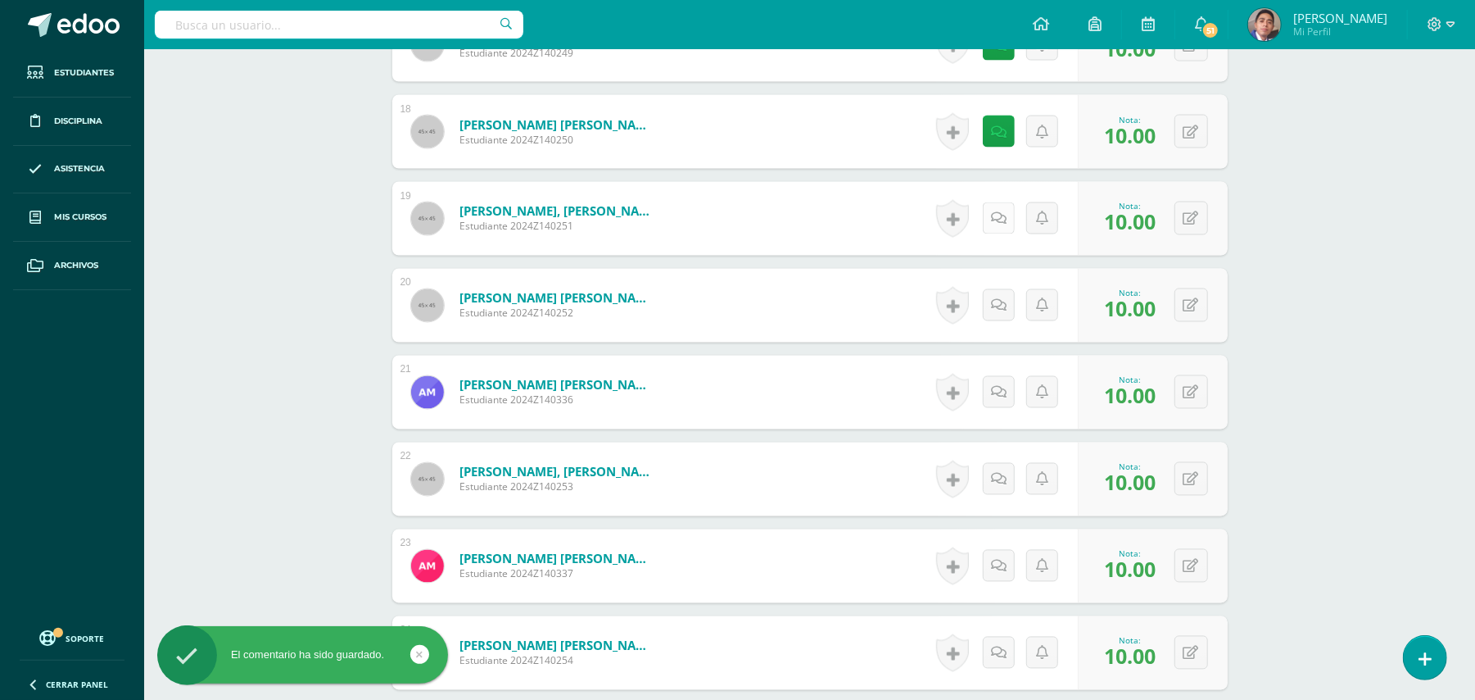
click at [1003, 221] on icon at bounding box center [999, 219] width 16 height 14
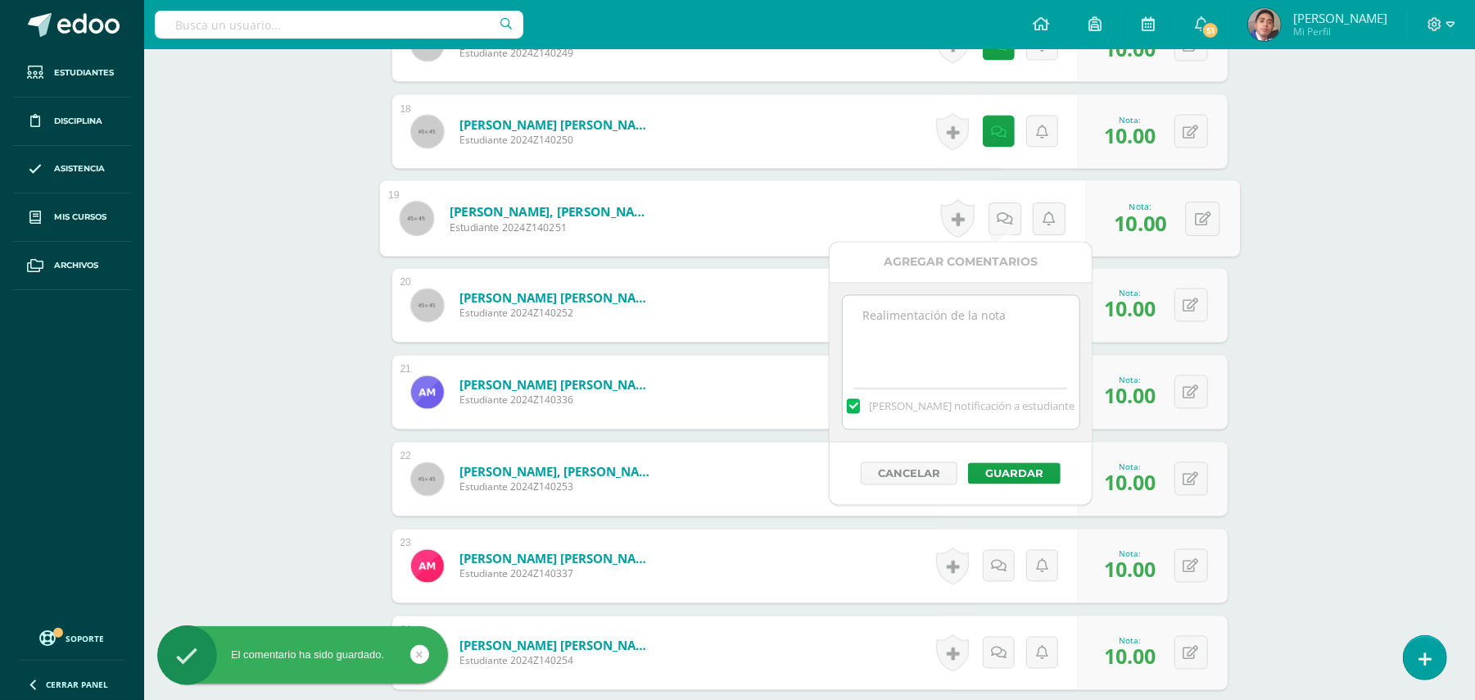
click at [980, 342] on textarea at bounding box center [961, 337] width 237 height 82
paste textarea "Estimado estudiante. Tiene pendiente esta actividad. Se le brinda la oportunida…"
type textarea "Estimado estudiante. Tiene pendiente esta actividad. Se le brinda la oportunida…"
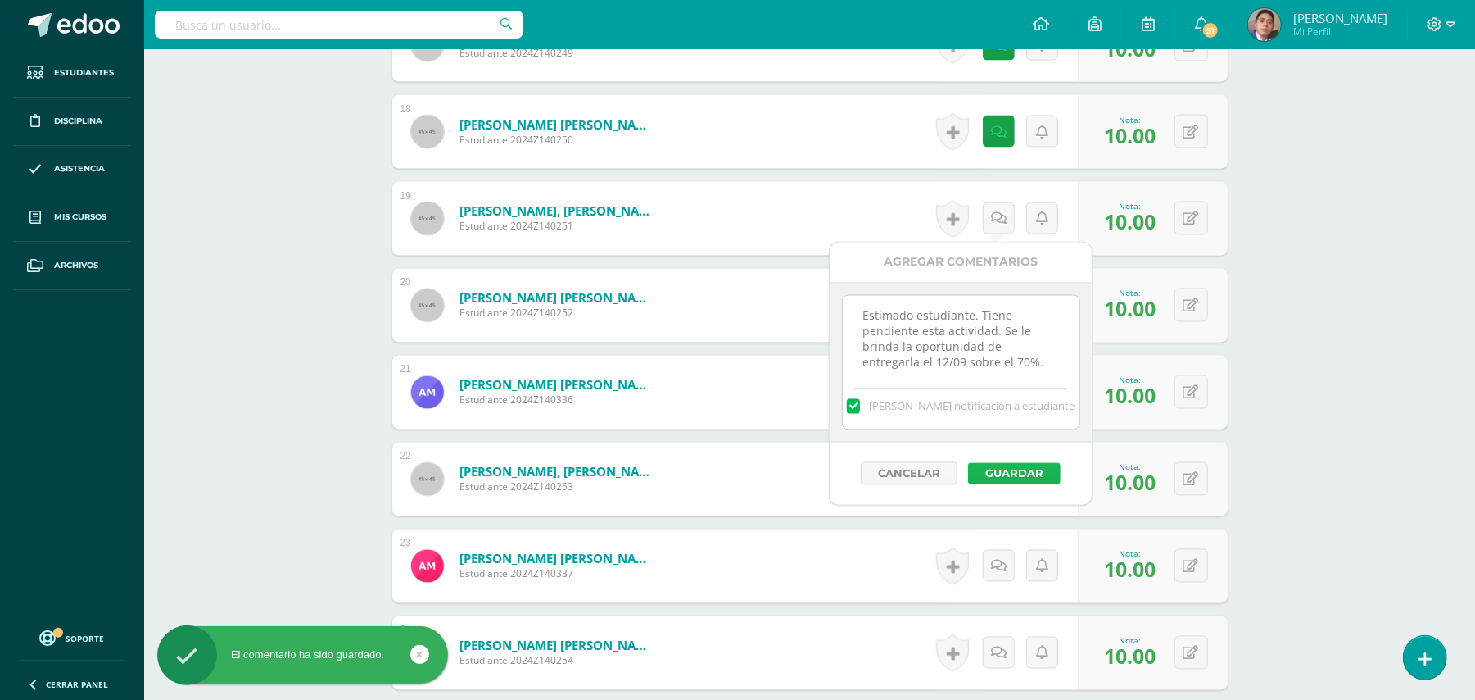
click at [1011, 472] on button "Guardar" at bounding box center [1014, 473] width 93 height 21
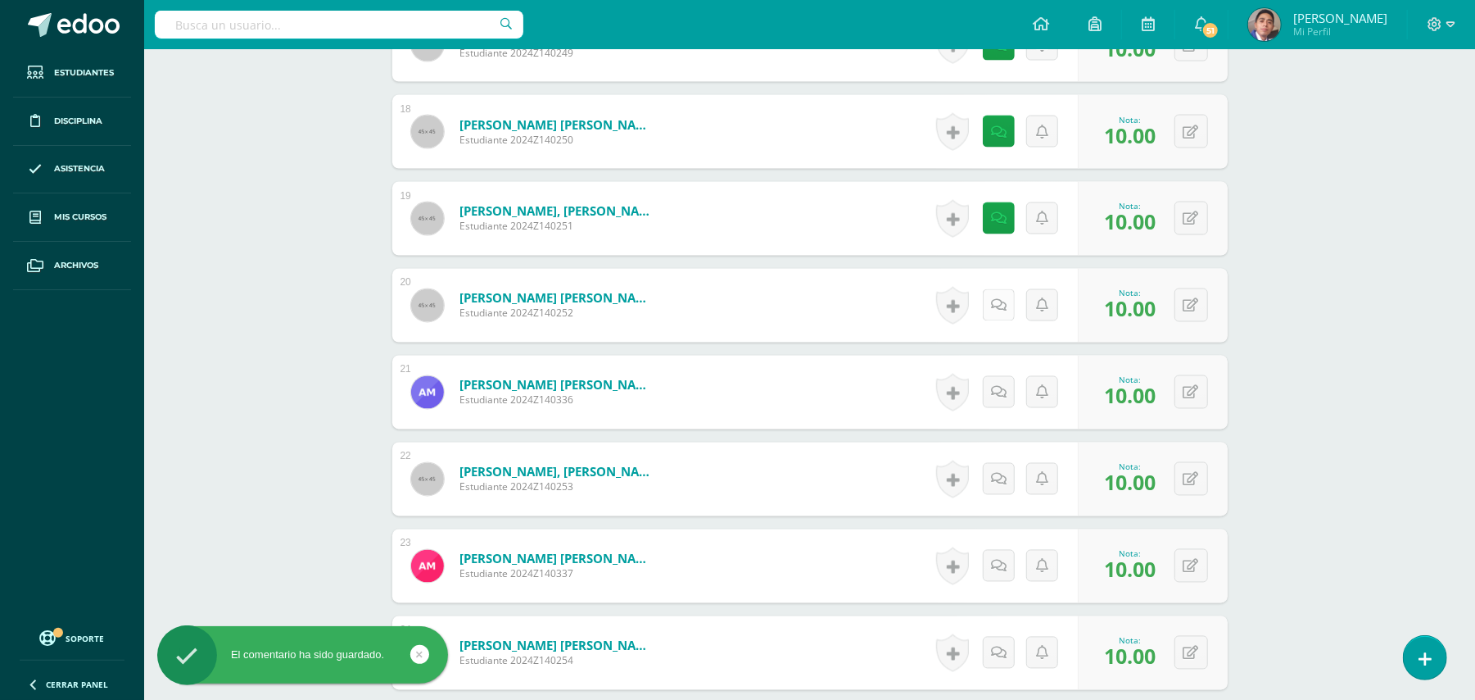
click at [994, 299] on icon at bounding box center [999, 306] width 16 height 14
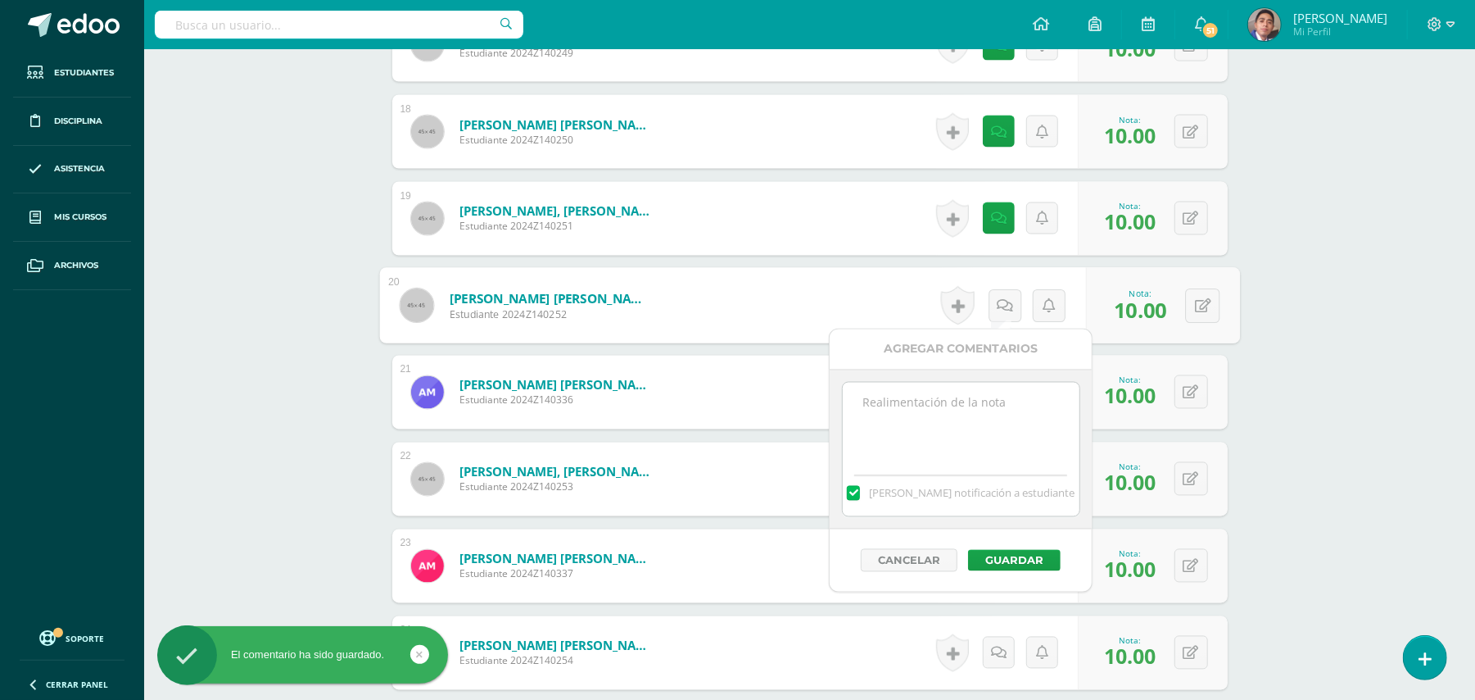
click at [990, 413] on textarea at bounding box center [961, 424] width 237 height 82
paste textarea "Estimado estudiante. Tiene pendiente esta actividad. Se le brinda la oportunida…"
type textarea "Estimado estudiante. Tiene pendiente esta actividad. Se le brinda la oportunida…"
click at [996, 554] on button "Guardar" at bounding box center [1014, 560] width 93 height 21
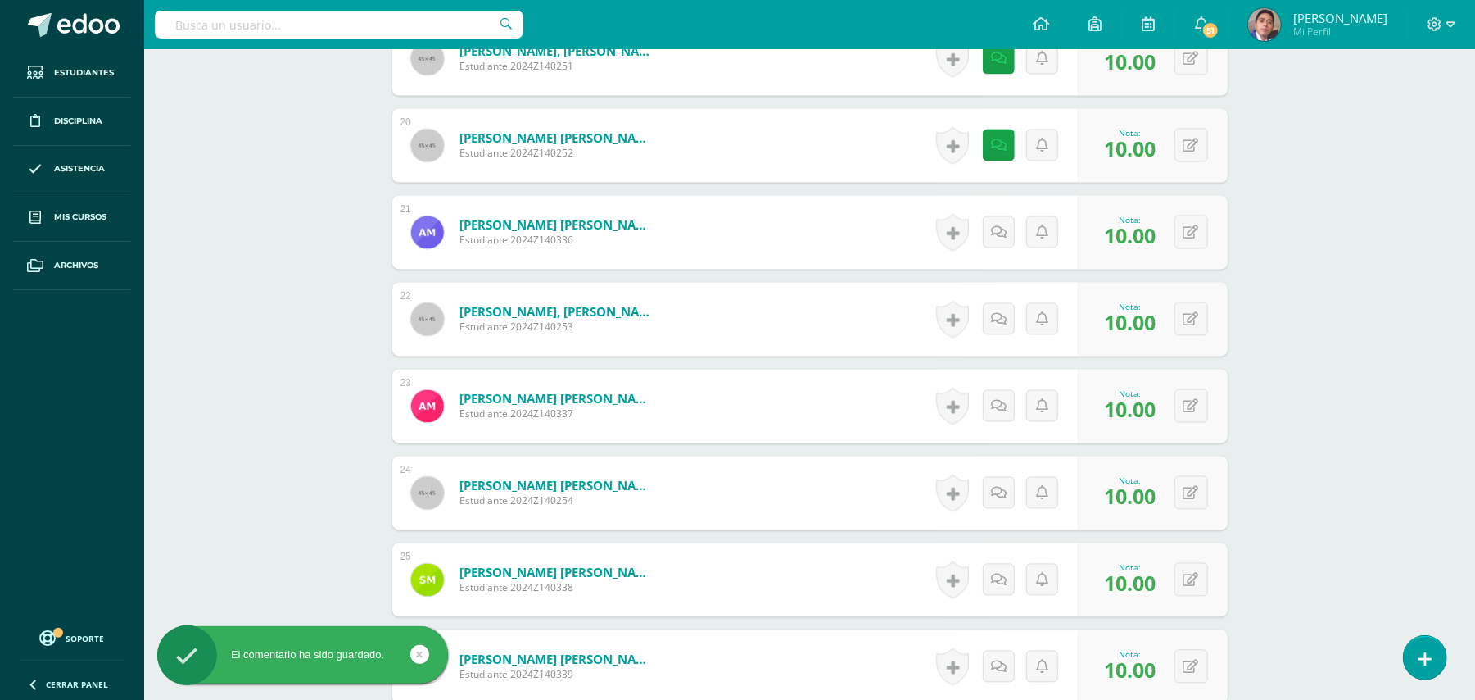
scroll to position [2231, 0]
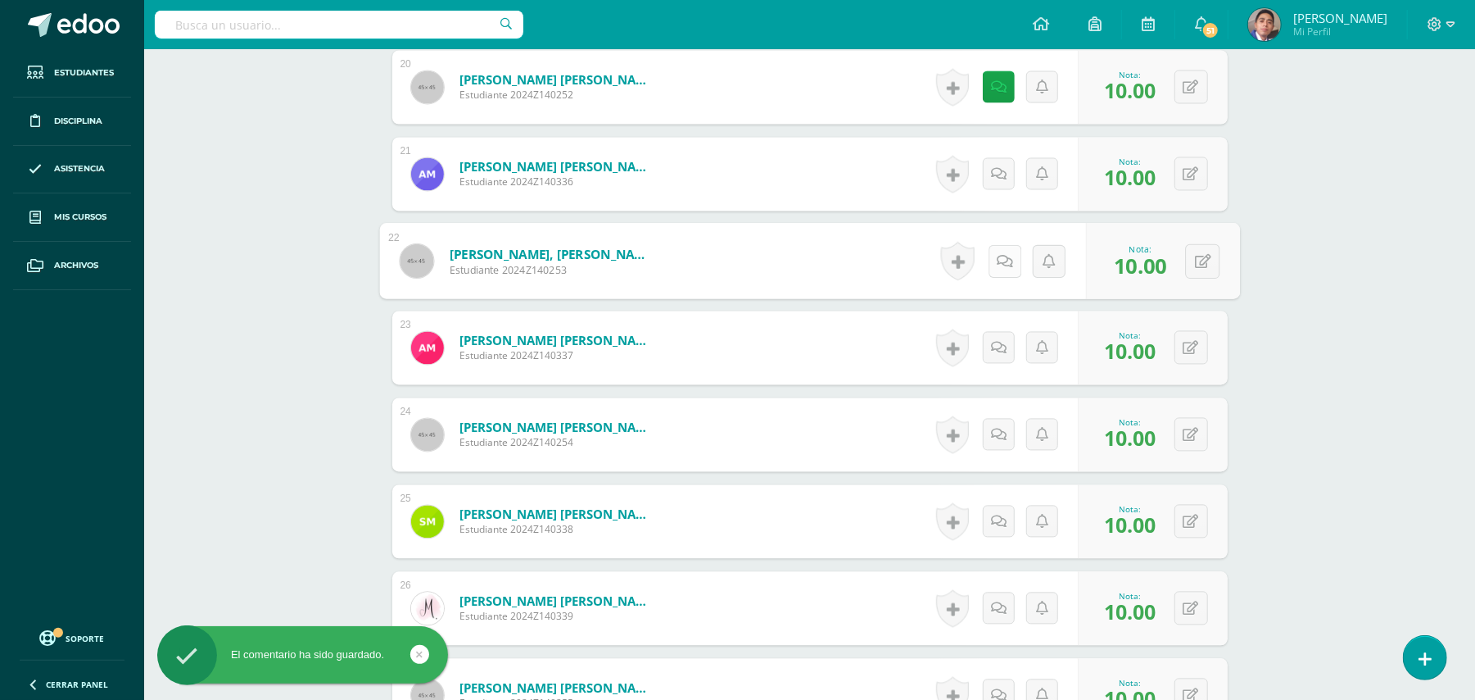
click at [1006, 264] on link at bounding box center [1004, 260] width 33 height 33
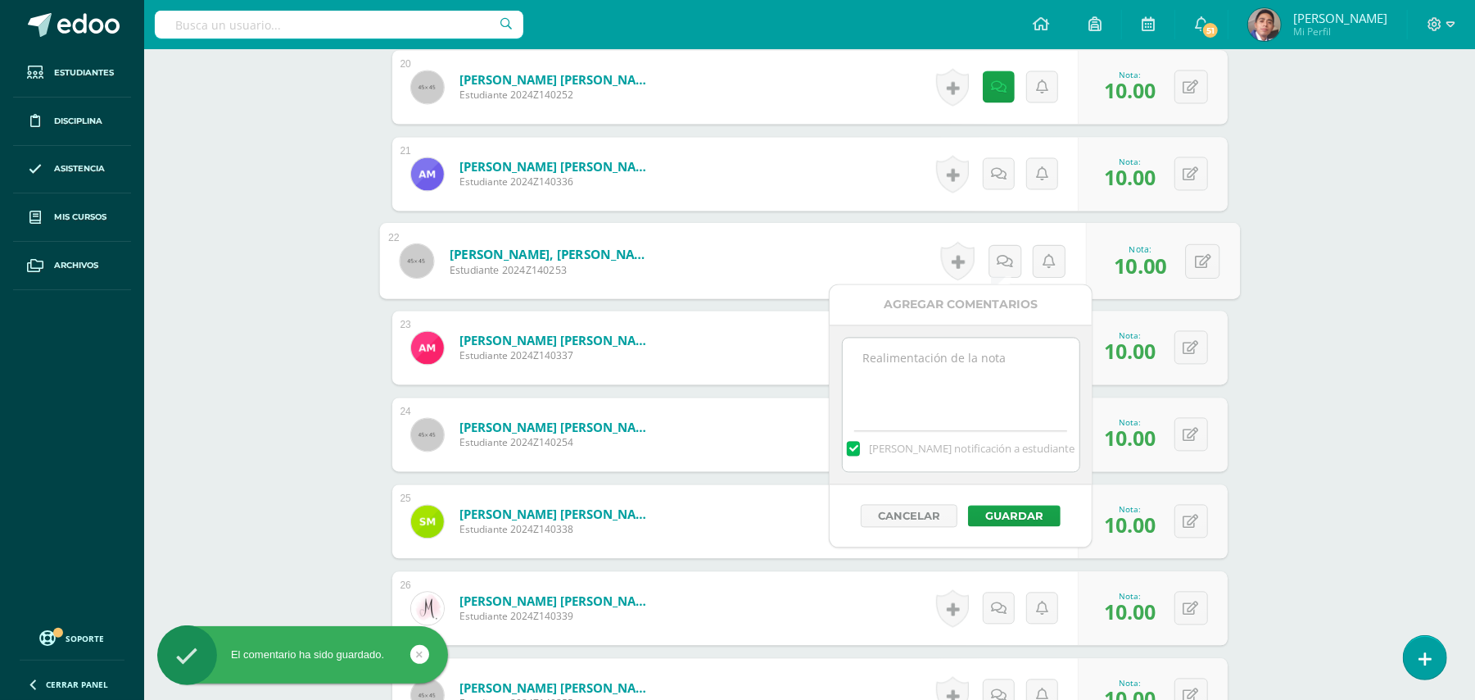
click at [976, 401] on textarea at bounding box center [961, 378] width 237 height 82
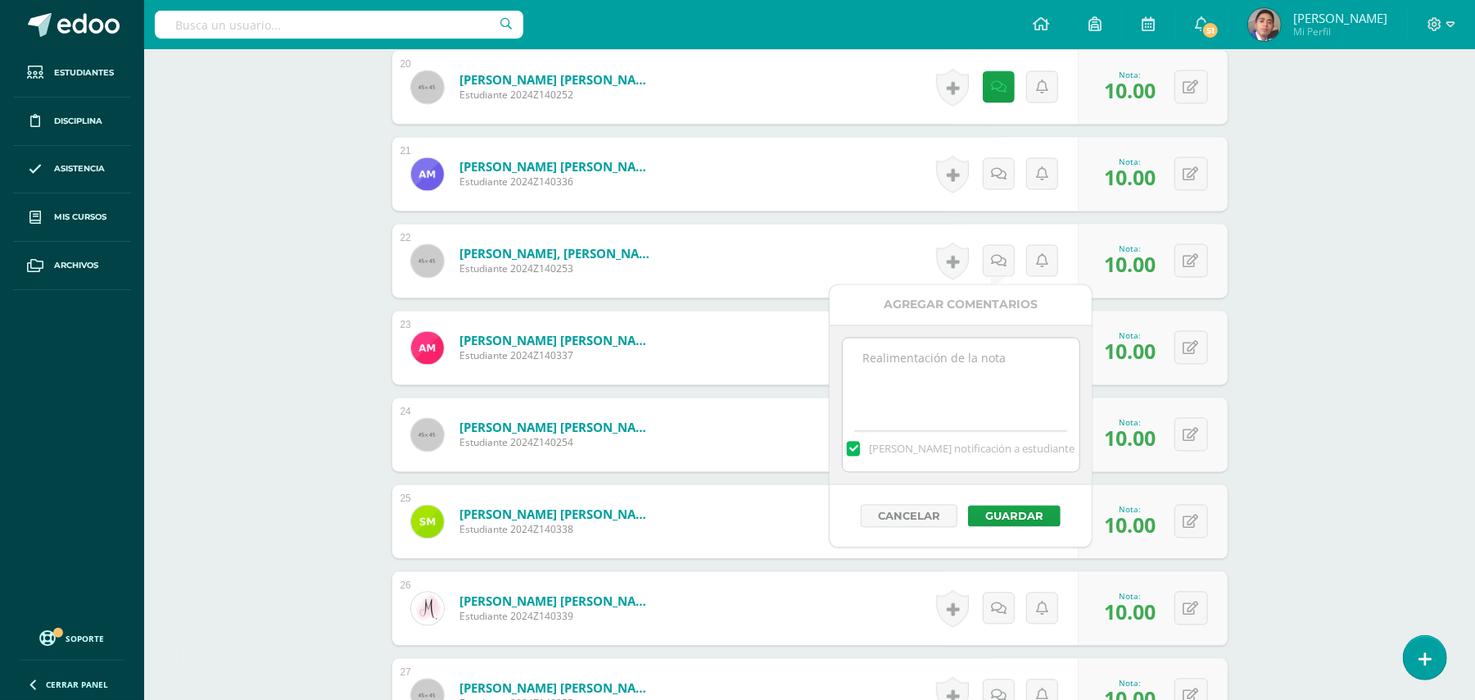
paste textarea "Estimado estudiante. Tiene pendiente esta actividad. Se le brinda la oportunida…"
type textarea "Estimado estudiante. Tiene pendiente esta actividad. Se le brinda la oportunida…"
click at [1026, 516] on button "Guardar" at bounding box center [1014, 515] width 93 height 21
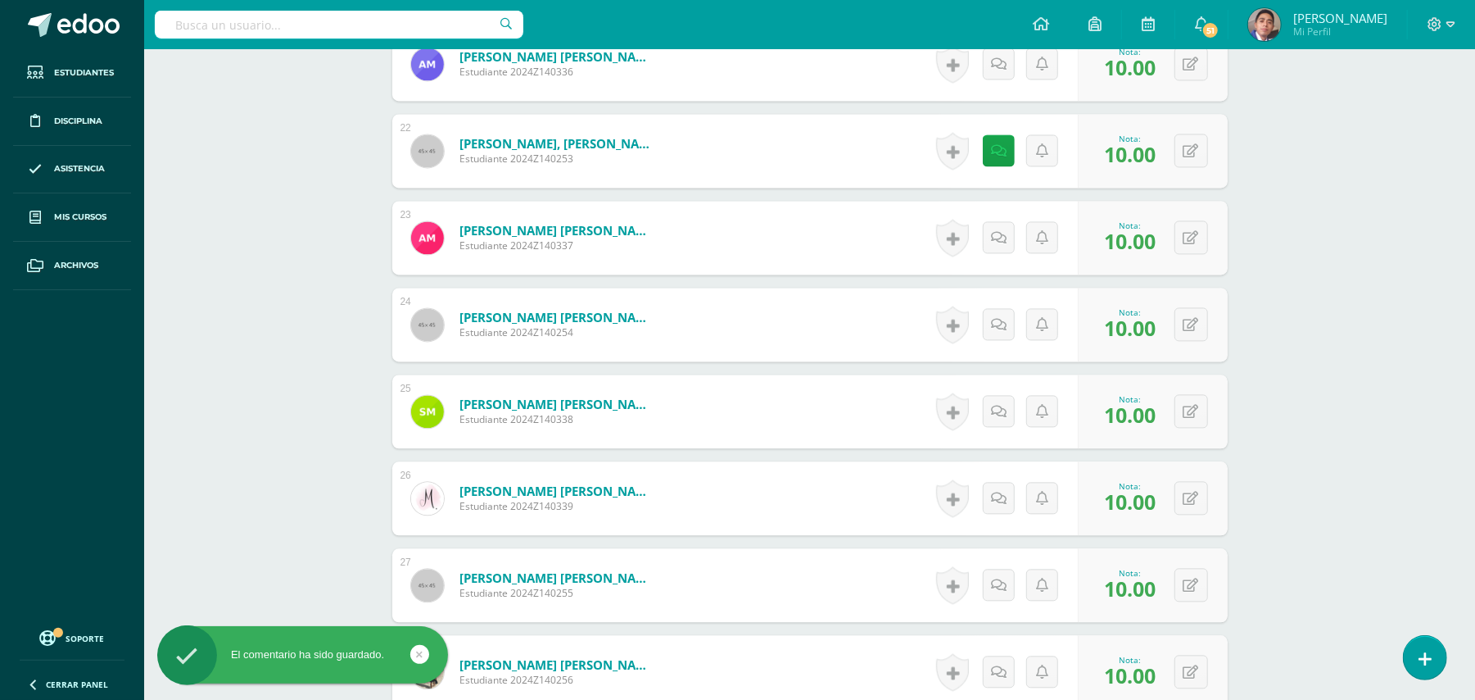
scroll to position [2449, 0]
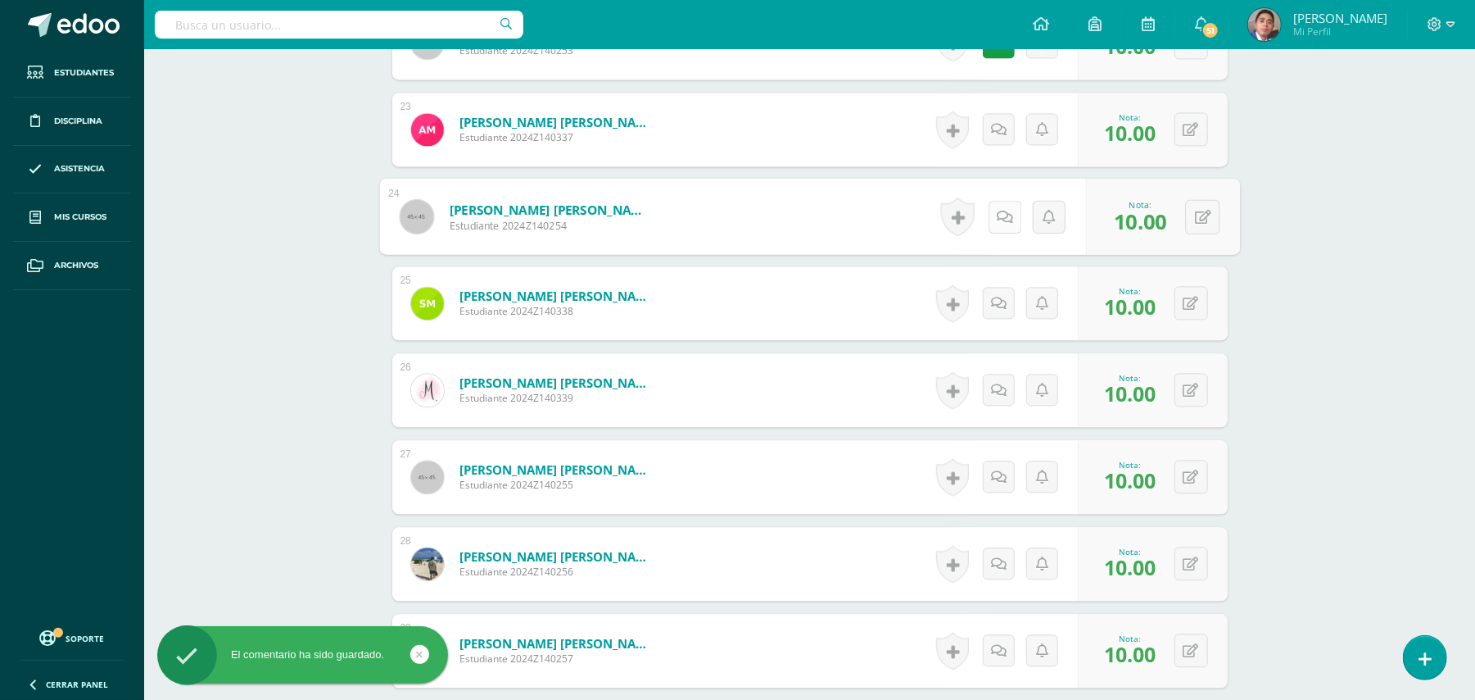
click at [1003, 211] on icon at bounding box center [1005, 216] width 16 height 14
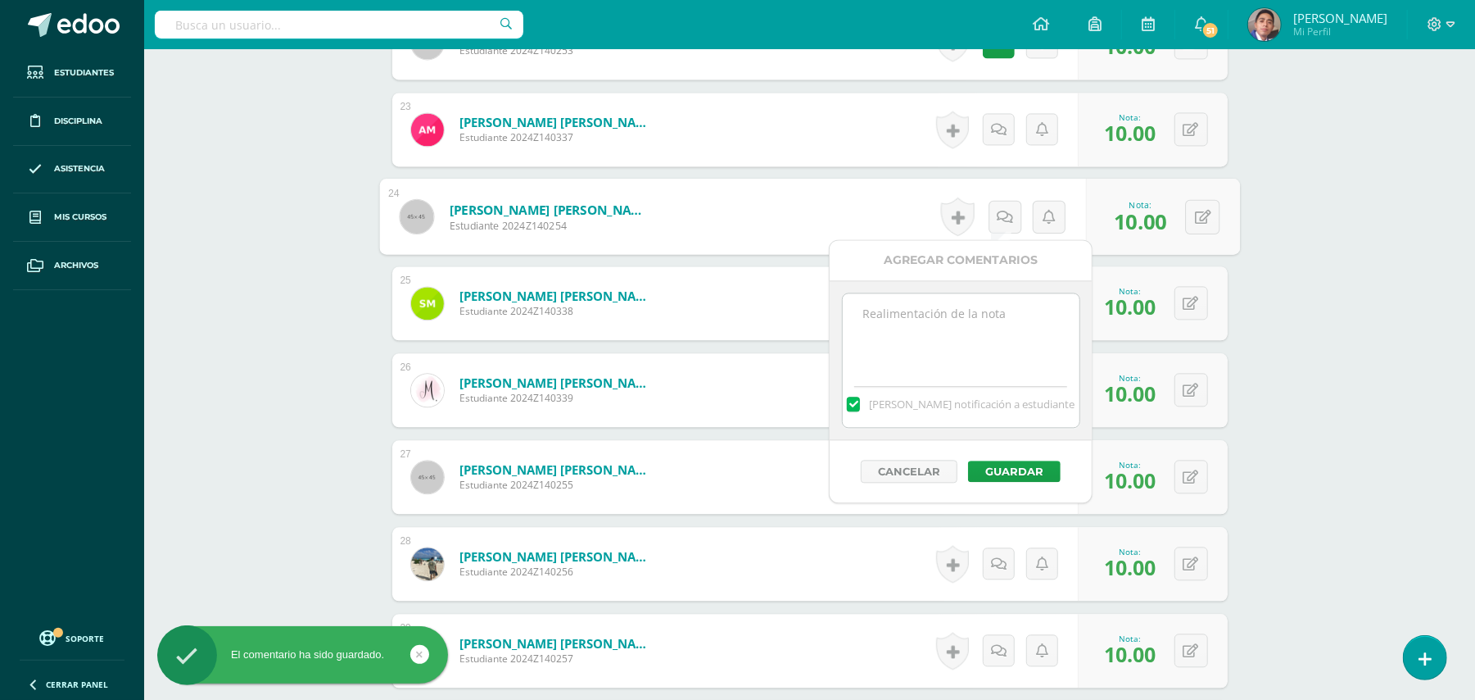
click at [994, 333] on textarea at bounding box center [961, 334] width 237 height 82
paste textarea "Estimado estudiante. Tiene pendiente esta actividad. Se le brinda la oportunida…"
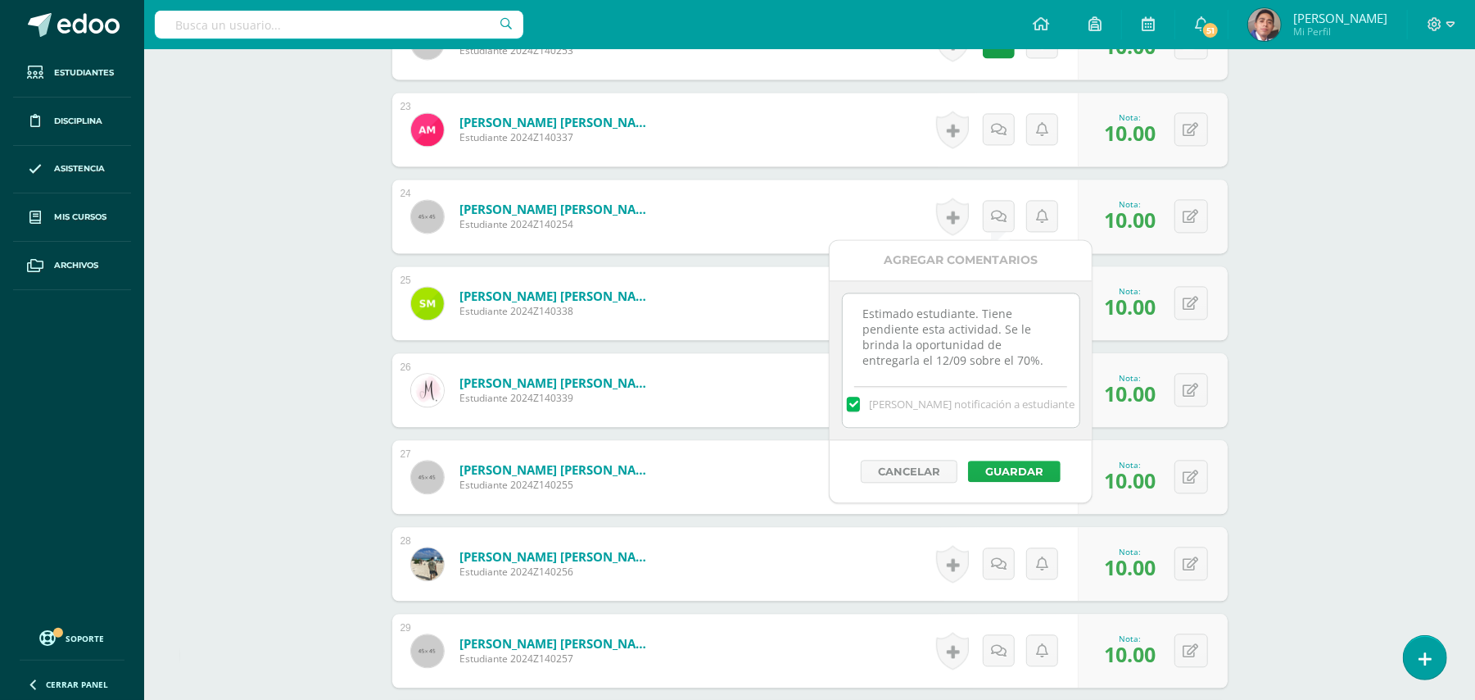
type textarea "Estimado estudiante. Tiene pendiente esta actividad. Se le brinda la oportunida…"
click at [991, 473] on button "Guardar" at bounding box center [1014, 470] width 93 height 21
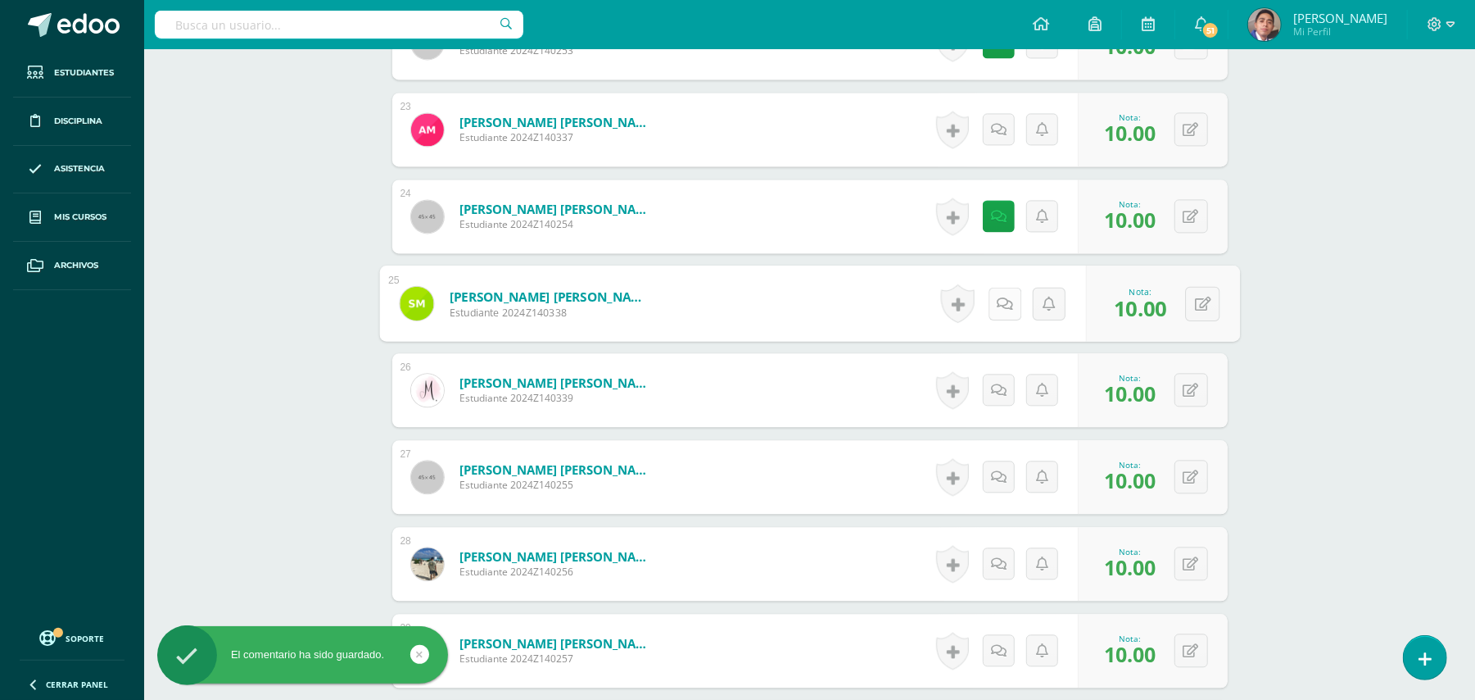
click at [1003, 297] on icon at bounding box center [1005, 303] width 16 height 14
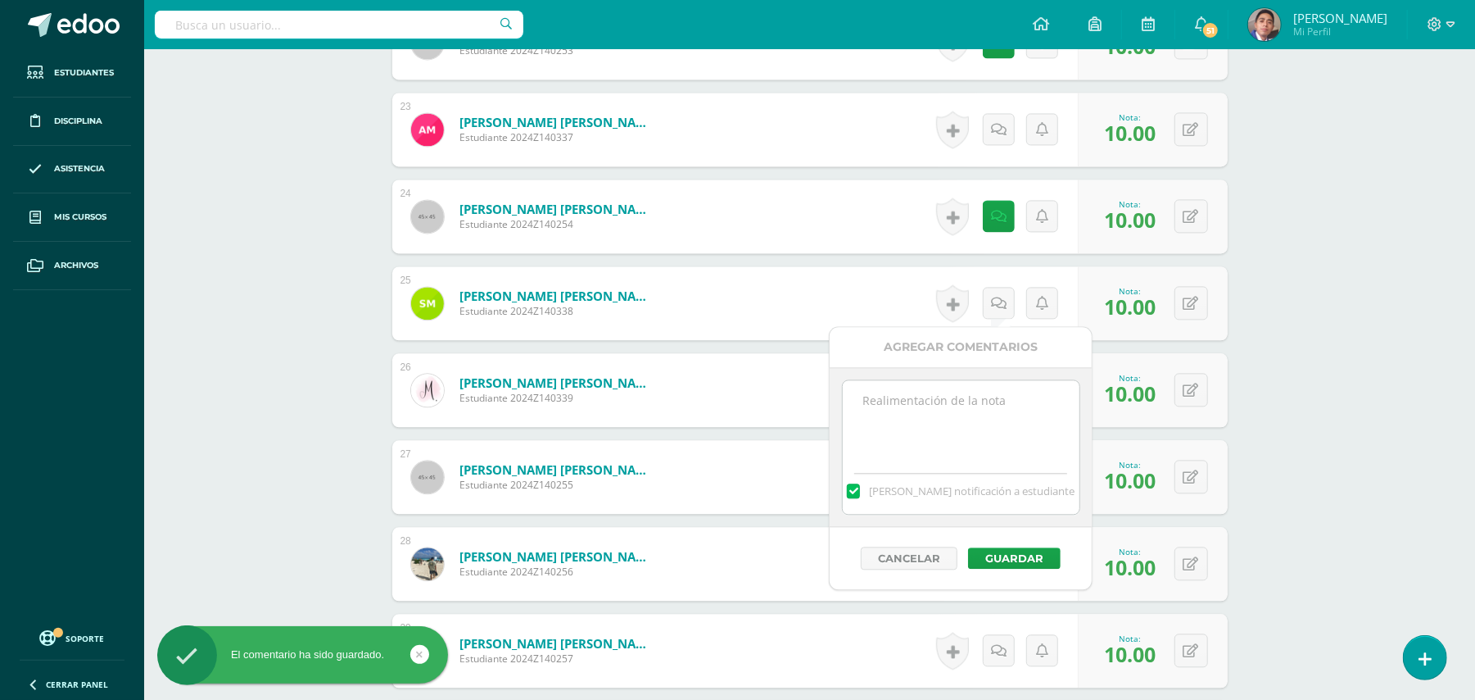
click at [990, 394] on textarea at bounding box center [961, 421] width 237 height 82
paste textarea "Estimado estudiante. Tiene pendiente esta actividad. Se le brinda la oportunida…"
type textarea "Estimado estudiante. Tiene pendiente esta actividad. Se le brinda la oportunida…"
click at [1027, 555] on button "Guardar" at bounding box center [1014, 557] width 93 height 21
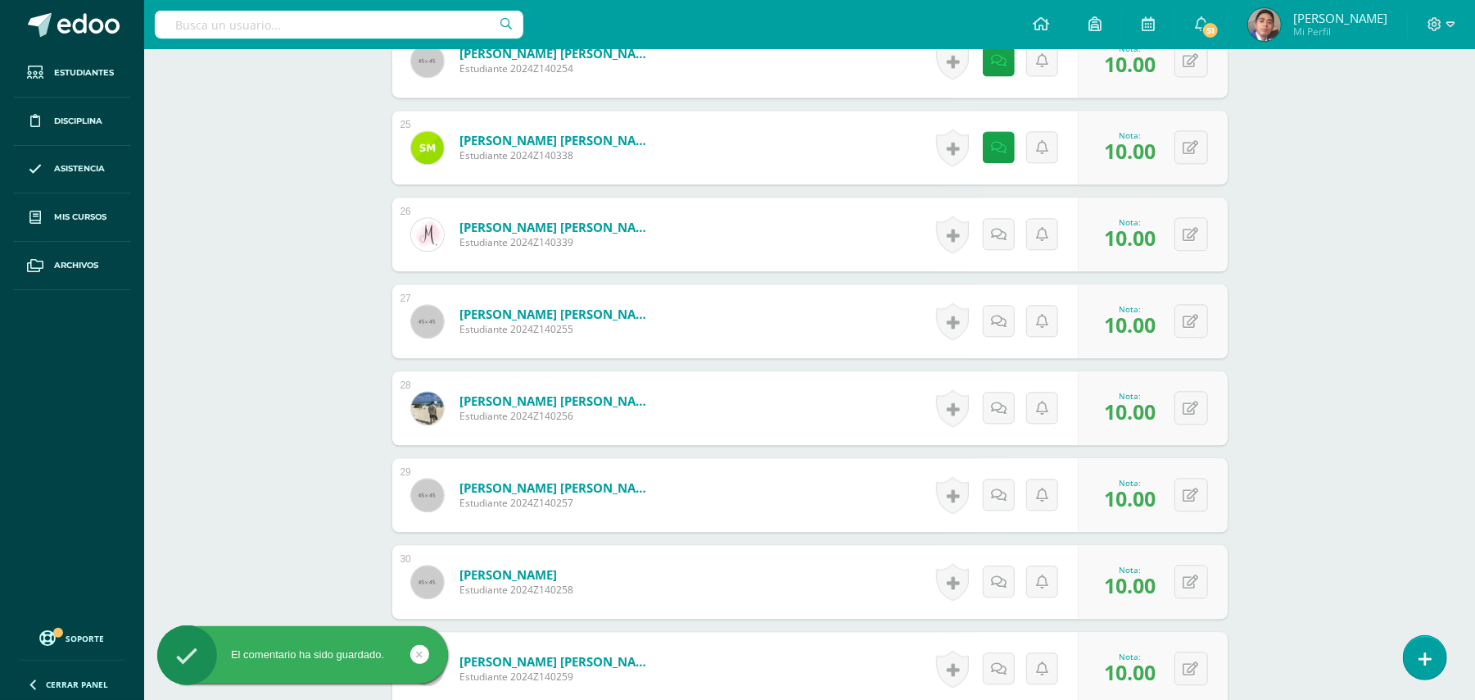
scroll to position [2668, 0]
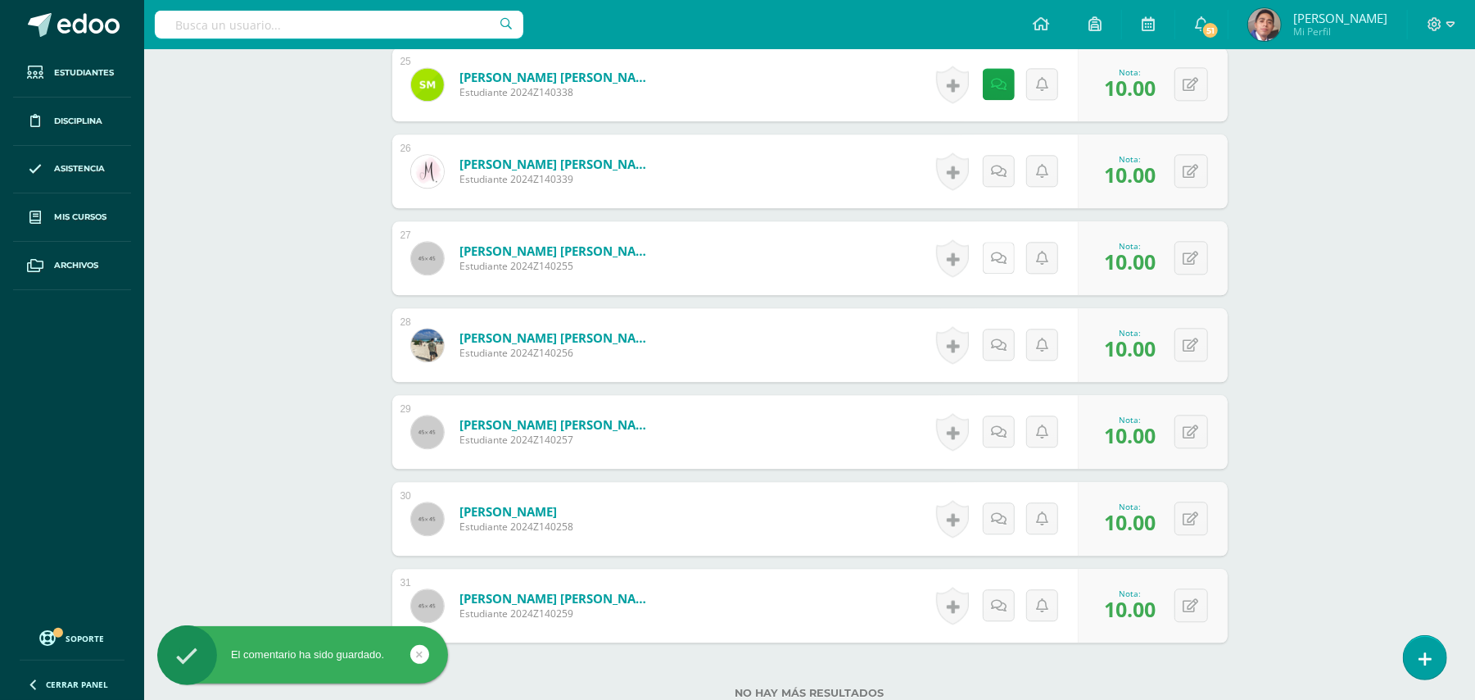
click at [1000, 260] on icon at bounding box center [999, 258] width 16 height 14
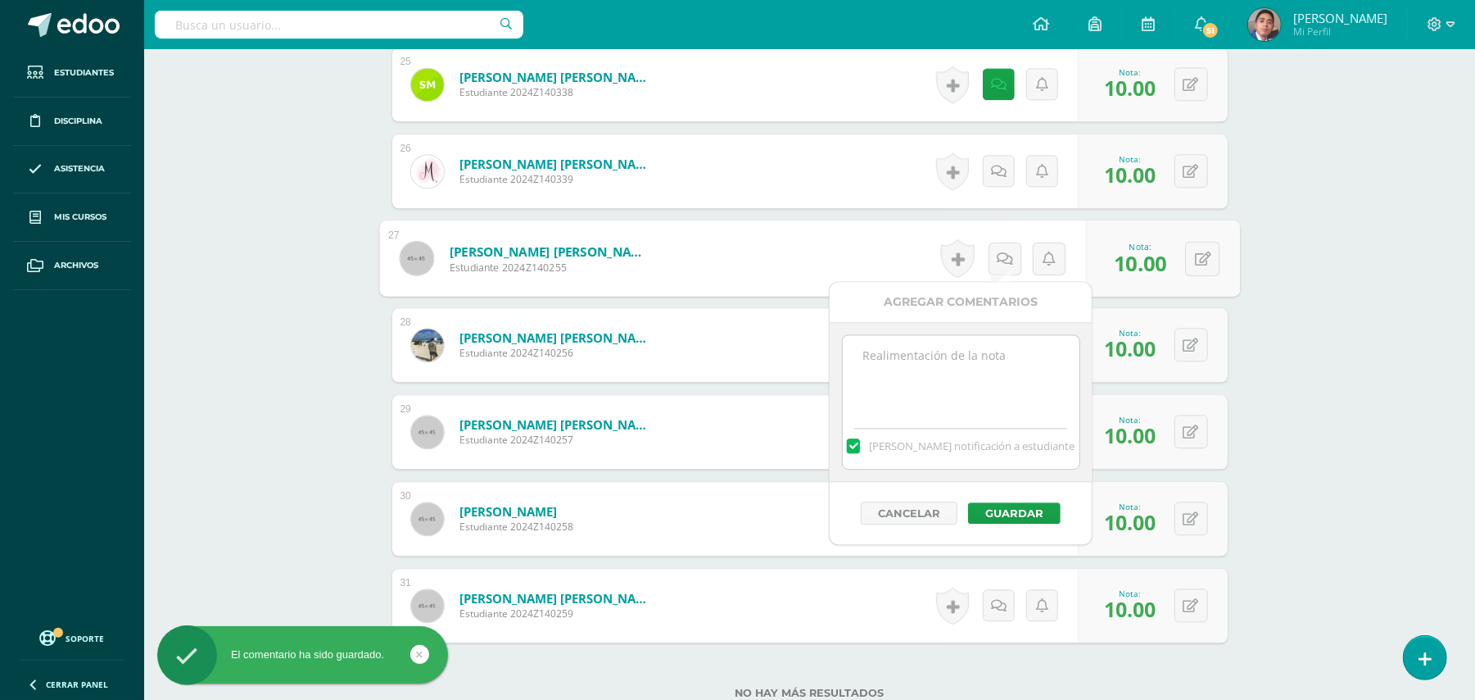
click at [958, 387] on textarea at bounding box center [961, 376] width 237 height 82
paste textarea "Estimado estudiante. Tiene pendiente esta actividad. Se le brinda la oportunida…"
type textarea "Estimado estudiante. Tiene pendiente esta actividad. Se le brinda la oportunida…"
click at [1016, 515] on button "Guardar" at bounding box center [1014, 512] width 93 height 21
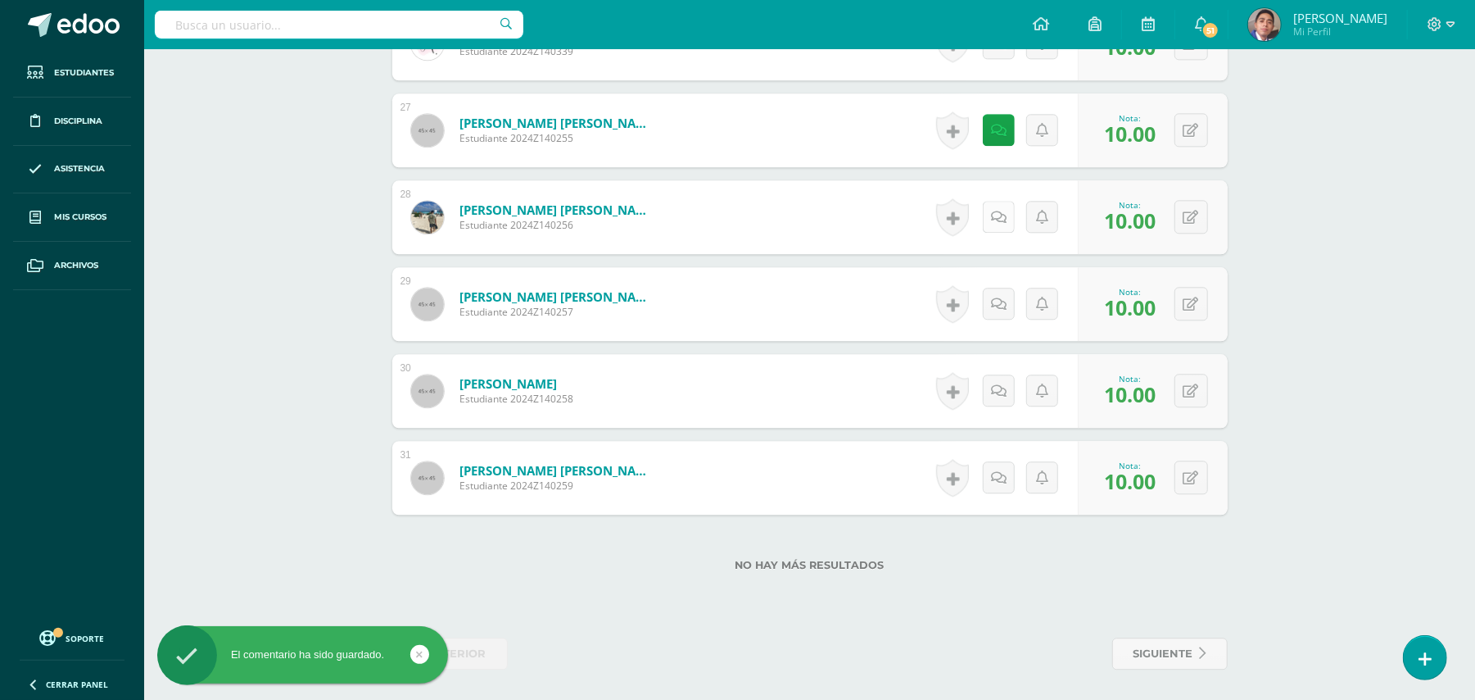
click at [1003, 215] on icon at bounding box center [999, 218] width 16 height 14
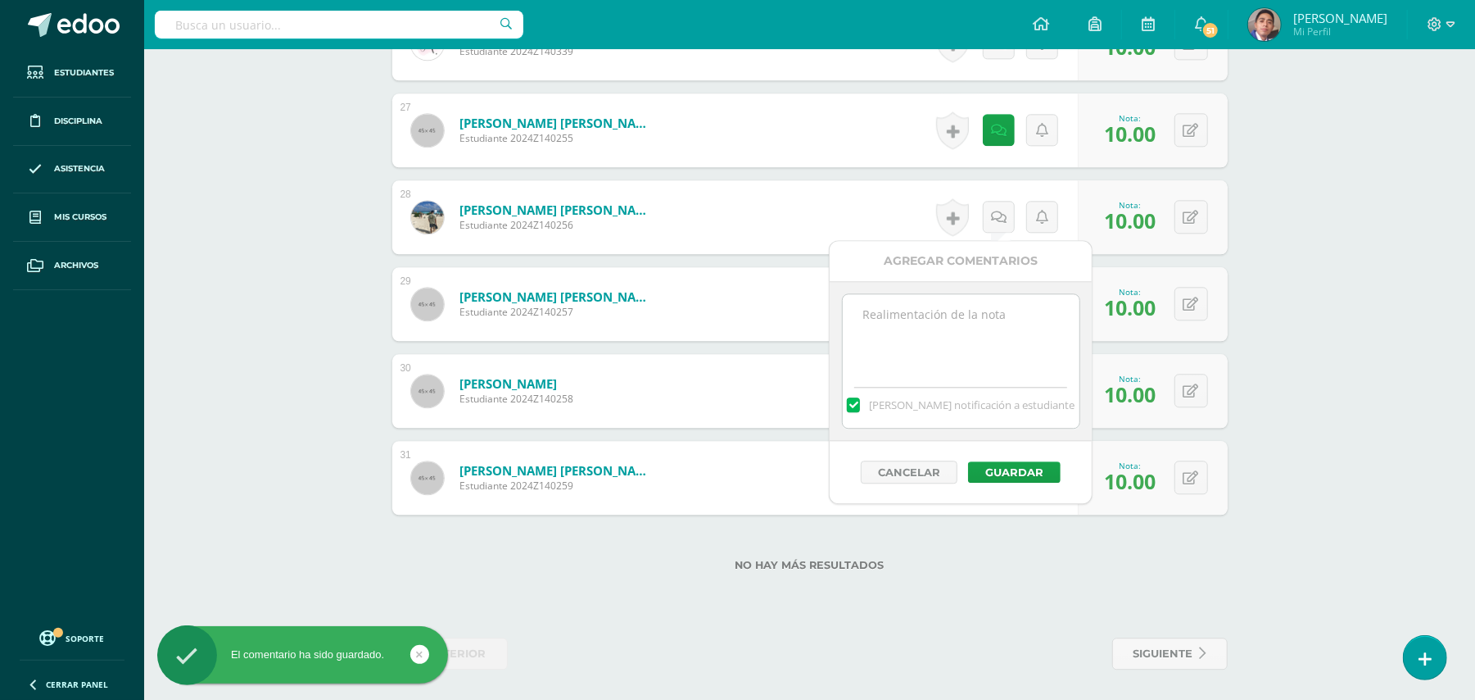
click at [978, 339] on textarea at bounding box center [961, 335] width 237 height 82
paste textarea "Estimado estudiante. Tiene pendiente esta actividad. Se le brinda la oportunida…"
type textarea "Estimado estudiante. Tiene pendiente esta actividad. Se le brinda la oportunida…"
click at [1020, 480] on button "Guardar" at bounding box center [1014, 471] width 93 height 21
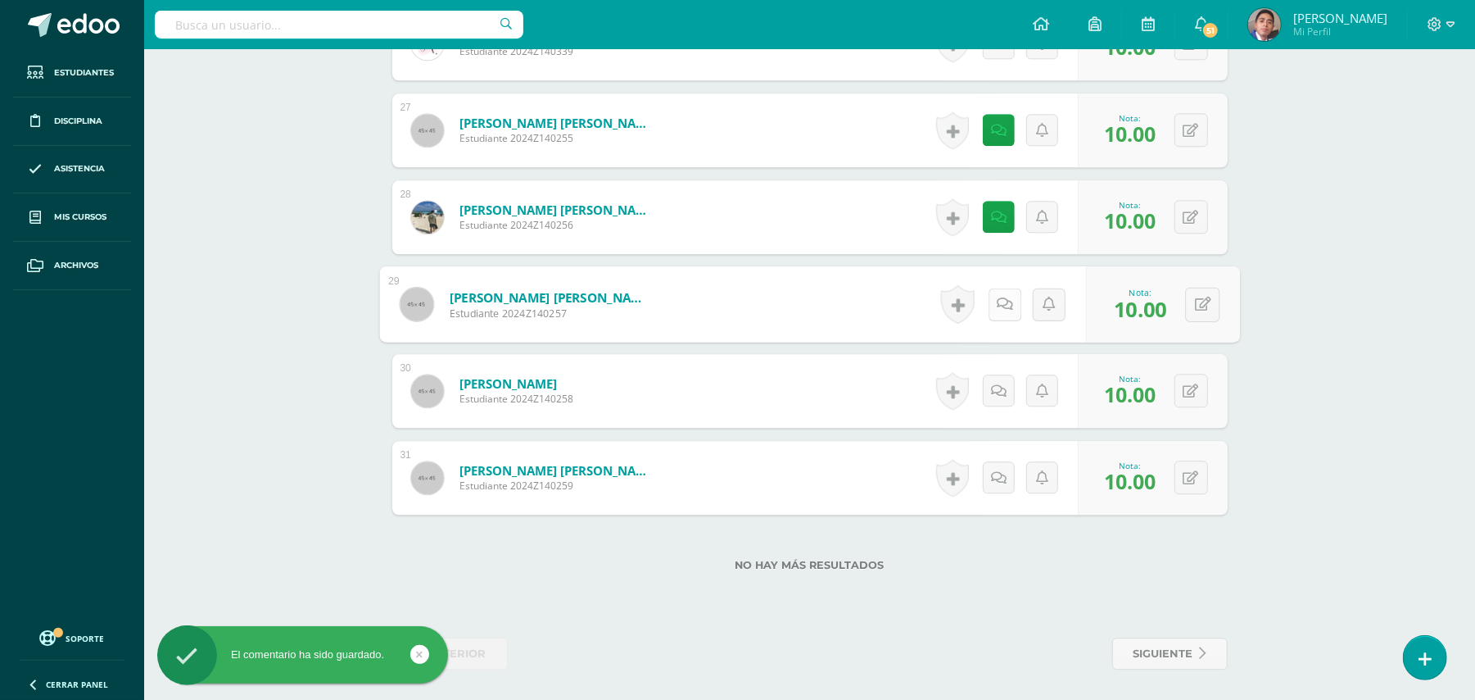
click at [1004, 313] on link at bounding box center [1004, 304] width 33 height 33
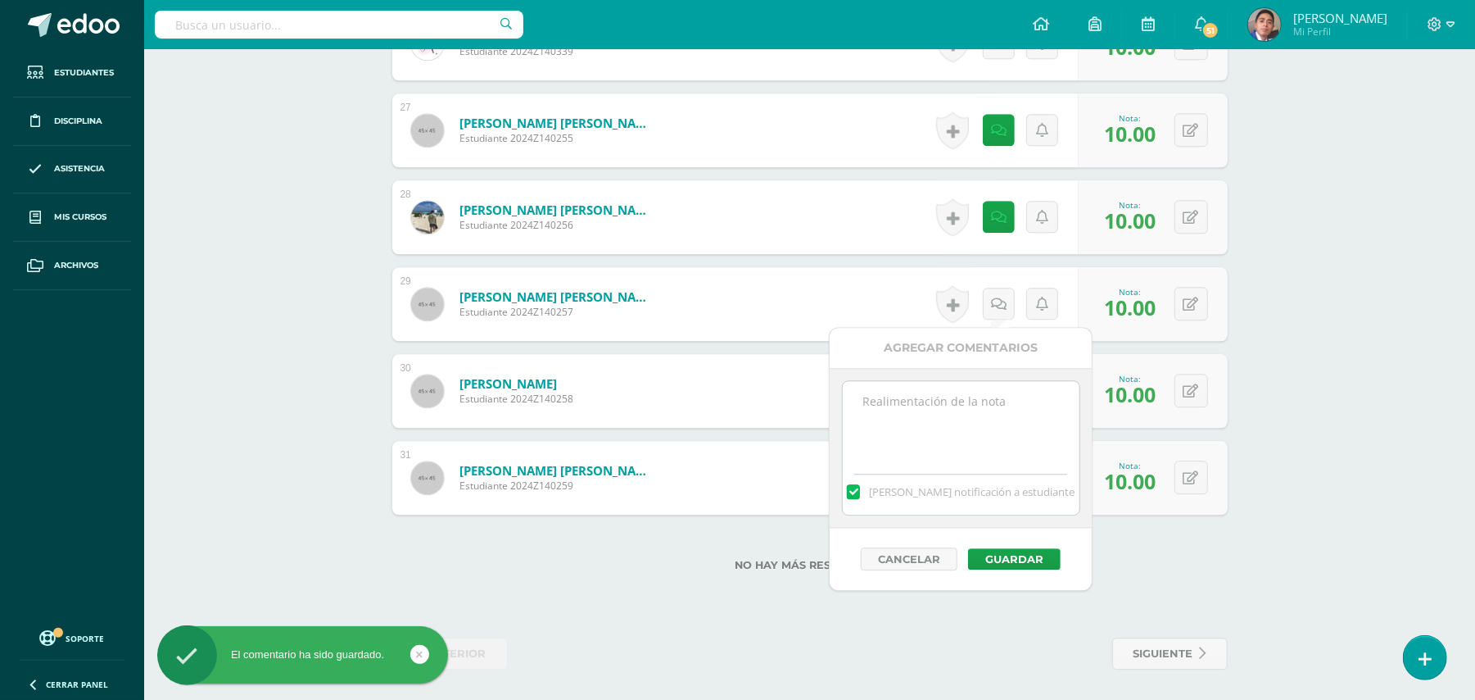
click at [980, 392] on textarea at bounding box center [961, 422] width 237 height 82
paste textarea "Estimado estudiante. Tiene pendiente esta actividad. Se le brinda la oportunida…"
type textarea "Estimado estudiante. Tiene pendiente esta actividad. Se le brinda la oportunida…"
click at [1017, 557] on button "Guardar" at bounding box center [1014, 558] width 93 height 21
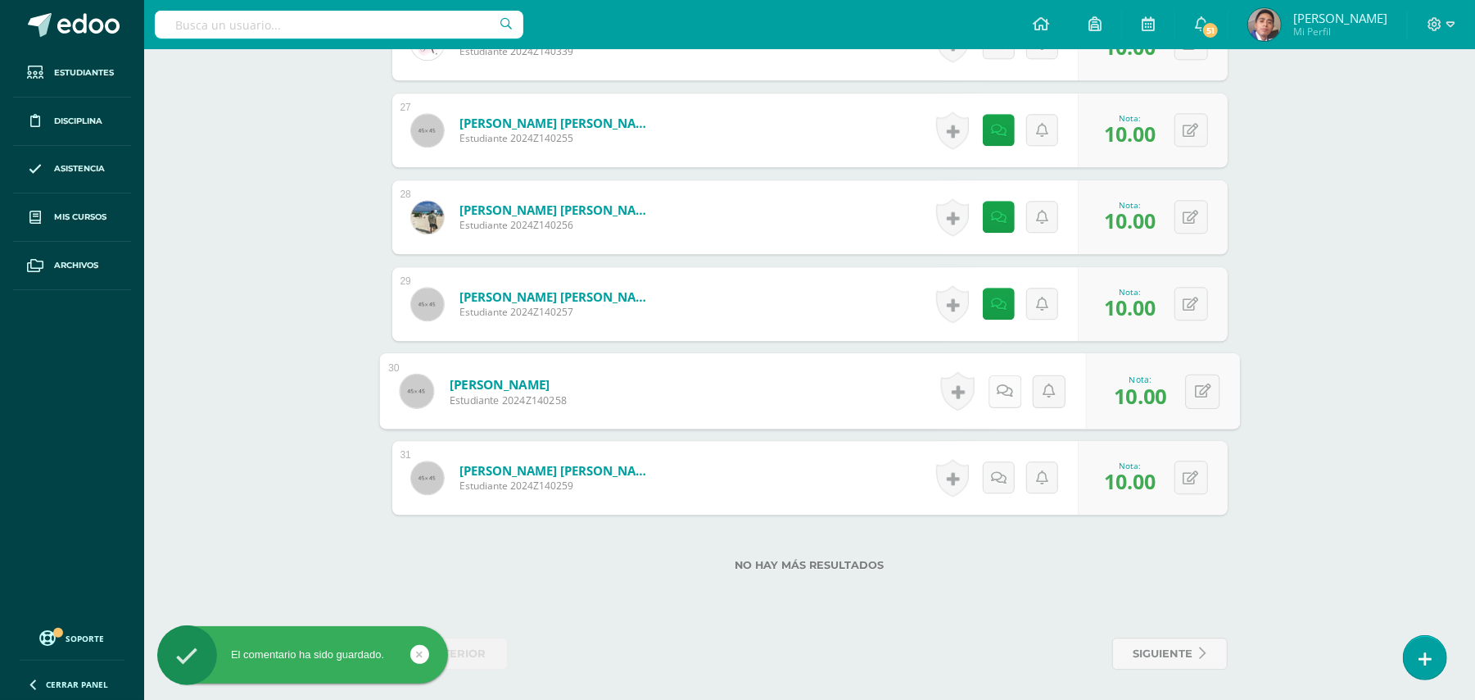
click at [999, 393] on icon at bounding box center [1005, 390] width 16 height 14
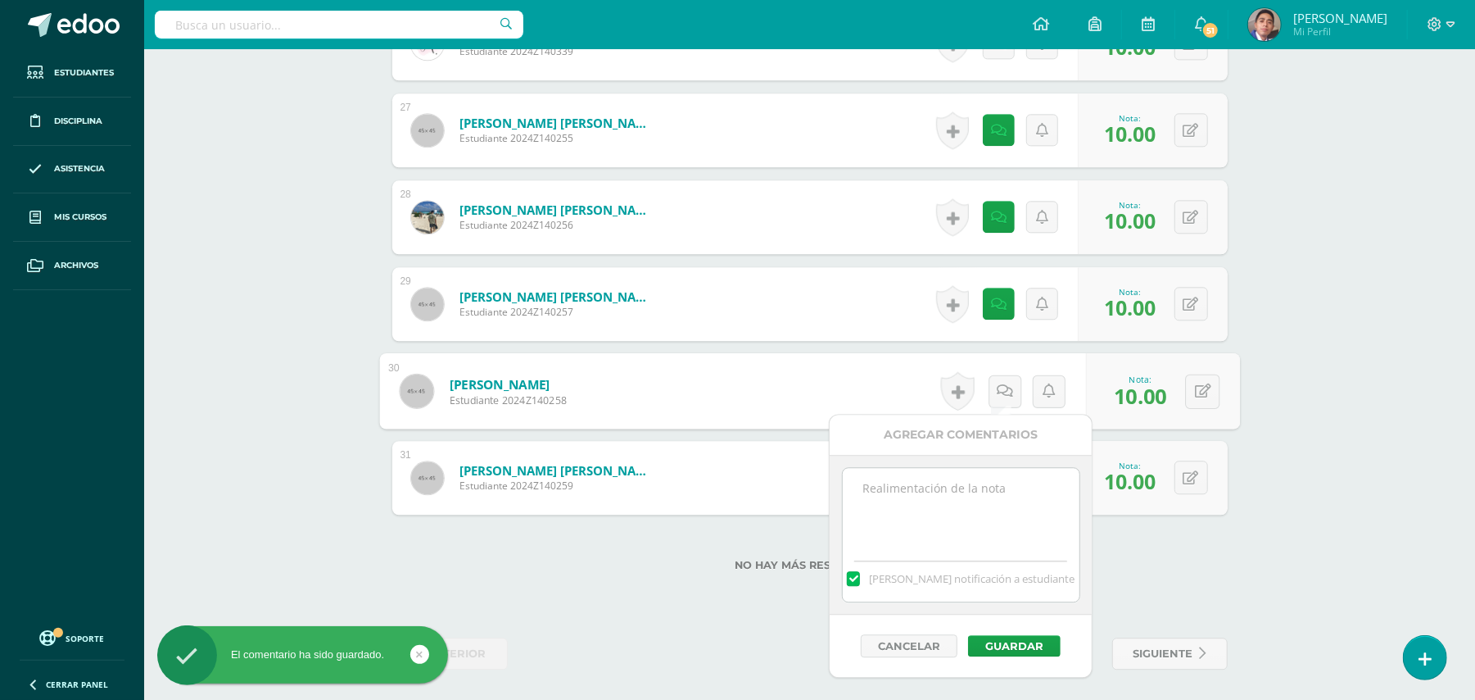
click at [987, 515] on textarea at bounding box center [961, 509] width 237 height 82
paste textarea "Estimado estudiante. Tiene pendiente esta actividad. Se le brinda la oportunida…"
type textarea "Estimado estudiante. Tiene pendiente esta actividad. Se le brinda la oportunida…"
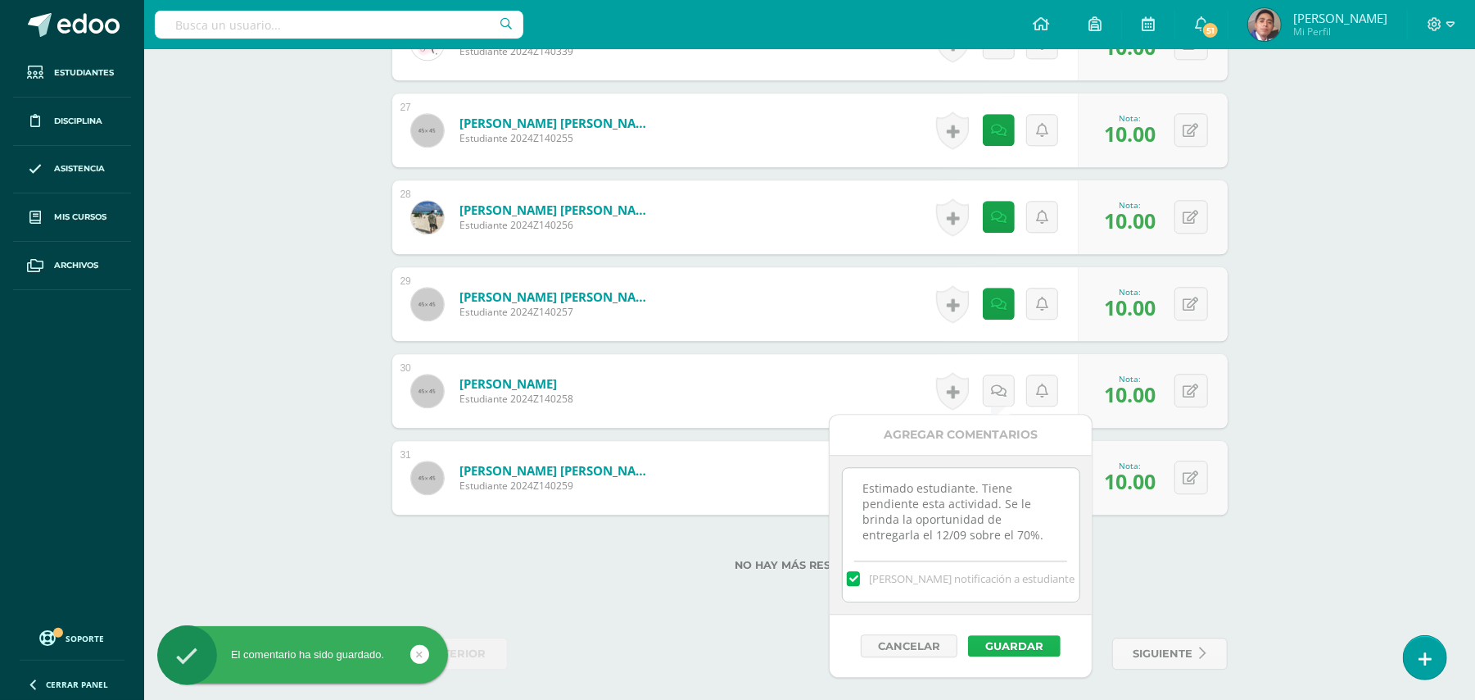
click at [990, 647] on button "Guardar" at bounding box center [1014, 645] width 93 height 21
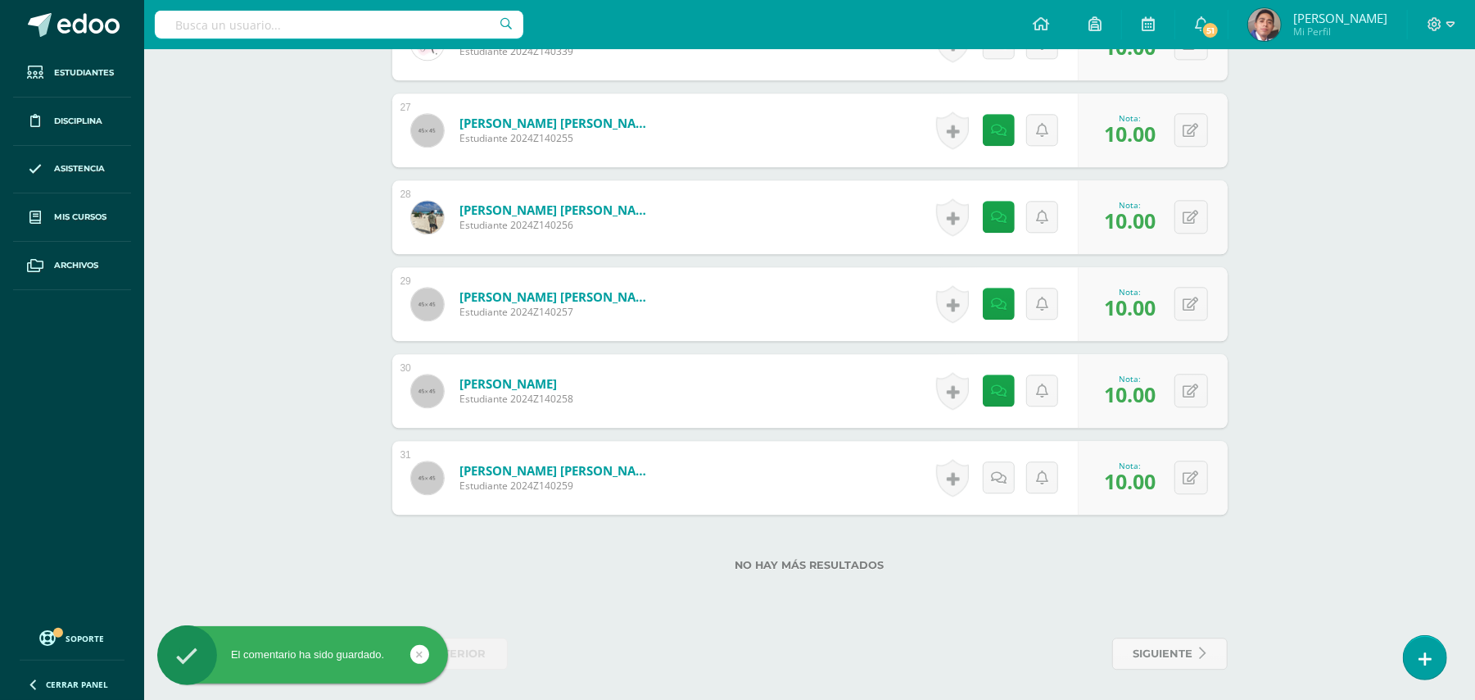
click at [1004, 475] on link at bounding box center [1004, 477] width 33 height 33
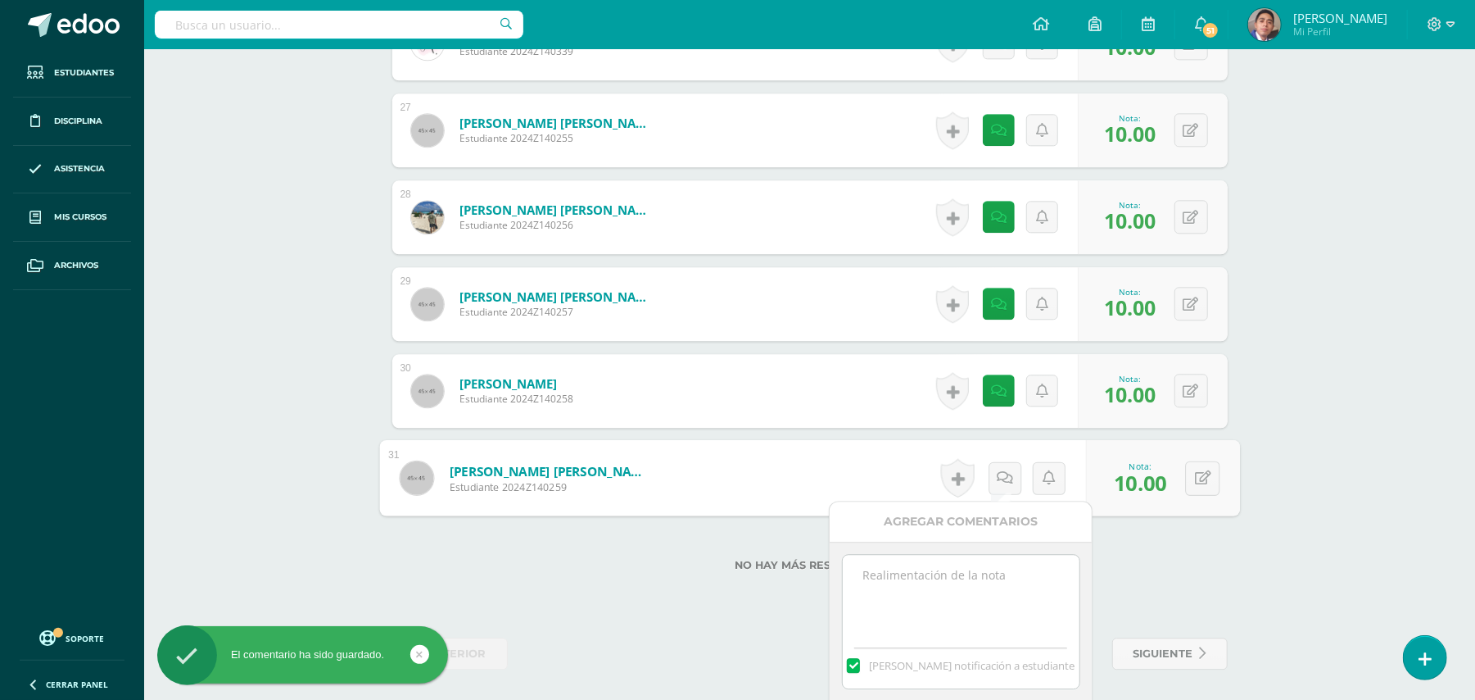
click at [999, 578] on textarea at bounding box center [961, 596] width 237 height 82
paste textarea "Estimado estudiante. Tiene pendiente esta actividad. Se le brinda la oportunida…"
drag, startPoint x: 905, startPoint y: 580, endPoint x: 931, endPoint y: 570, distance: 28.0
click at [905, 578] on textarea "Estimado estudiante. Tiene pendiente esta actividad. Se le brinda la oportunida…" at bounding box center [961, 596] width 237 height 82
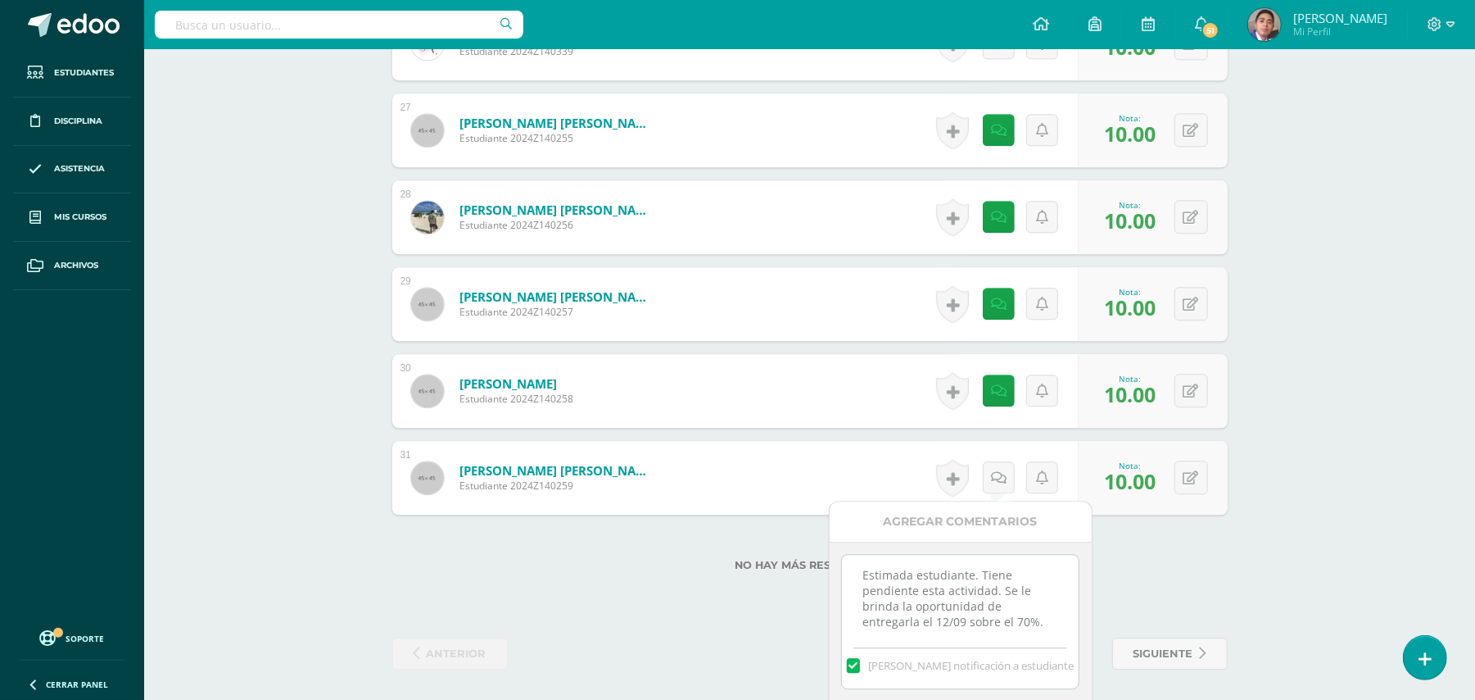
scroll to position [2862, 0]
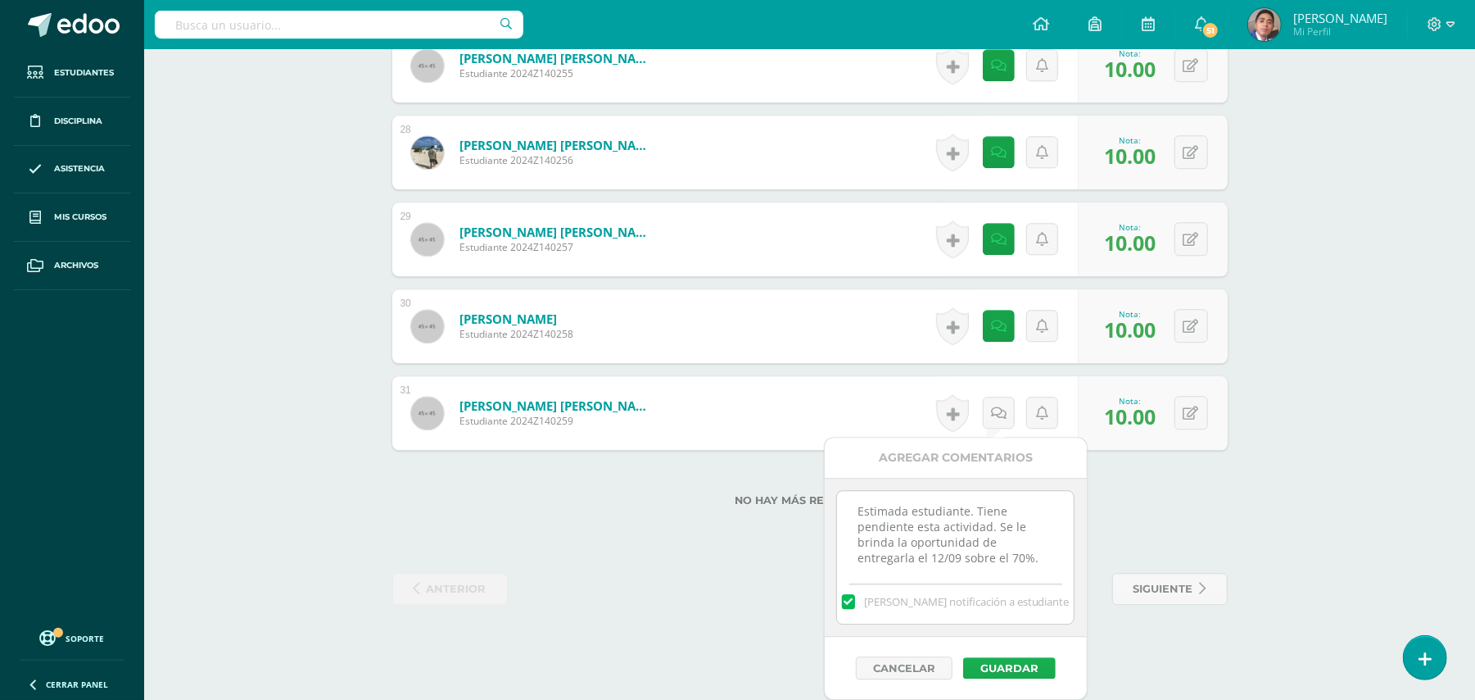
type textarea "Estimada estudiante. Tiene pendiente esta actividad. Se le brinda la oportunida…"
click at [1024, 664] on button "Guardar" at bounding box center [1009, 667] width 93 height 21
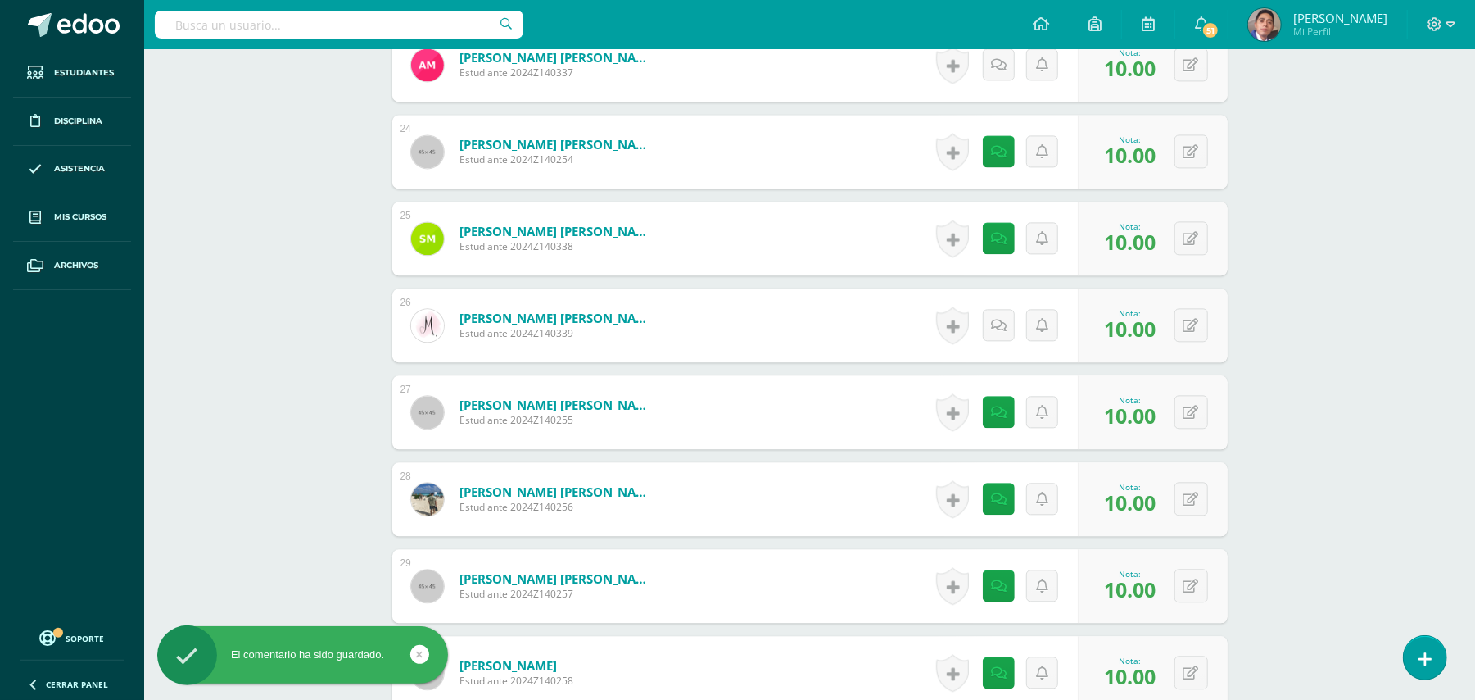
scroll to position [2468, 0]
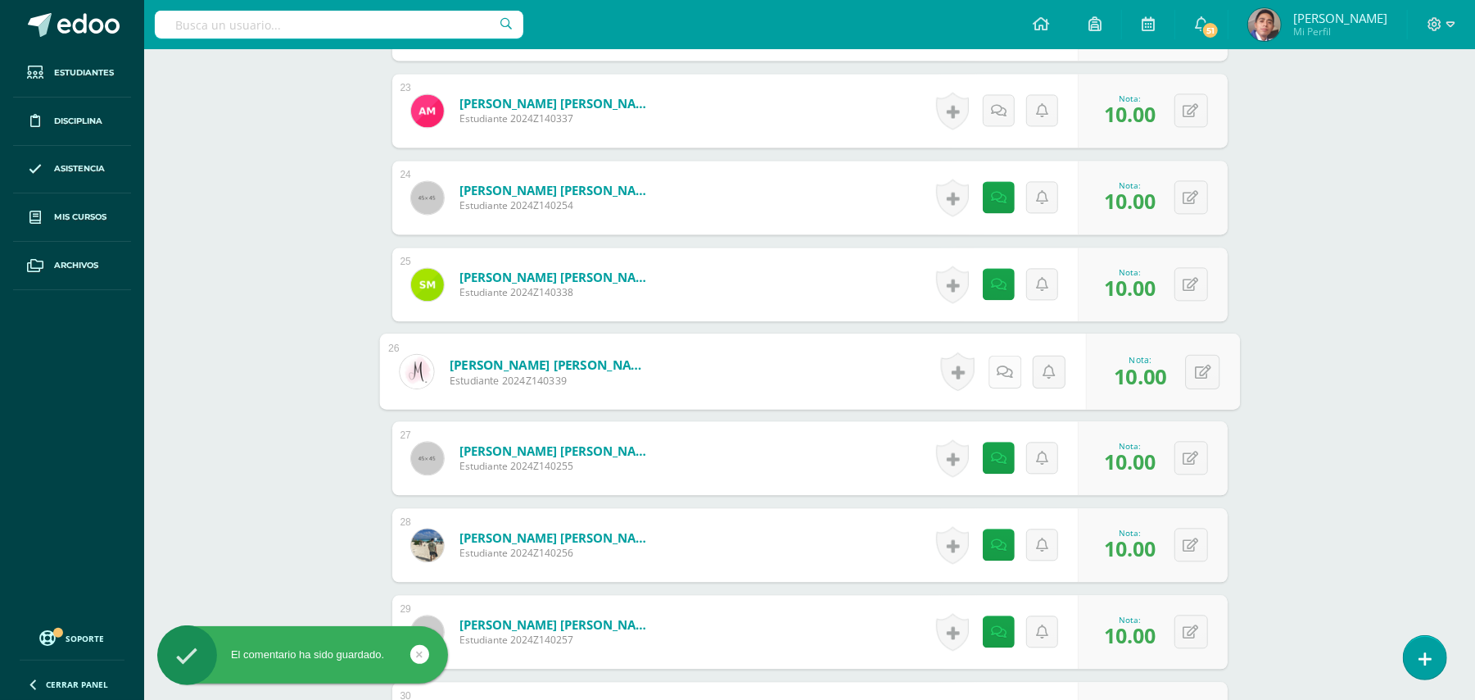
click at [994, 359] on link at bounding box center [1004, 371] width 33 height 33
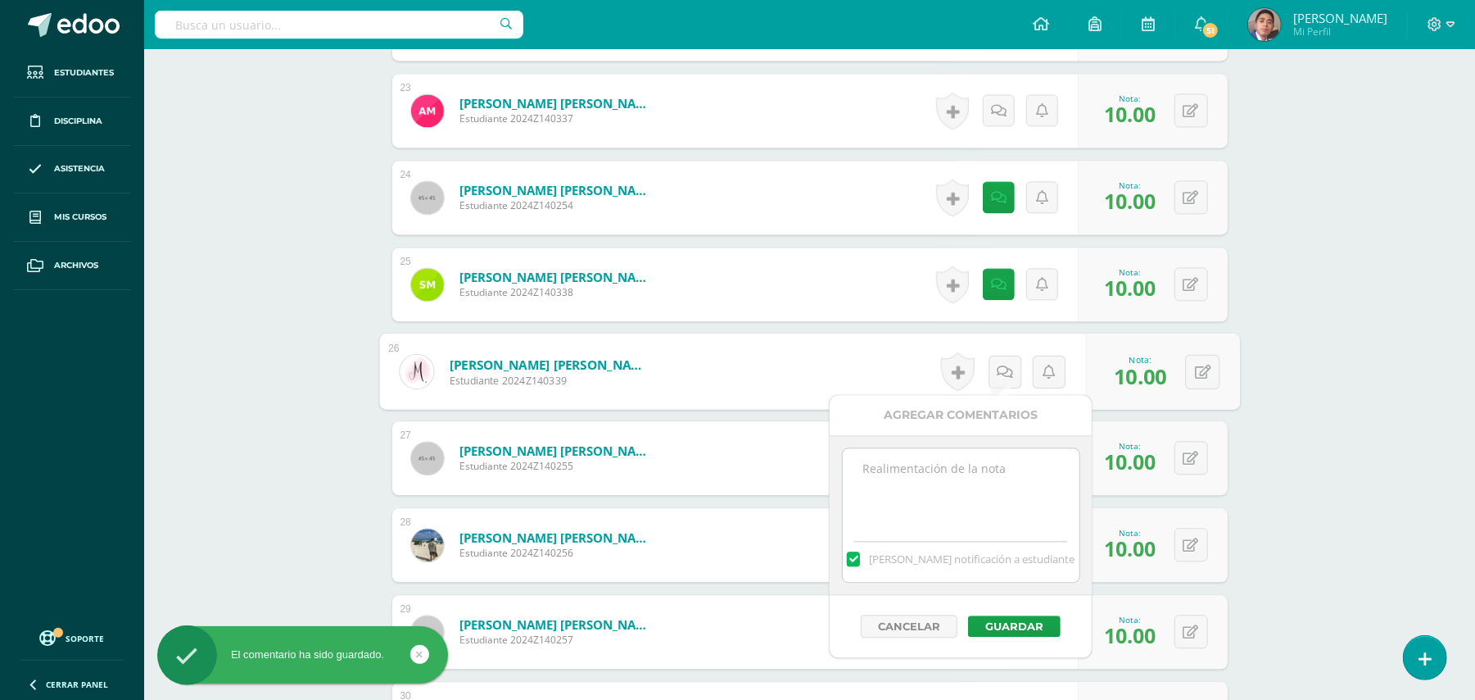
click at [954, 505] on textarea at bounding box center [961, 489] width 237 height 82
paste textarea "Estimada estudiante. Tiene pendiente esta actividad. Se le brinda la oportunida…"
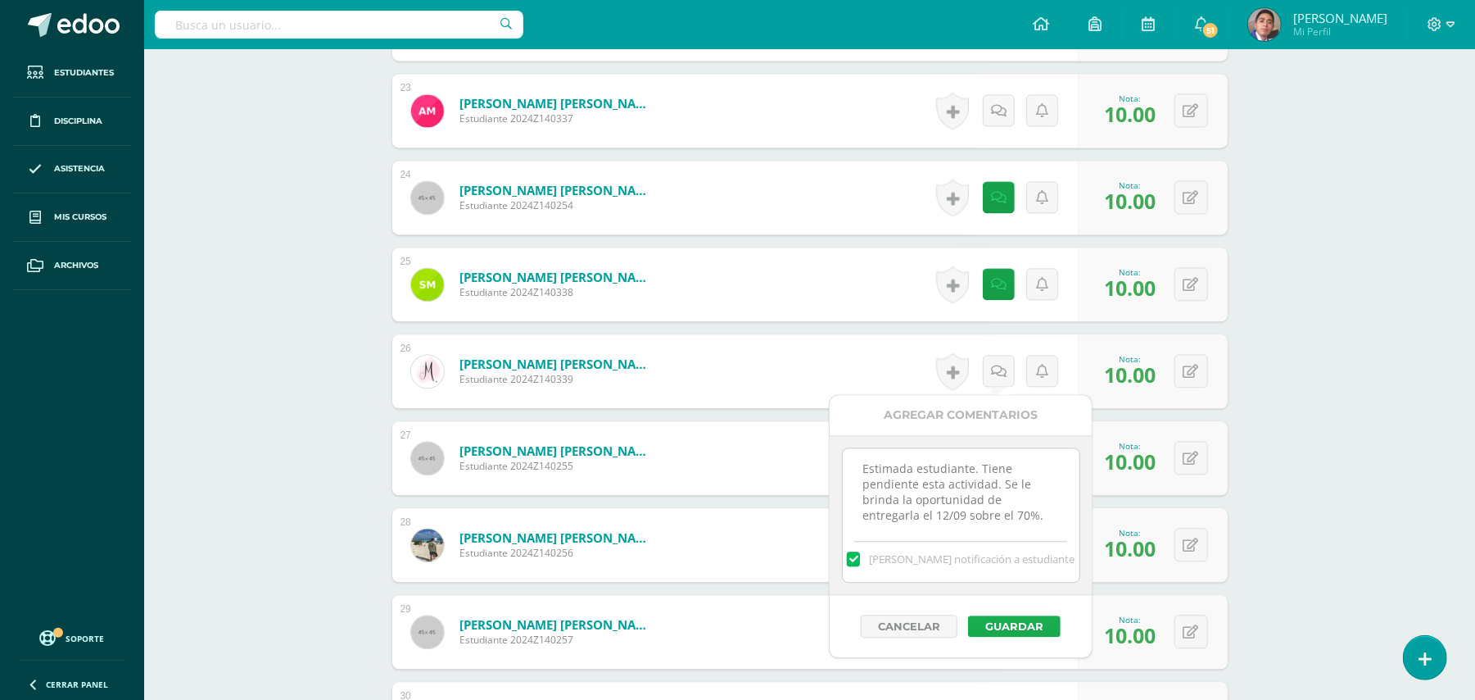
type textarea "Estimada estudiante. Tiene pendiente esta actividad. Se le brinda la oportunida…"
click at [1039, 631] on button "Guardar" at bounding box center [1014, 625] width 93 height 21
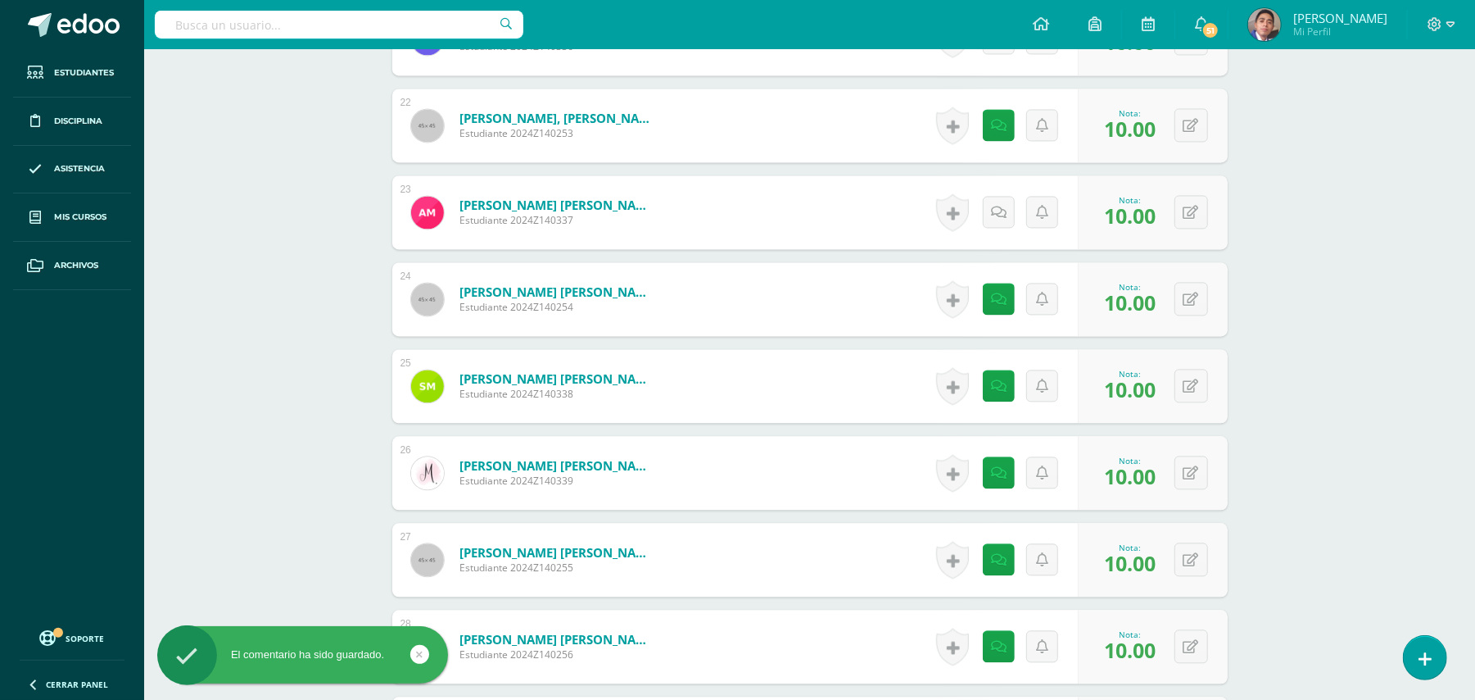
scroll to position [2249, 0]
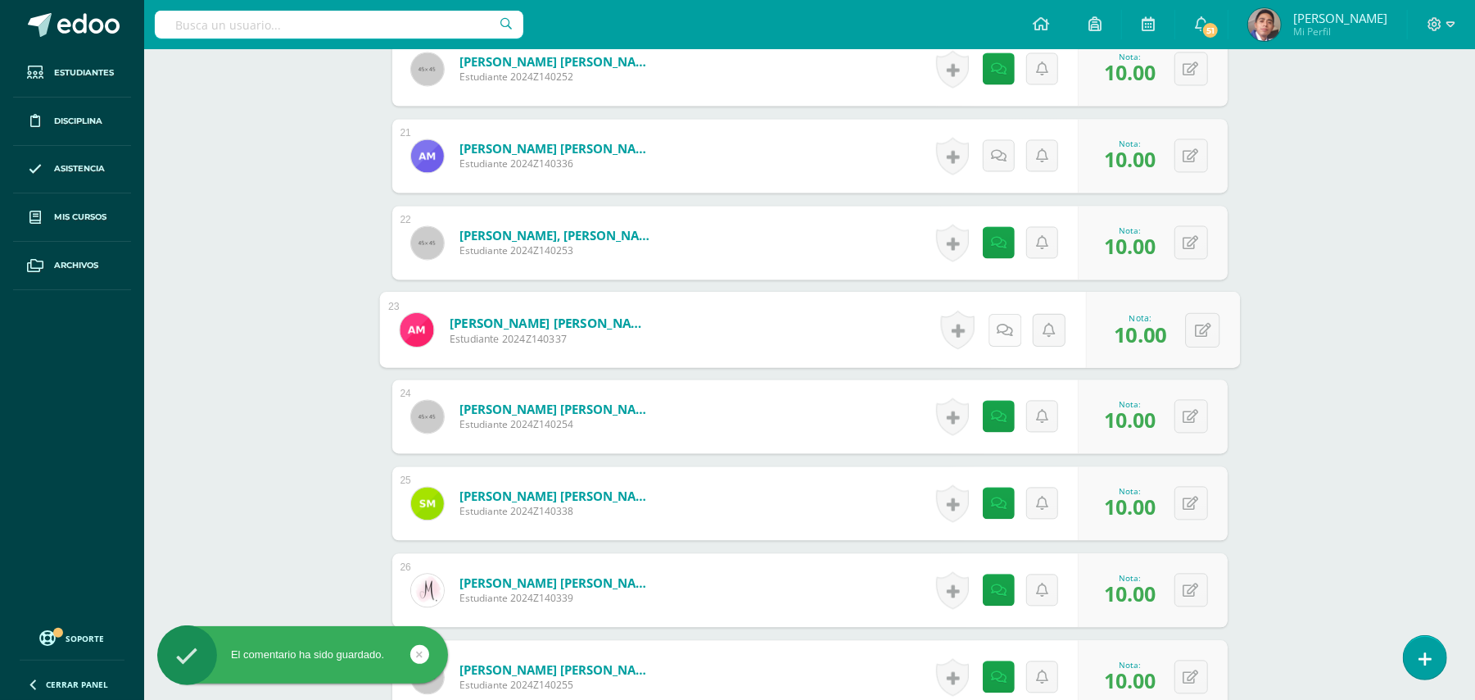
click at [1000, 325] on icon at bounding box center [1005, 329] width 16 height 14
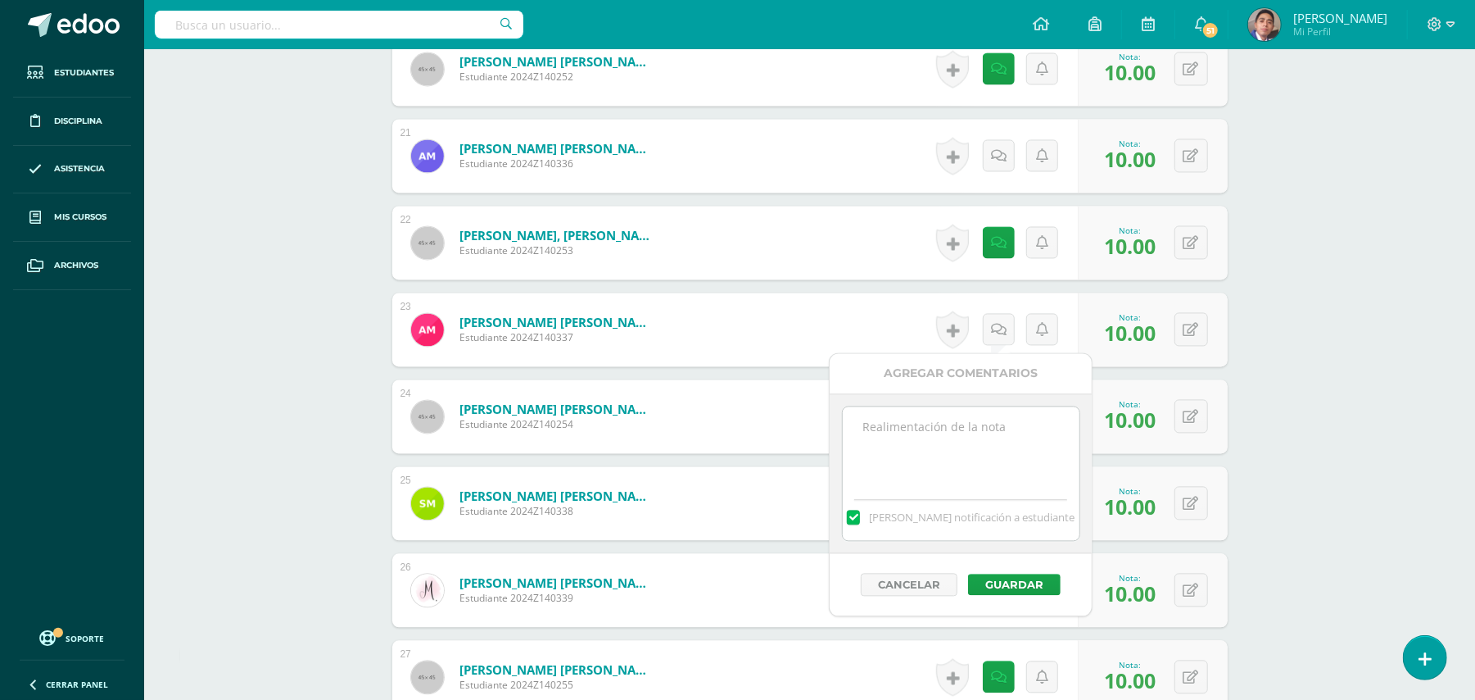
click at [988, 437] on textarea at bounding box center [961, 447] width 237 height 82
paste textarea "Estimada estudiante. Tiene pendiente esta actividad. Se le brinda la oportunida…"
type textarea "Estimada estudiante. Tiene pendiente esta actividad. Se le brinda la oportunida…"
click at [1011, 581] on button "Guardar" at bounding box center [1014, 583] width 93 height 21
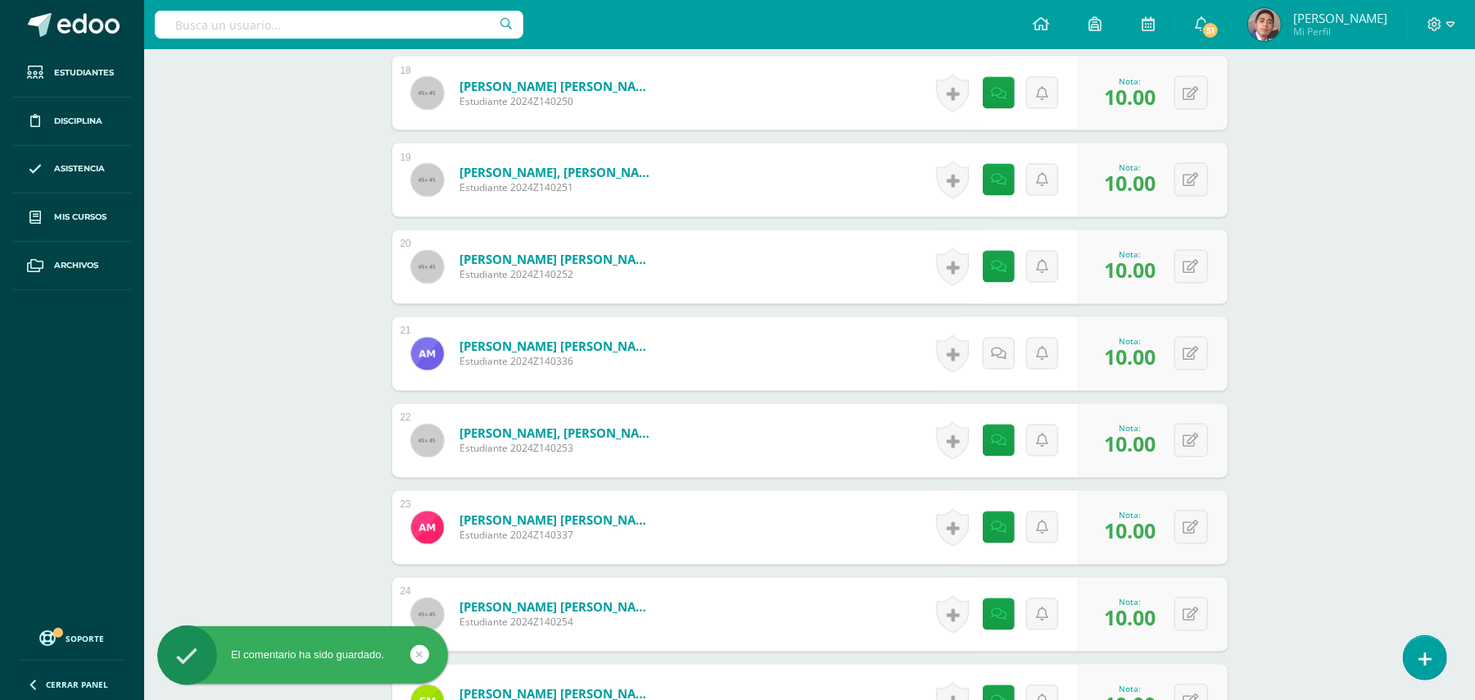
scroll to position [2031, 0]
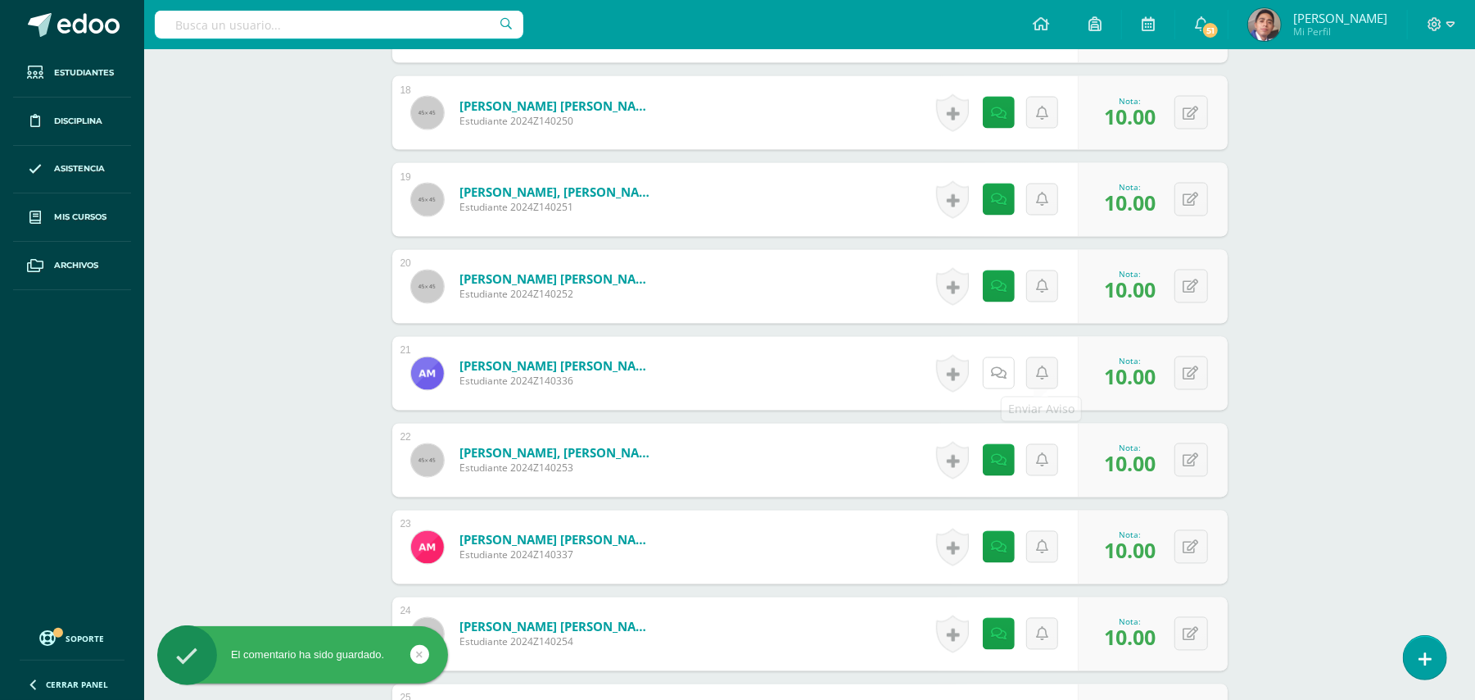
click at [999, 368] on icon at bounding box center [999, 374] width 16 height 14
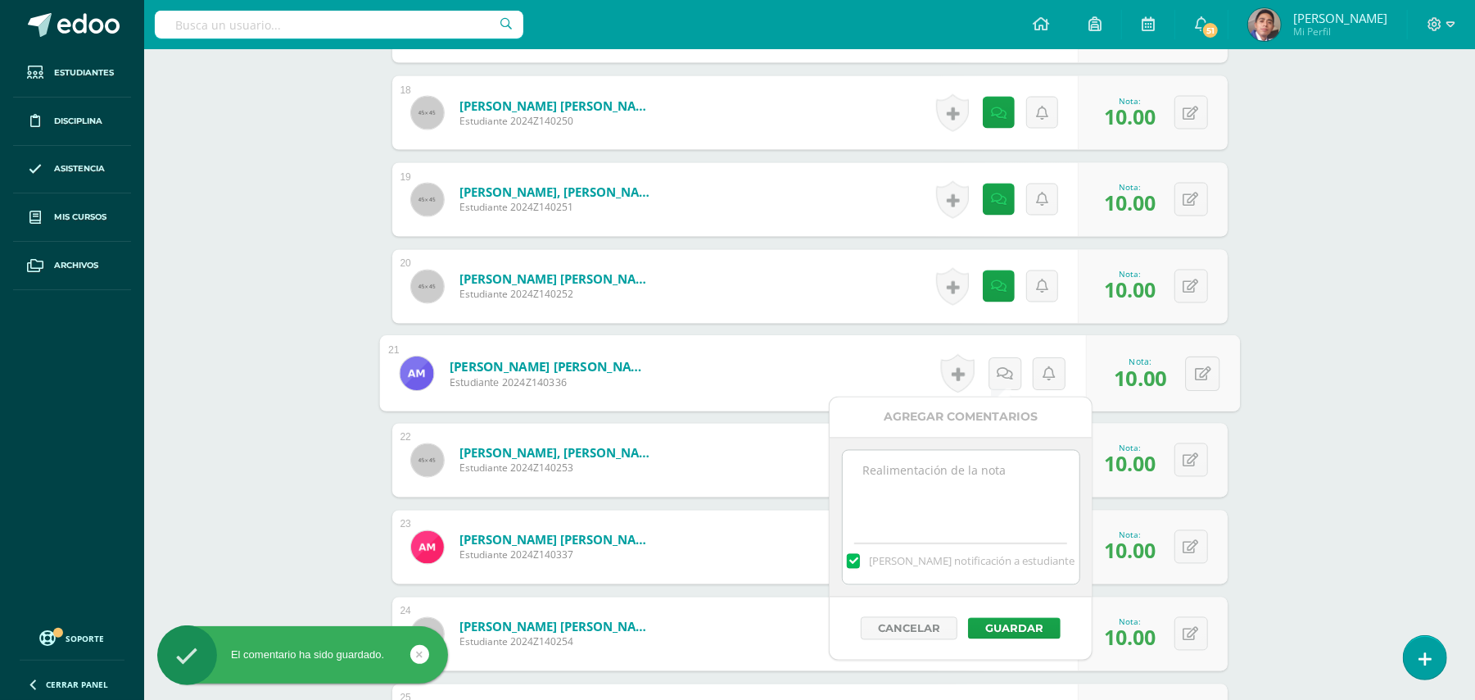
click at [965, 472] on textarea at bounding box center [961, 492] width 237 height 82
paste textarea "Estimada estudiante. Tiene pendiente esta actividad. Se le brinda la oportunida…"
type textarea "Estimada estudiante. Tiene pendiente esta actividad. Se le brinda la oportunida…"
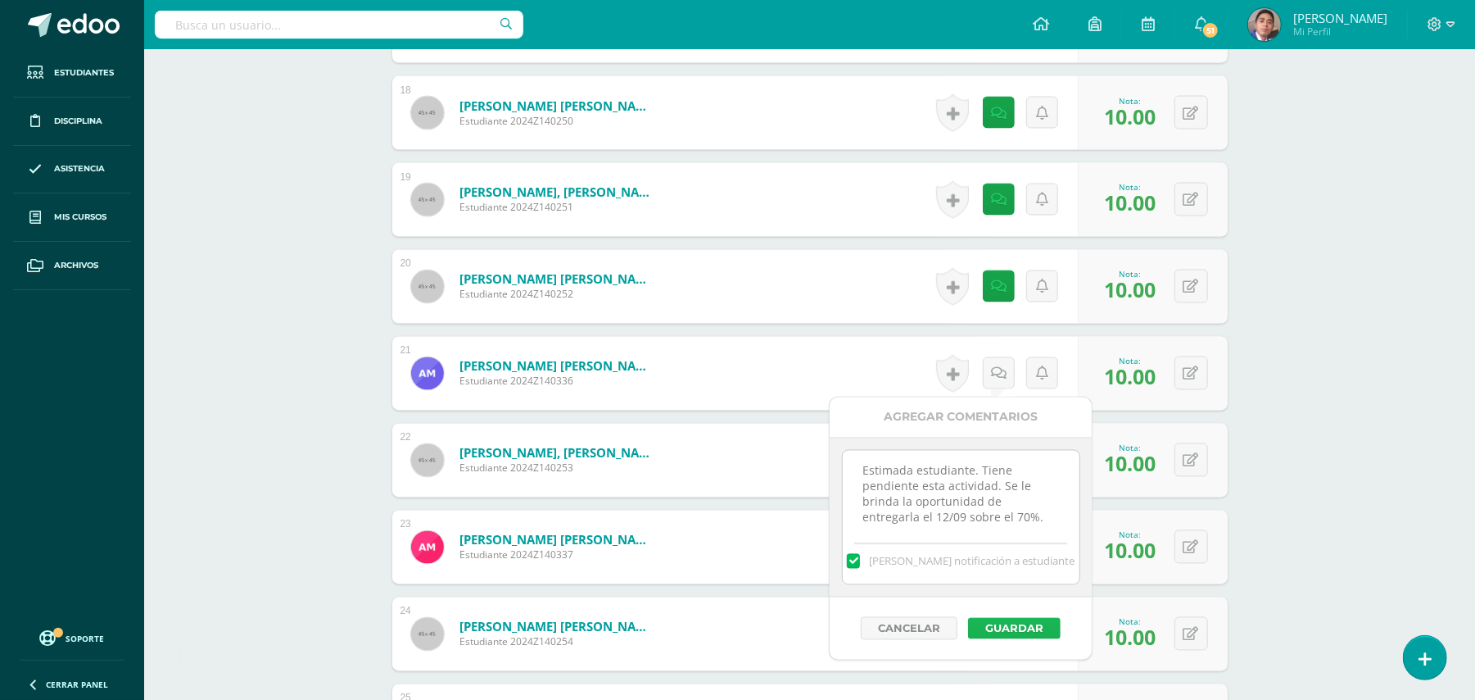
click at [1026, 630] on button "Guardar" at bounding box center [1014, 628] width 93 height 21
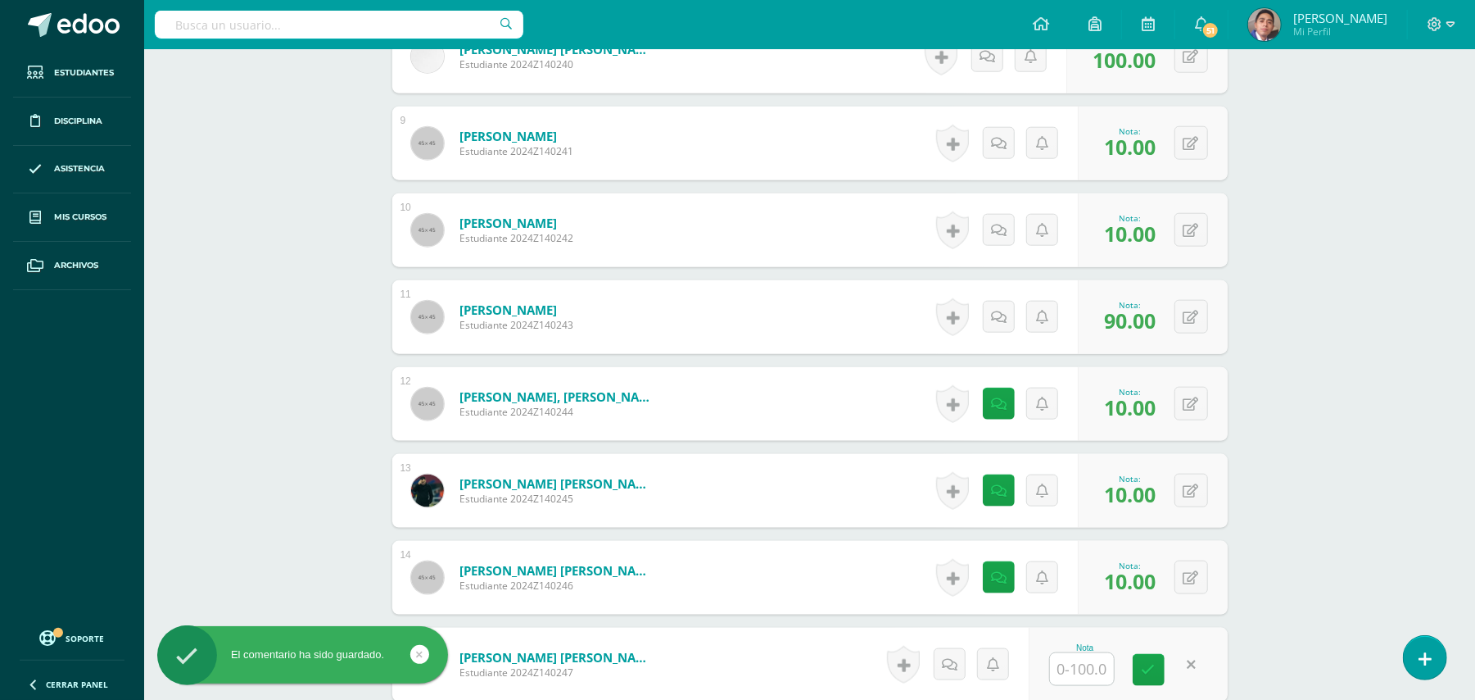
scroll to position [1157, 0]
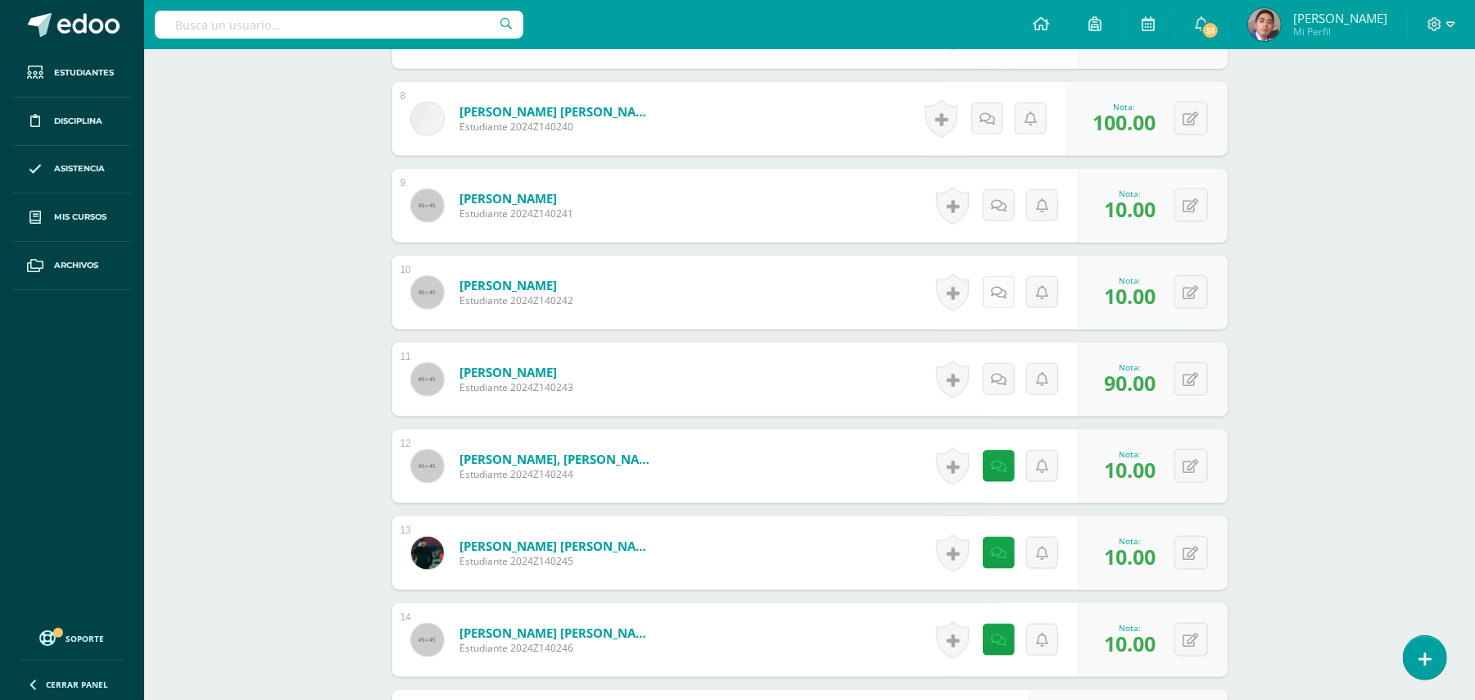
click at [997, 292] on icon at bounding box center [999, 293] width 16 height 14
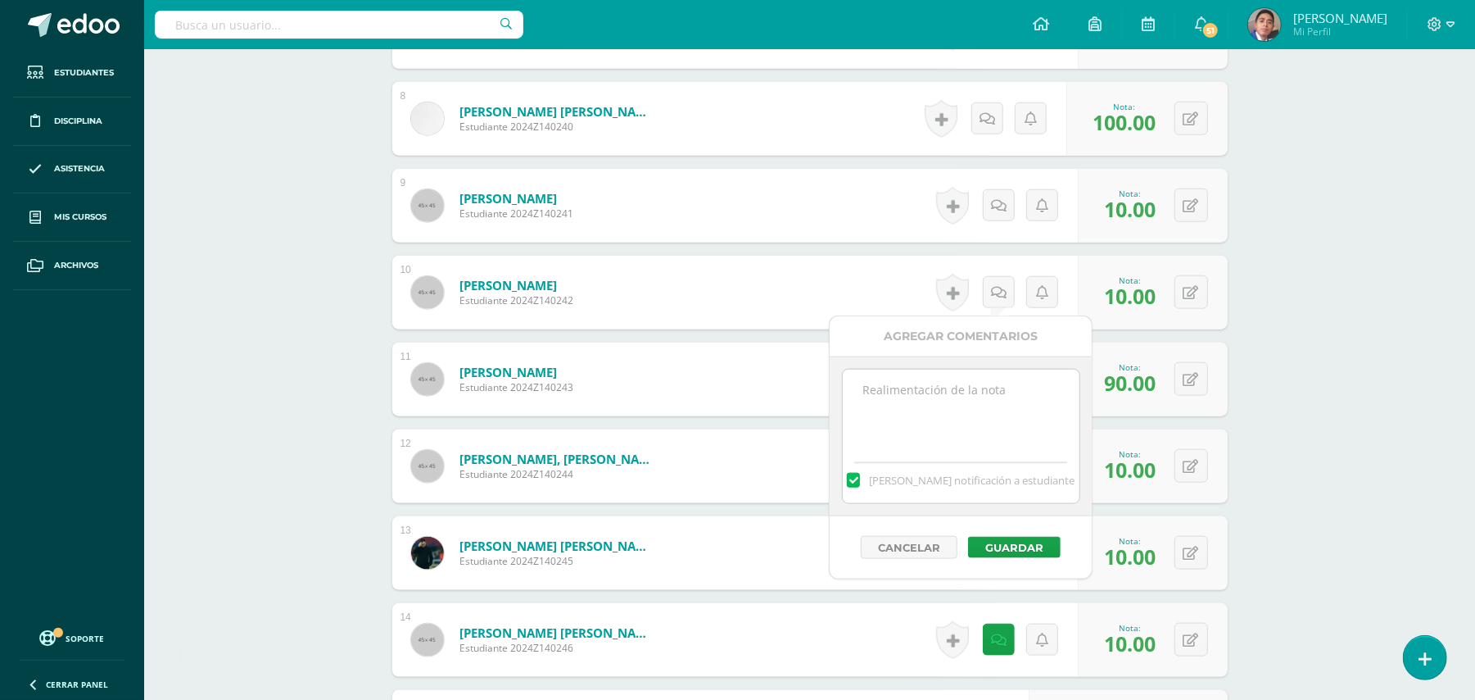
click at [974, 414] on textarea at bounding box center [961, 410] width 237 height 82
paste textarea "Estimada estudiante. Tiene pendiente esta actividad. Se le brinda la oportunida…"
type textarea "Estimada estudiante. Tiene pendiente esta actividad. Se le brinda la oportunida…"
click at [999, 558] on button "Guardar" at bounding box center [1014, 547] width 93 height 21
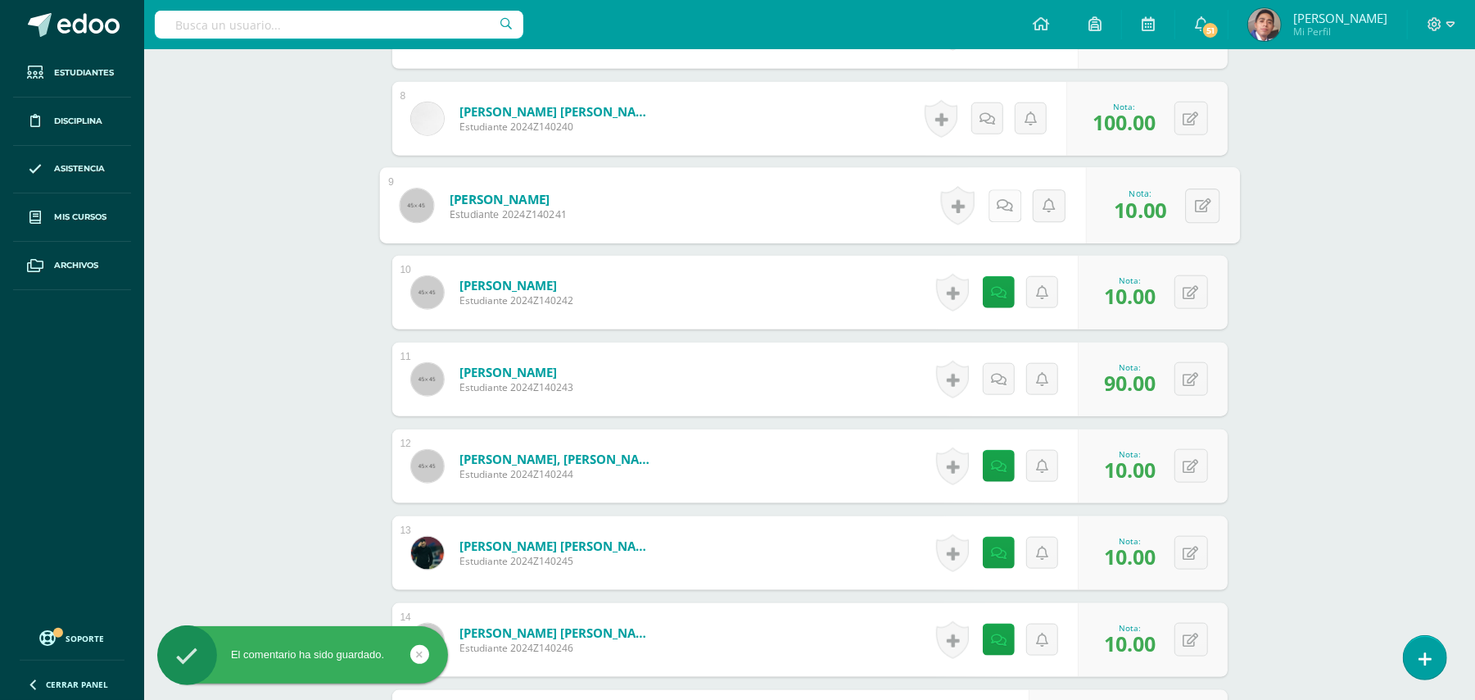
click at [997, 204] on icon at bounding box center [1005, 205] width 16 height 14
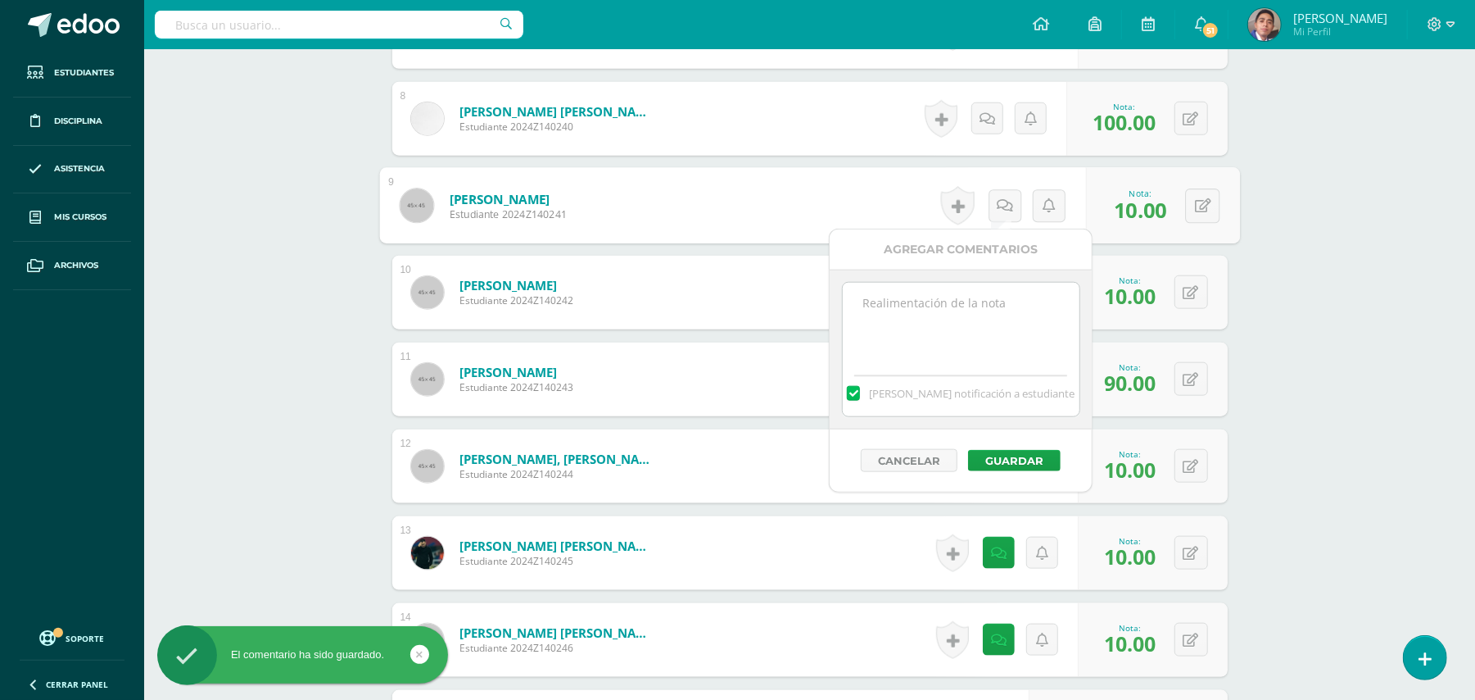
click at [986, 322] on textarea at bounding box center [961, 324] width 237 height 82
paste textarea "Estimada estudiante. Tiene pendiente esta actividad. Se le brinda la oportunida…"
type textarea "Estimada estudiante. Tiene pendiente esta actividad. Se le brinda la oportunida…"
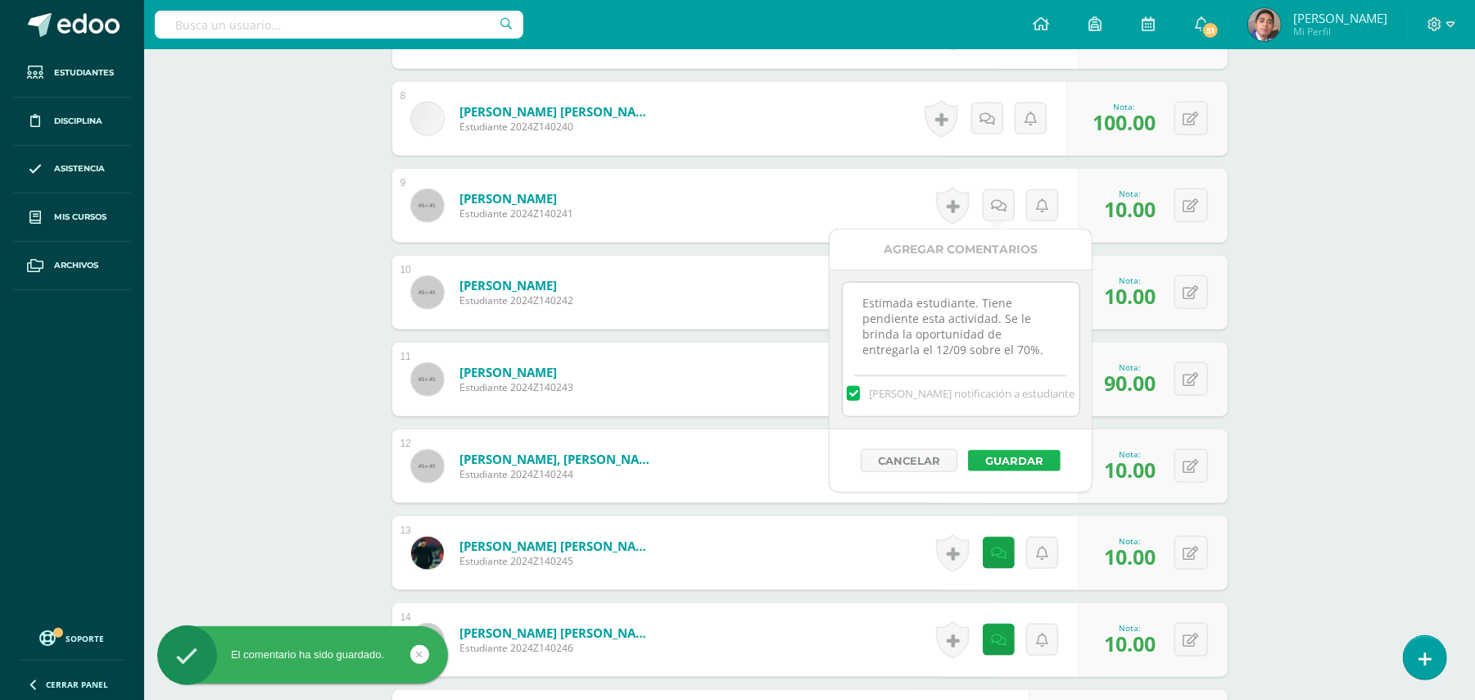
click at [1013, 459] on button "Guardar" at bounding box center [1014, 460] width 93 height 21
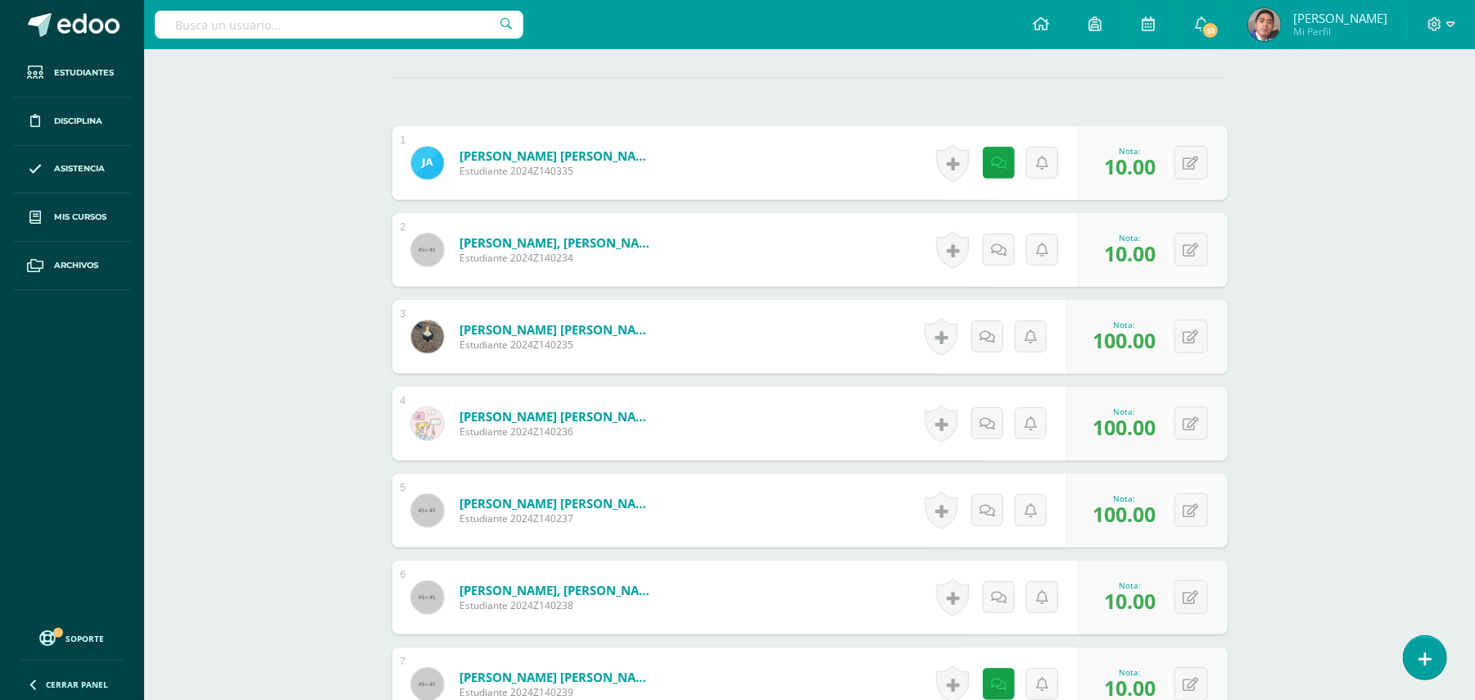
scroll to position [502, 0]
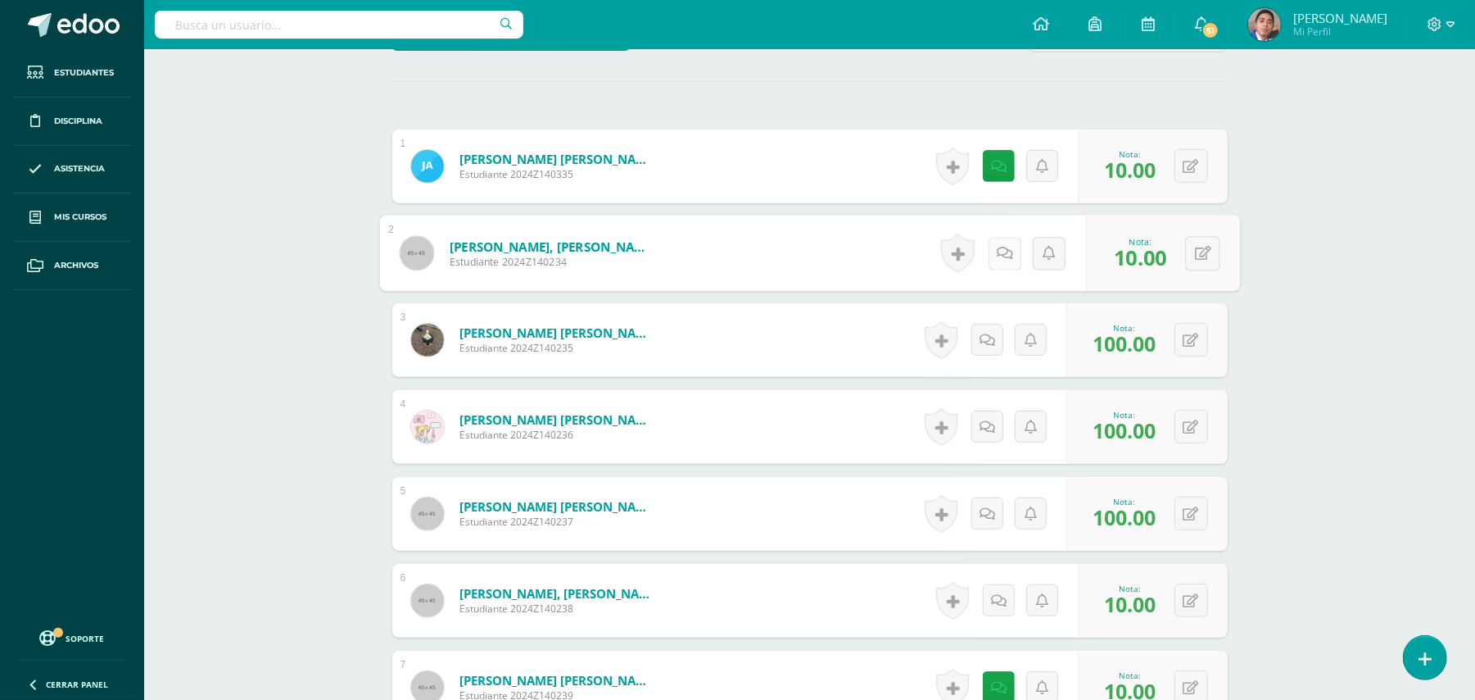
click at [1003, 257] on icon at bounding box center [1005, 253] width 16 height 14
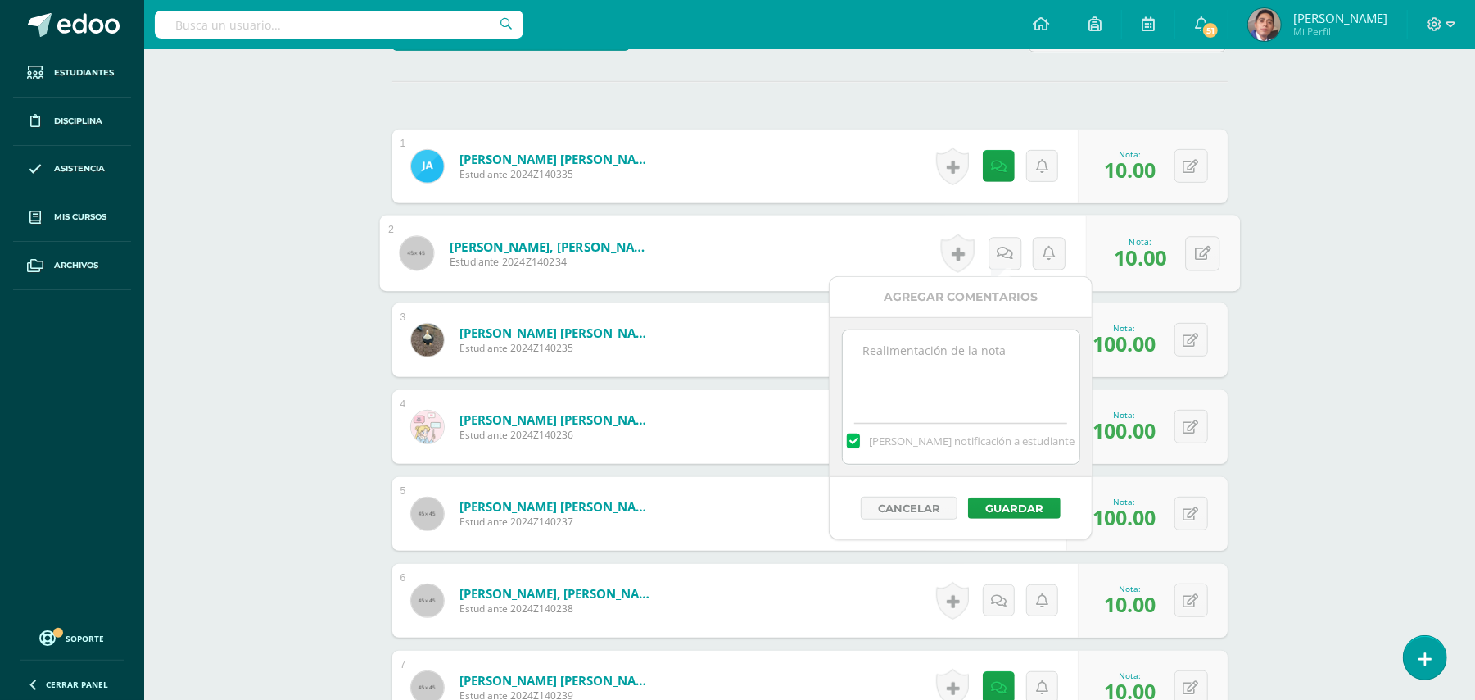
click at [965, 367] on textarea at bounding box center [961, 371] width 237 height 82
paste textarea "Estimada estudiante. Tiene pendiente esta actividad. Se le brinda la oportunida…"
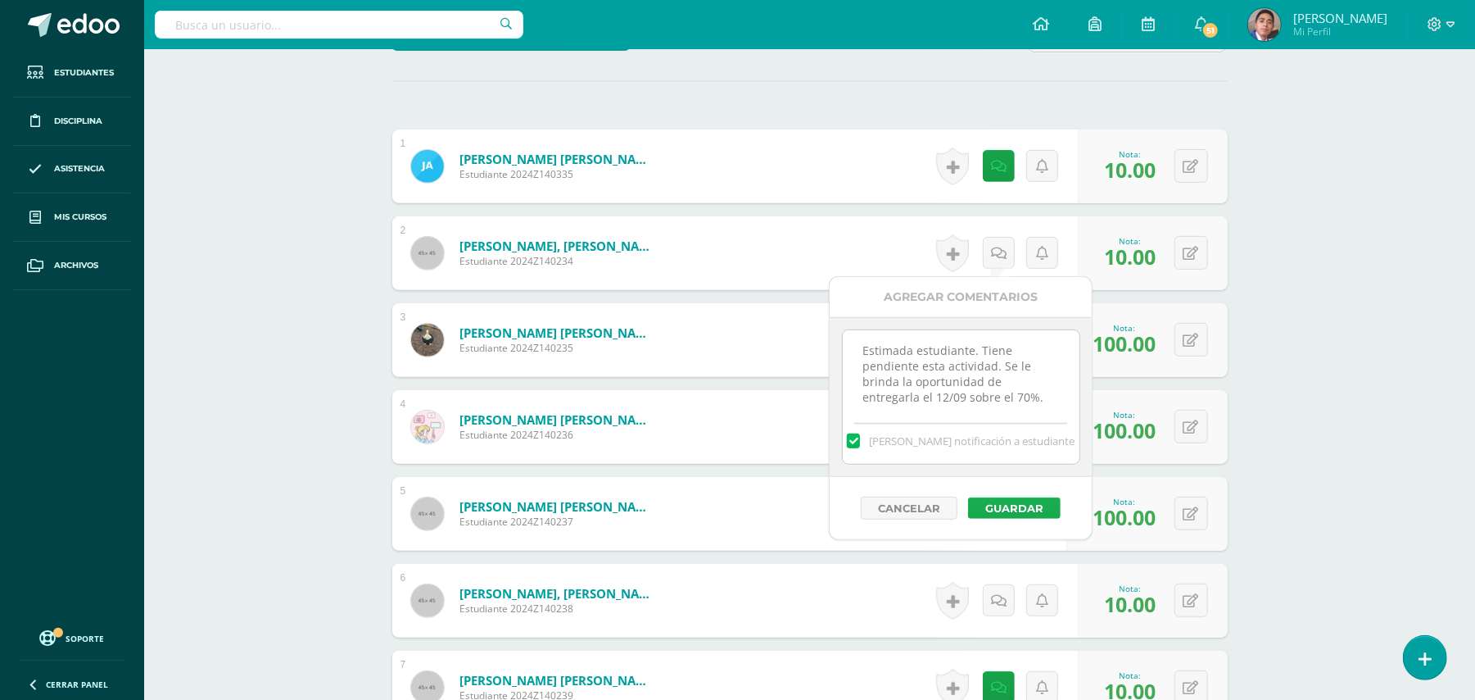
type textarea "Estimada estudiante. Tiene pendiente esta actividad. Se le brinda la oportunida…"
click at [1006, 509] on button "Guardar" at bounding box center [1014, 507] width 93 height 21
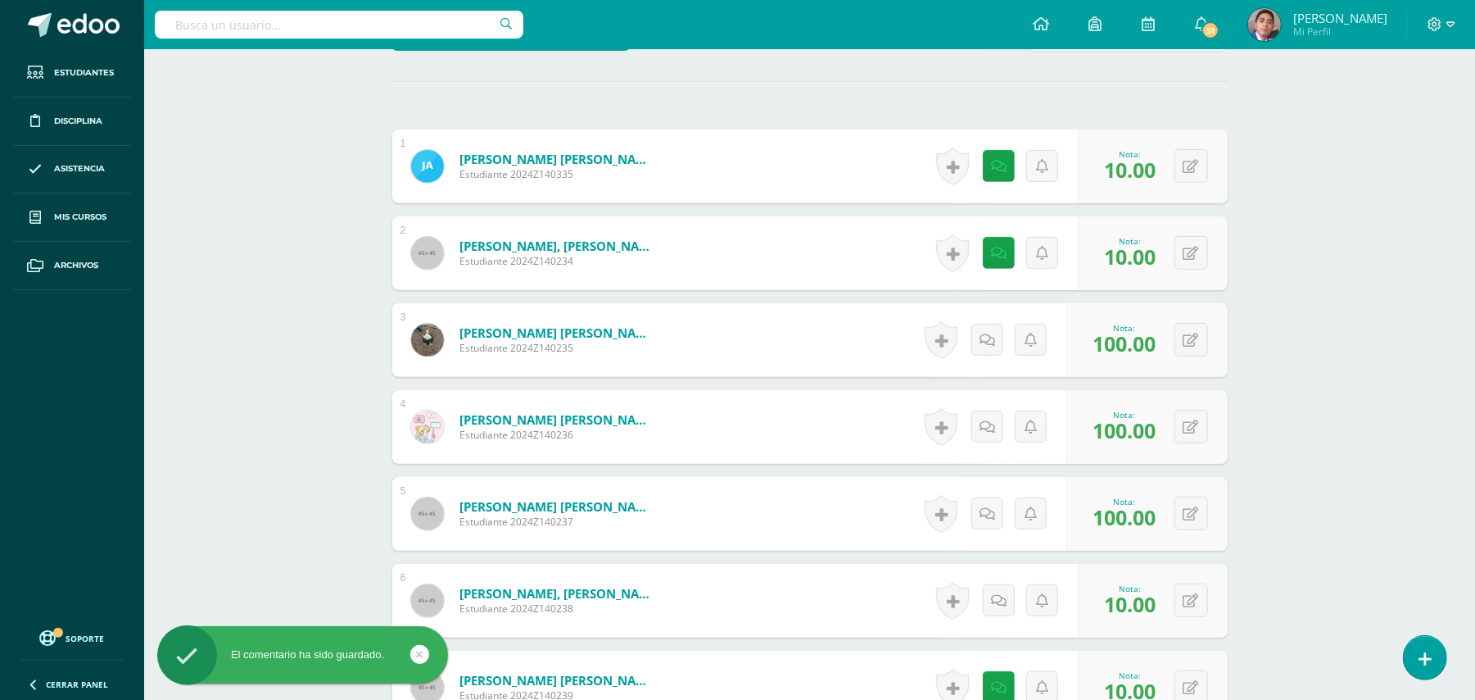
scroll to position [721, 0]
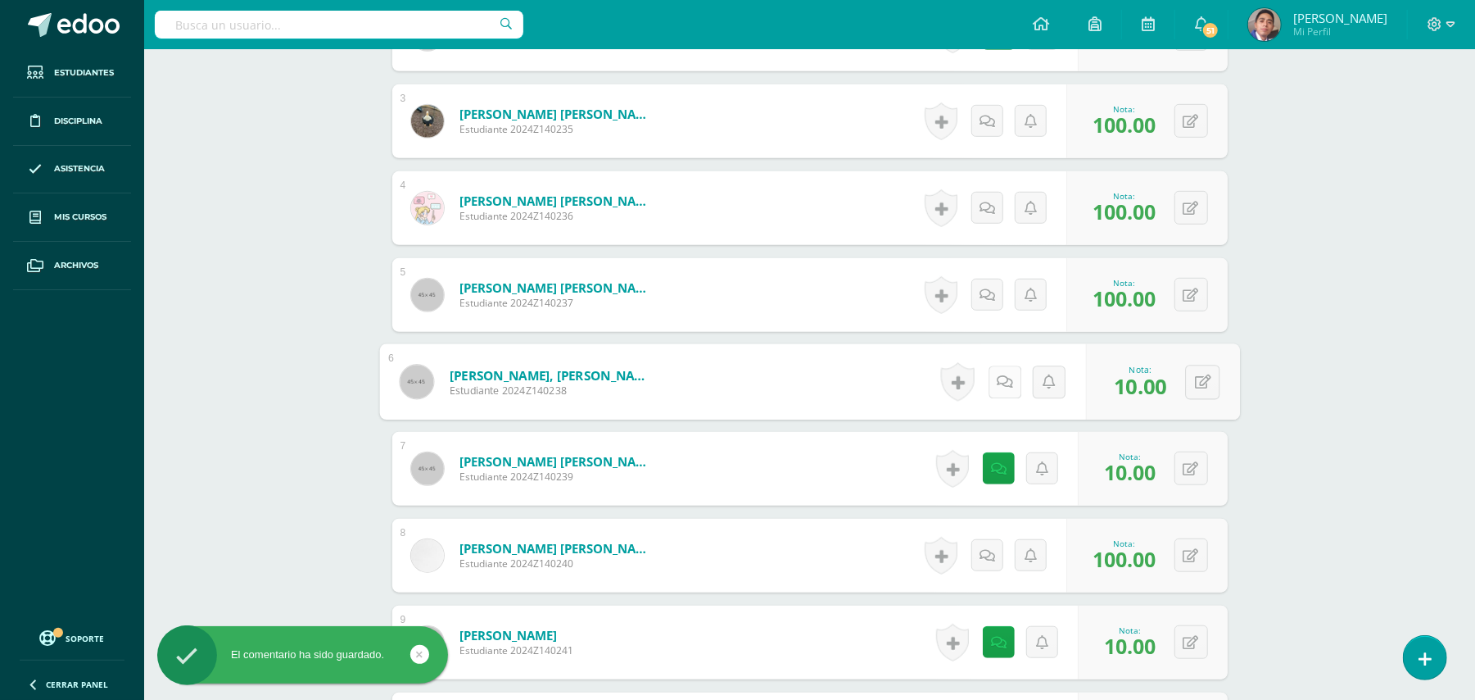
click at [1000, 382] on icon at bounding box center [1005, 381] width 16 height 14
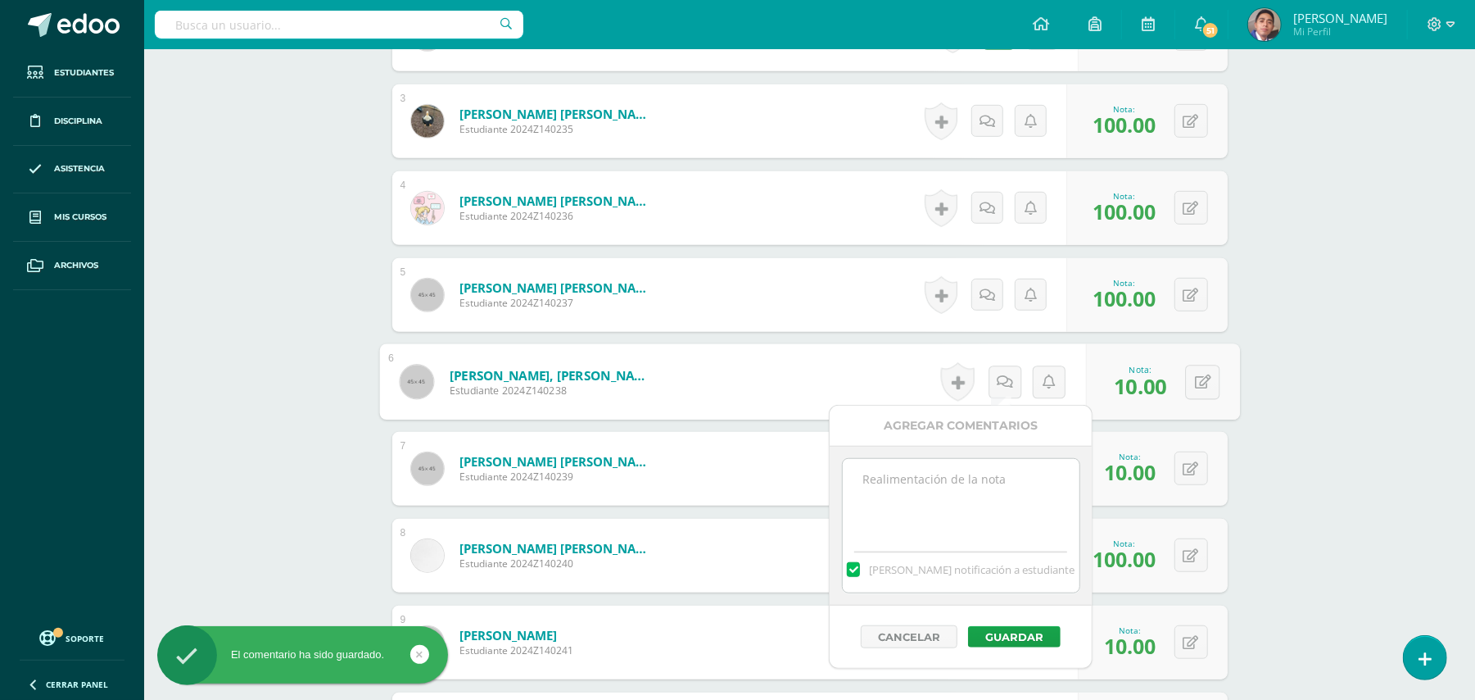
click at [980, 476] on textarea at bounding box center [961, 500] width 237 height 82
paste textarea "Estimada estudiante. Tiene pendiente esta actividad. Se le brinda la oportunida…"
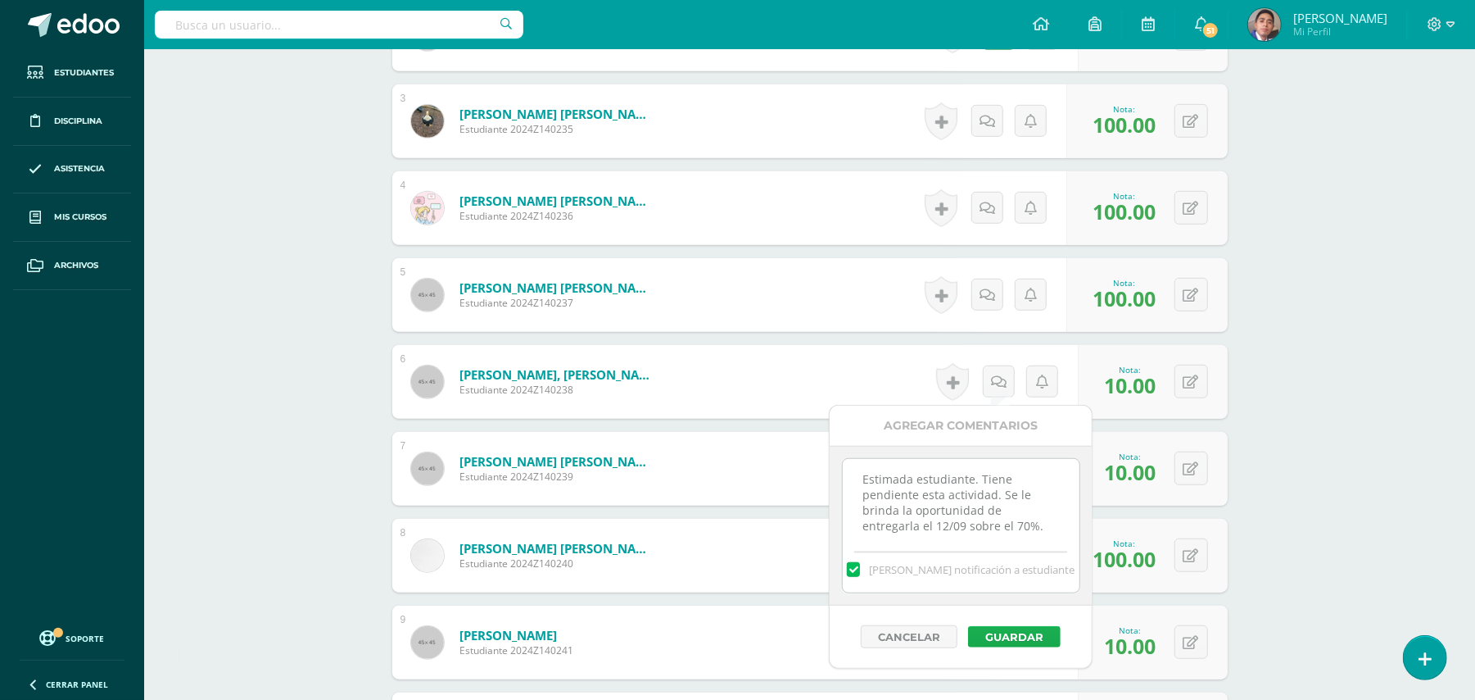
type textarea "Estimada estudiante. Tiene pendiente esta actividad. Se le brinda la oportunida…"
click at [1017, 634] on button "Guardar" at bounding box center [1014, 636] width 93 height 21
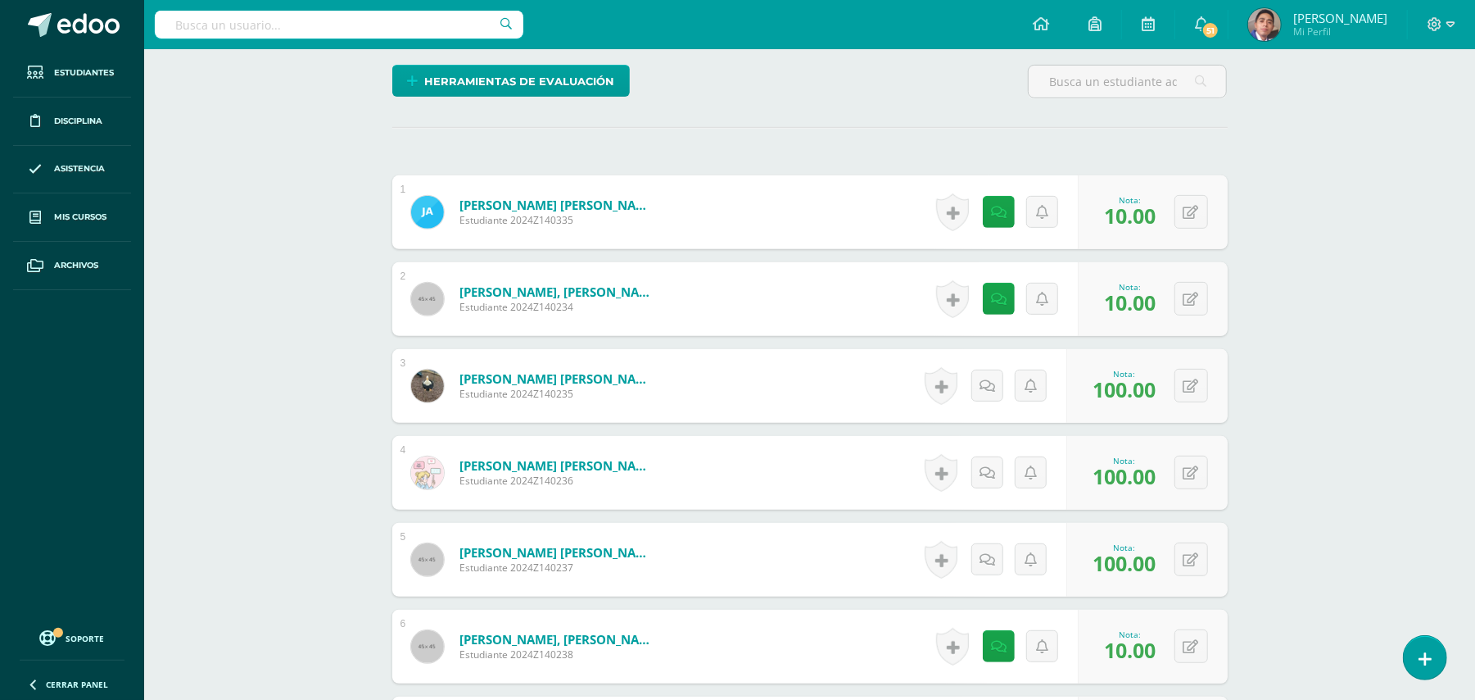
scroll to position [0, 0]
